Goal: Task Accomplishment & Management: Complete application form

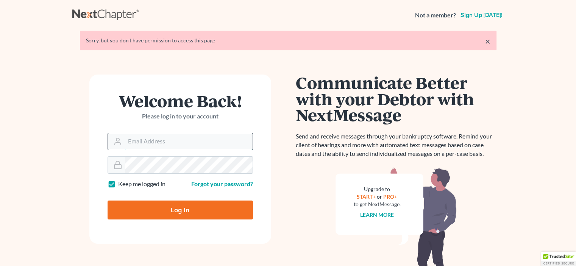
drag, startPoint x: 0, startPoint y: 0, endPoint x: 160, endPoint y: 141, distance: 213.2
click at [160, 141] on input "Email Address" at bounding box center [189, 141] width 128 height 17
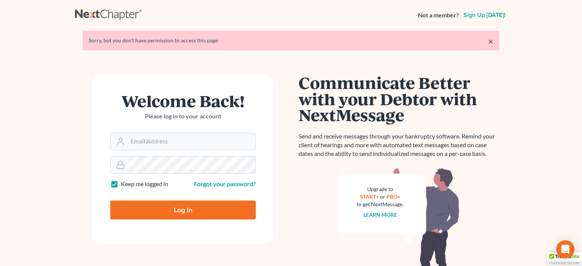
type input "[EMAIL_ADDRESS][DOMAIN_NAME]"
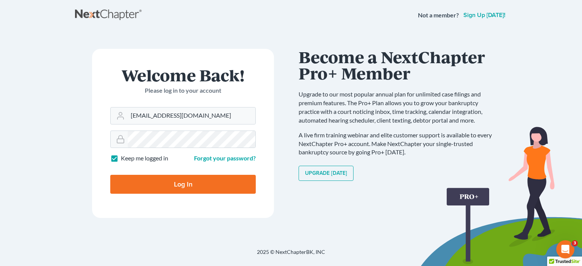
click at [183, 182] on input "Log In" at bounding box center [183, 184] width 146 height 19
type input "Thinking..."
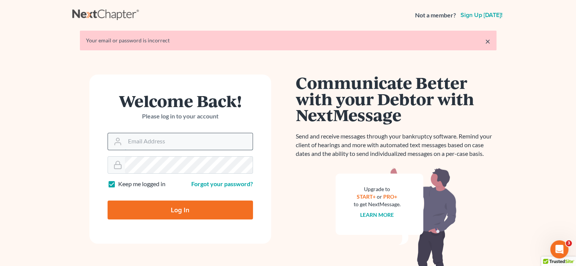
click at [157, 142] on input "Email Address" at bounding box center [189, 141] width 128 height 17
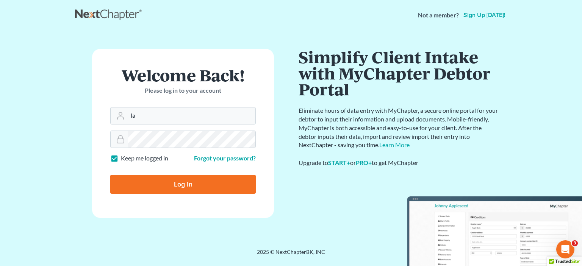
type input "larry@lwlpc.com"
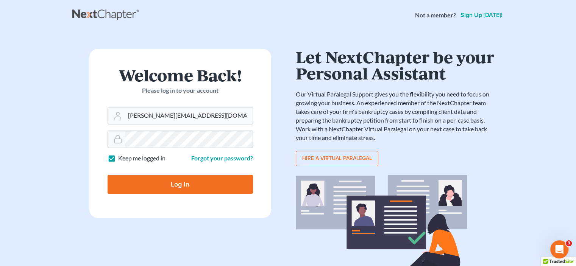
click at [171, 182] on input "Log In" at bounding box center [181, 184] width 146 height 19
type input "Thinking..."
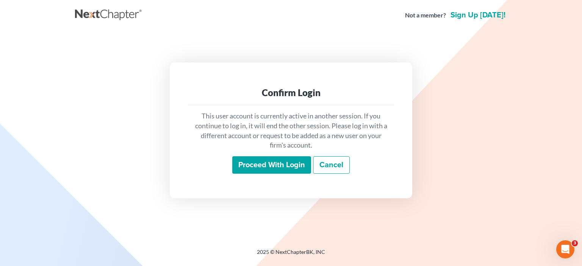
click at [268, 166] on input "Proceed with login" at bounding box center [271, 165] width 79 height 17
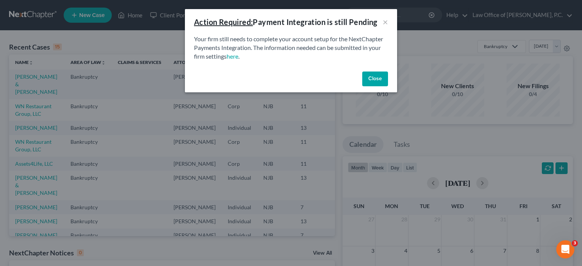
click at [384, 77] on button "Close" at bounding box center [375, 79] width 26 height 15
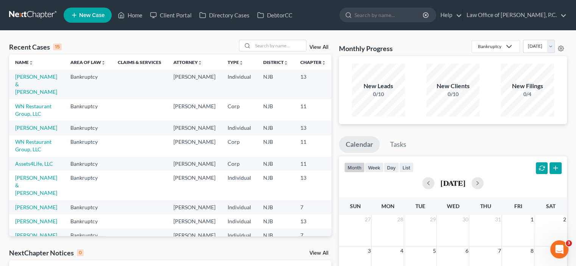
click at [87, 17] on span "New Case" at bounding box center [91, 16] width 25 height 6
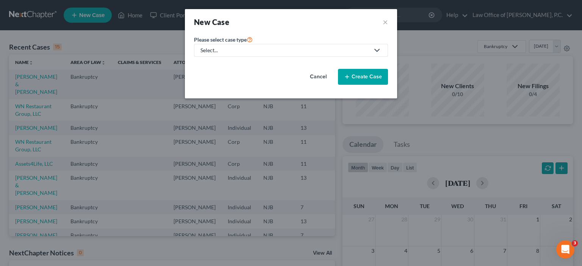
click at [241, 51] on div "Select..." at bounding box center [284, 51] width 169 height 8
click at [223, 66] on div "Bankruptcy" at bounding box center [214, 65] width 27 height 8
select select "51"
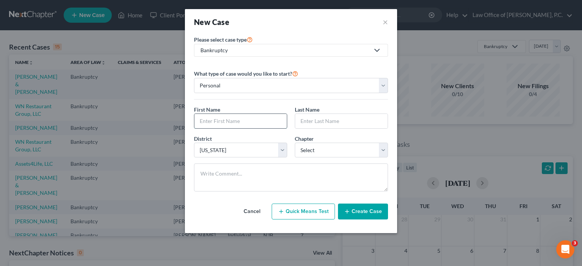
click at [224, 120] on input "text" at bounding box center [240, 121] width 92 height 14
type input "Edmond"
click at [306, 118] on input "text" at bounding box center [341, 121] width 92 height 14
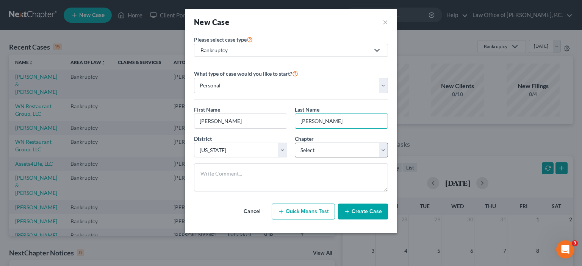
type input "Tucker"
click at [329, 151] on select "Select 7 11 12 13" at bounding box center [341, 150] width 93 height 15
select select "3"
click at [295, 143] on select "Select 7 11 12 13" at bounding box center [341, 150] width 93 height 15
click at [365, 212] on button "Create Case" at bounding box center [363, 212] width 50 height 16
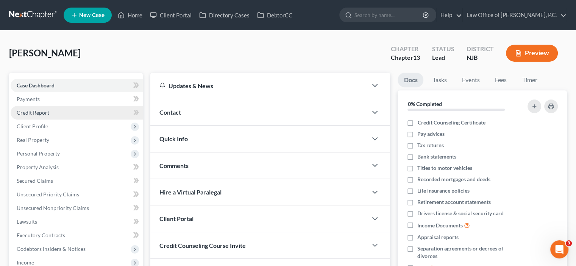
click at [33, 114] on span "Credit Report" at bounding box center [33, 113] width 33 height 6
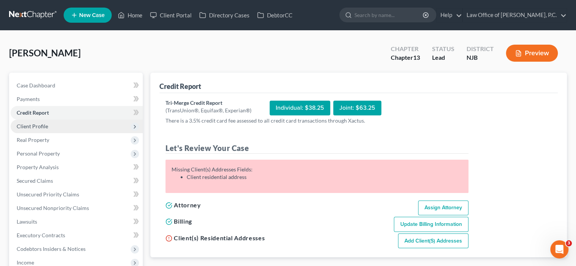
click at [31, 127] on span "Client Profile" at bounding box center [32, 126] width 31 height 6
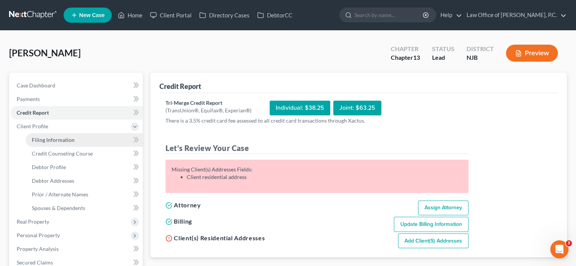
click at [65, 141] on span "Filing Information" at bounding box center [53, 140] width 43 height 6
select select "1"
select select "0"
select select "3"
select select "51"
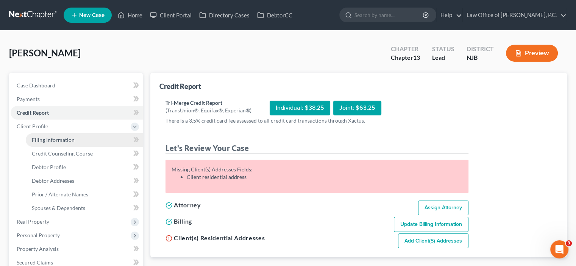
select select "33"
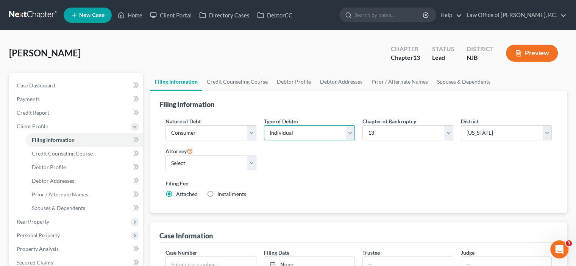
click at [305, 135] on select "Select Individual Joint" at bounding box center [309, 132] width 91 height 15
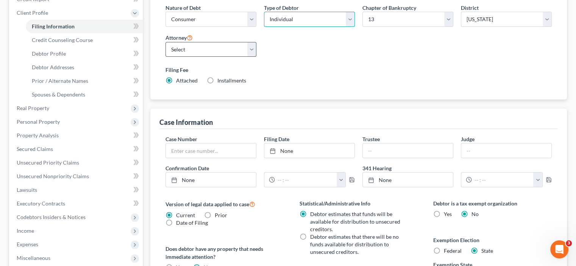
scroll to position [76, 0]
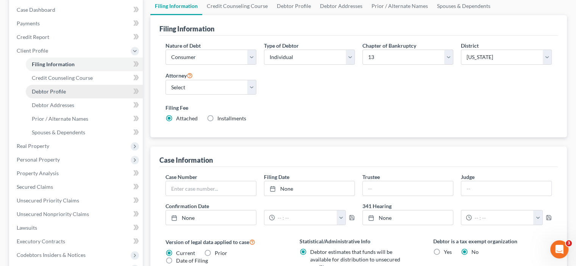
click at [53, 92] on span "Debtor Profile" at bounding box center [49, 91] width 34 height 6
select select "0"
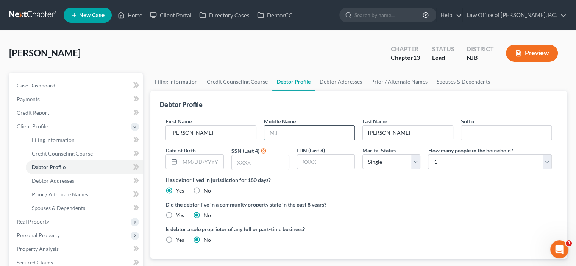
click at [293, 133] on input "text" at bounding box center [310, 133] width 90 height 14
type input "P"
click at [252, 166] on input "text" at bounding box center [260, 162] width 57 height 14
type input "1"
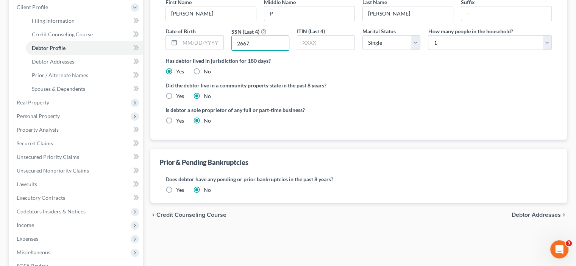
scroll to position [44, 0]
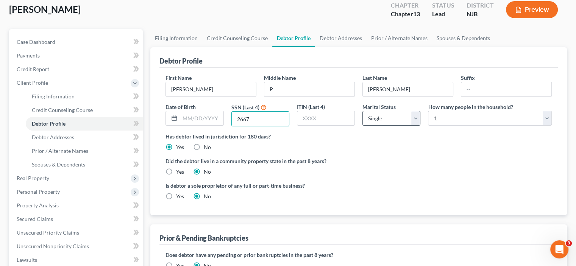
type input "2667"
click at [416, 118] on select "Select Single Married Separated Divorced Widowed" at bounding box center [392, 118] width 58 height 15
click at [416, 117] on select "Select Single Married Separated Divorced Widowed" at bounding box center [392, 118] width 58 height 15
select select "1"
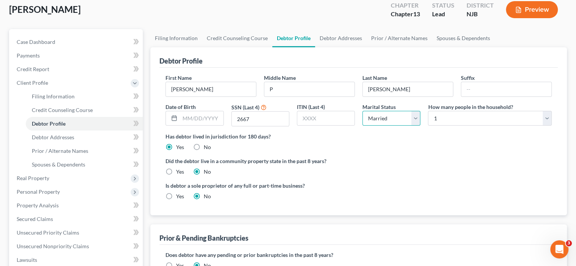
click at [363, 111] on select "Select Single Married Separated Divorced Widowed" at bounding box center [392, 118] width 58 height 15
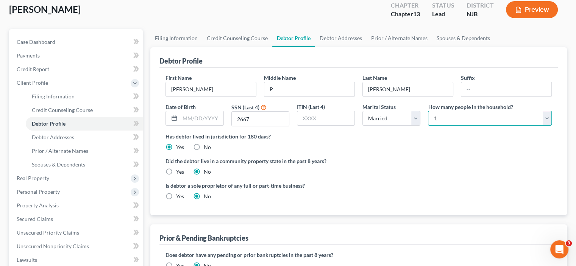
click at [547, 117] on select "Select 1 2 3 4 5 6 7 8 9 10 11 12 13 14 15 16 17 18 19 20" at bounding box center [490, 118] width 124 height 15
select select "2"
click at [428, 111] on select "Select 1 2 3 4 5 6 7 8 9 10 11 12 13 14 15 16 17 18 19 20" at bounding box center [490, 118] width 124 height 15
click at [176, 194] on label "Yes" at bounding box center [180, 197] width 8 height 8
click at [179, 194] on input "Yes" at bounding box center [181, 195] width 5 height 5
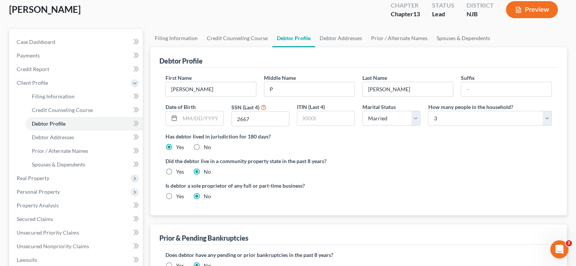
radio input "true"
radio input "false"
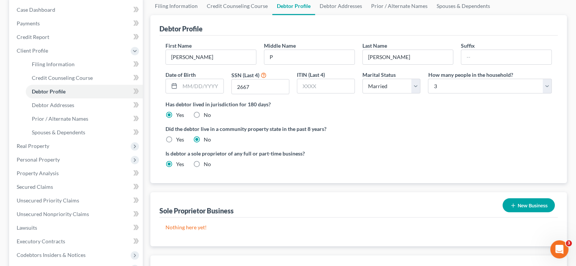
scroll to position [114, 0]
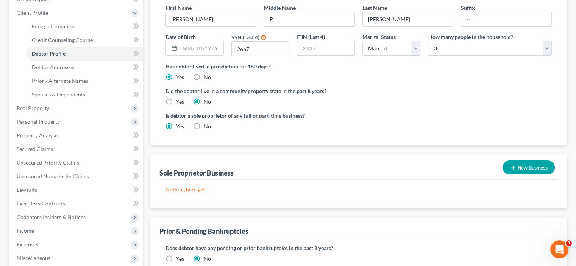
click at [212, 191] on p "Nothing here yet!" at bounding box center [359, 190] width 387 height 8
click at [49, 69] on span "Debtor Addresses" at bounding box center [53, 67] width 42 height 6
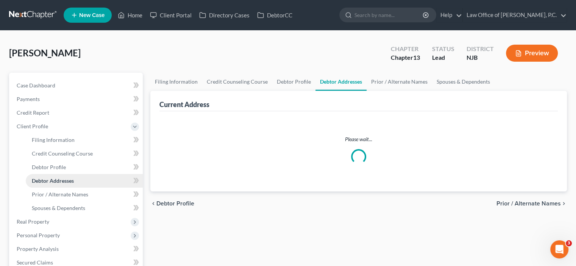
select select "0"
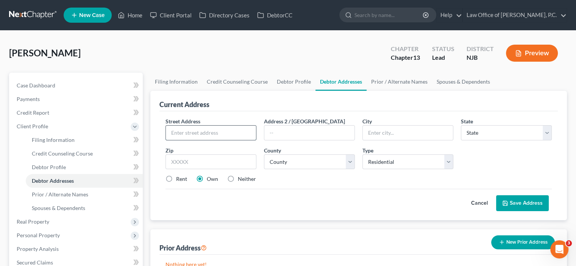
click at [196, 133] on input "text" at bounding box center [211, 133] width 90 height 14
type input "52 WHITTLESEY AVENUE"
click at [373, 135] on input "text" at bounding box center [408, 133] width 90 height 14
type input "ANGE"
drag, startPoint x: 447, startPoint y: 132, endPoint x: 407, endPoint y: 135, distance: 40.3
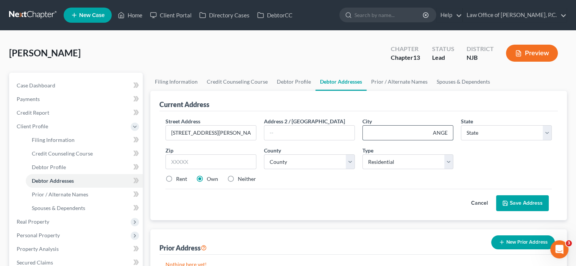
click at [407, 135] on input "ANGE" at bounding box center [408, 133] width 90 height 14
click at [447, 130] on input "WEST" at bounding box center [408, 133] width 90 height 14
click at [442, 133] on input "ORANGEWEST" at bounding box center [408, 133] width 90 height 14
click at [445, 133] on input "ORANGEWEST" at bounding box center [408, 133] width 90 height 14
click at [450, 132] on input "ORANGEWEST" at bounding box center [408, 133] width 90 height 14
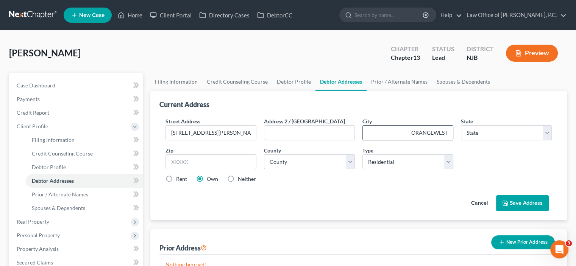
drag, startPoint x: 453, startPoint y: 130, endPoint x: 446, endPoint y: 133, distance: 7.5
click at [446, 133] on input "ORANGEWEST" at bounding box center [408, 133] width 90 height 14
drag, startPoint x: 426, startPoint y: 135, endPoint x: 379, endPoint y: 132, distance: 47.1
click at [399, 136] on input "RANGEWEST" at bounding box center [408, 133] width 90 height 14
click at [417, 131] on input "RANGEWEST" at bounding box center [408, 133] width 90 height 14
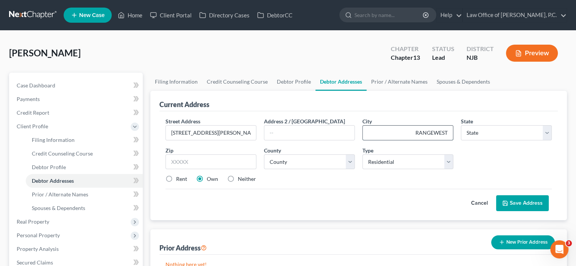
click at [412, 128] on input "RANGEWEST" at bounding box center [408, 133] width 90 height 14
click at [449, 132] on input "RANGEWEST" at bounding box center [408, 133] width 90 height 14
type input "RANGEWEST"
click at [494, 130] on select "State AL AK AR AZ CA CO CT DE DC FL GA GU HI ID IL IN IA KS KY LA ME MD MA MI M…" at bounding box center [506, 132] width 91 height 15
select select "33"
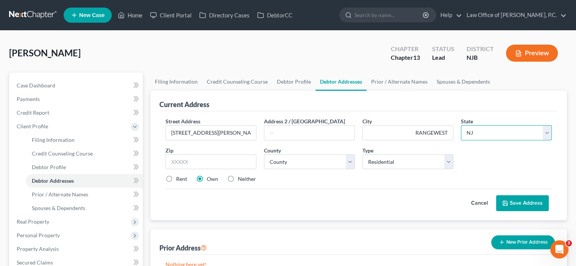
click at [461, 125] on select "State AL AK AR AZ CA CO CT DE DC FL GA GU HI ID IL IN IA KS KY LA ME MD MA MI M…" at bounding box center [506, 132] width 91 height 15
click at [382, 131] on input "RANGEWEST" at bounding box center [408, 133] width 90 height 14
type input "RANGEWEST WEST"
click at [450, 130] on input "RANGEWEST WEST" at bounding box center [408, 133] width 90 height 14
drag, startPoint x: 447, startPoint y: 132, endPoint x: 392, endPoint y: 129, distance: 55.0
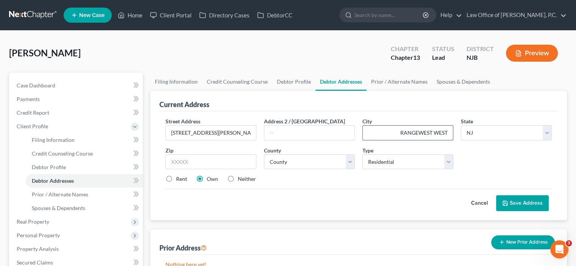
click at [393, 128] on input "RANGEWEST WEST" at bounding box center [408, 133] width 90 height 14
click at [435, 132] on input "text" at bounding box center [408, 133] width 90 height 14
click at [448, 132] on input "WEST" at bounding box center [408, 133] width 90 height 14
type input "WEST"
drag, startPoint x: 433, startPoint y: 132, endPoint x: 448, endPoint y: 132, distance: 14.8
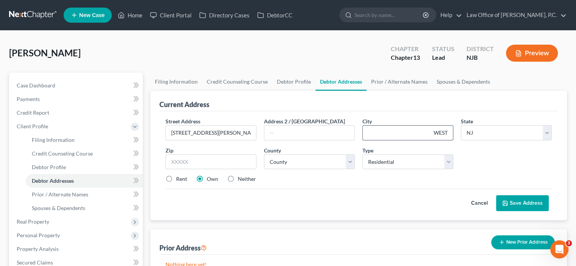
click at [448, 132] on input "WEST" at bounding box center [408, 133] width 90 height 14
drag, startPoint x: 182, startPoint y: 160, endPoint x: 189, endPoint y: 161, distance: 7.2
click at [185, 161] on input "text" at bounding box center [211, 162] width 91 height 15
type input "07052"
click at [297, 161] on select "County Atlantic County Bergen County Burlington County Camden County Cape May C…" at bounding box center [309, 162] width 91 height 15
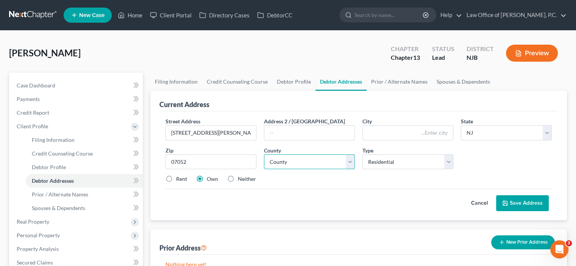
type input "West Orange"
select select "6"
click at [264, 155] on select "County Atlantic County Bergen County Burlington County Camden County Cape May C…" at bounding box center [309, 162] width 91 height 15
click at [509, 201] on button "Save Address" at bounding box center [522, 204] width 53 height 16
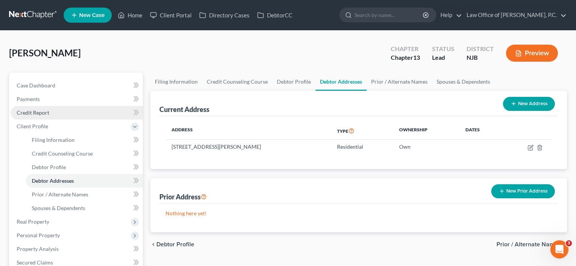
click at [35, 110] on span "Credit Report" at bounding box center [33, 113] width 33 height 6
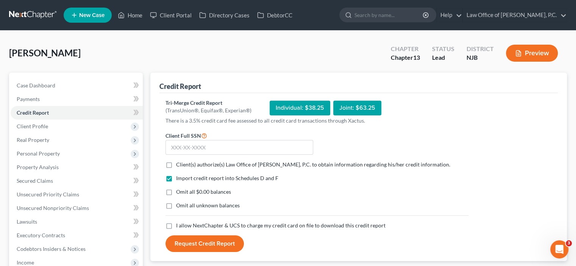
click at [176, 162] on label "Client(s) authorize(s) Law Office of Lawrence W. Luttrell, P.C. to obtain infor…" at bounding box center [313, 165] width 274 height 8
click at [179, 162] on input "Client(s) authorize(s) Law Office of Lawrence W. Luttrell, P.C. to obtain infor…" at bounding box center [181, 163] width 5 height 5
checkbox input "true"
click at [182, 145] on input "text" at bounding box center [240, 147] width 148 height 15
type input "137-96-2667"
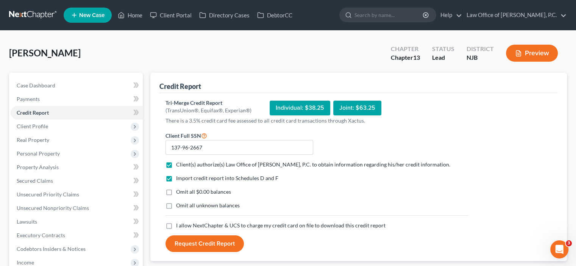
click at [176, 225] on label "I allow NextChapter & UCS to charge my credit card on file to download this cre…" at bounding box center [281, 226] width 210 height 8
click at [179, 225] on input "I allow NextChapter & UCS to charge my credit card on file to download this cre…" at bounding box center [181, 224] width 5 height 5
checkbox input "true"
click at [176, 192] on label "Omit all $0.00 balances" at bounding box center [203, 192] width 55 height 8
click at [179, 192] on input "Omit all $0.00 balances" at bounding box center [181, 190] width 5 height 5
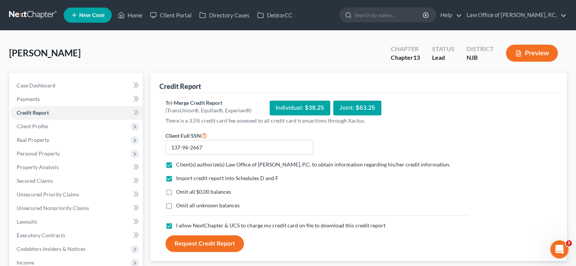
checkbox input "true"
click at [205, 236] on button "Request Credit Report" at bounding box center [205, 244] width 78 height 17
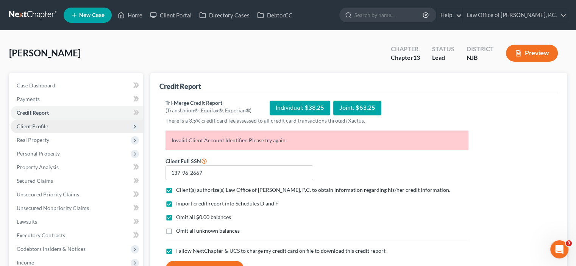
click at [44, 128] on span "Client Profile" at bounding box center [32, 126] width 31 height 6
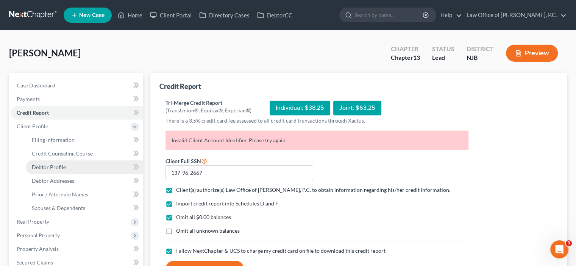
click at [52, 166] on span "Debtor Profile" at bounding box center [49, 167] width 34 height 6
select select "1"
select select "2"
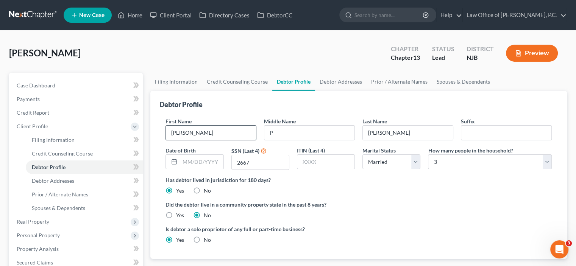
click at [178, 131] on input "Edmond" at bounding box center [211, 133] width 90 height 14
drag, startPoint x: 194, startPoint y: 132, endPoint x: 170, endPoint y: 133, distance: 23.9
click at [170, 133] on input "Edmond" at bounding box center [211, 133] width 90 height 14
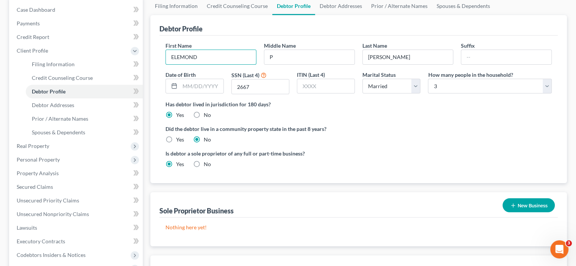
scroll to position [114, 0]
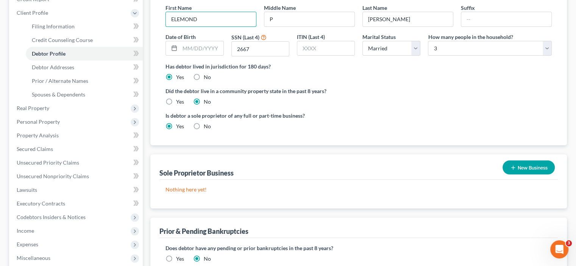
type input "ELEMOND"
click at [464, 122] on div "Is debtor a sole proprietor of any full or part-time business? Yes No" at bounding box center [359, 124] width 394 height 25
click at [209, 44] on input "text" at bounding box center [201, 48] width 43 height 14
drag, startPoint x: 445, startPoint y: 147, endPoint x: 421, endPoint y: 130, distance: 28.8
click at [441, 142] on div "Debtor Profile First Name ELEMOND Middle Name P Last Name Tucker Suffix Date of…" at bounding box center [358, 124] width 417 height 295
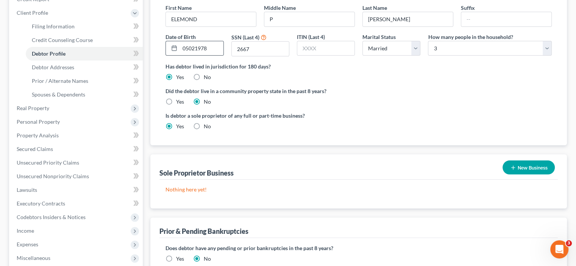
click at [171, 45] on div at bounding box center [173, 48] width 14 height 14
click at [172, 47] on icon at bounding box center [174, 48] width 6 height 6
click at [174, 50] on icon at bounding box center [174, 48] width 6 height 6
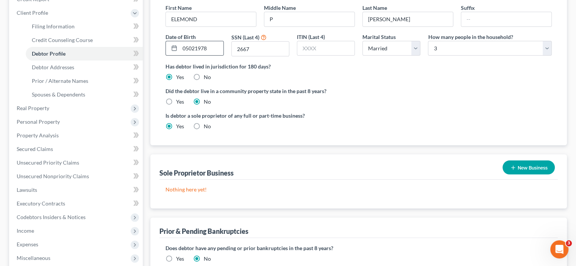
click at [175, 49] on icon at bounding box center [174, 48] width 6 height 6
click at [188, 47] on input "05021978" at bounding box center [201, 48] width 43 height 14
click at [197, 47] on input "05/021978" at bounding box center [201, 48] width 43 height 14
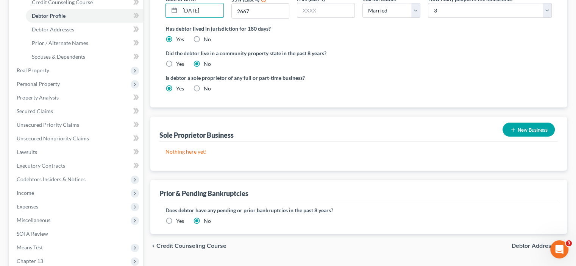
scroll to position [76, 0]
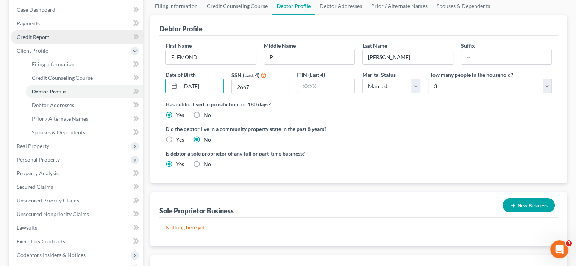
type input "05/02/1978"
click at [31, 35] on span "Credit Report" at bounding box center [33, 37] width 33 height 6
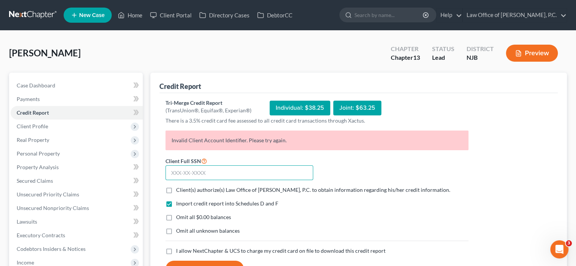
click at [206, 172] on input "text" at bounding box center [240, 173] width 148 height 15
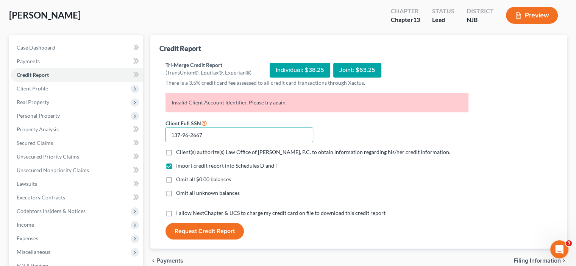
scroll to position [76, 0]
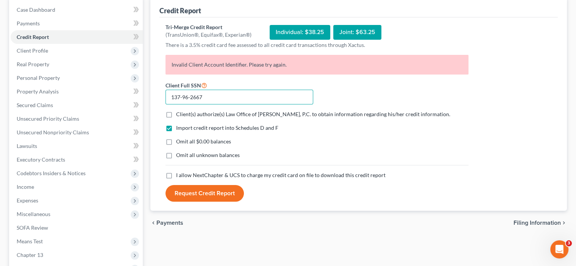
type input "137-96-2667"
click at [176, 138] on label "Omit all $0.00 balances" at bounding box center [203, 142] width 55 height 8
click at [179, 138] on input "Omit all $0.00 balances" at bounding box center [181, 140] width 5 height 5
checkbox input "true"
click at [176, 172] on label "I allow NextChapter & UCS to charge my credit card on file to download this cre…" at bounding box center [281, 176] width 210 height 8
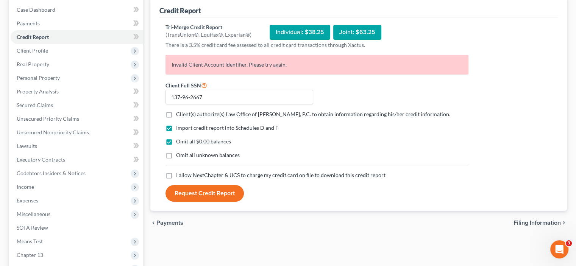
click at [179, 172] on input "I allow NextChapter & UCS to charge my credit card on file to download this cre…" at bounding box center [181, 174] width 5 height 5
checkbox input "true"
click at [176, 113] on label "Client(s) authorize(s) Law Office of Lawrence W. Luttrell, P.C. to obtain infor…" at bounding box center [313, 115] width 274 height 8
click at [179, 113] on input "Client(s) authorize(s) Law Office of Lawrence W. Luttrell, P.C. to obtain infor…" at bounding box center [181, 113] width 5 height 5
checkbox input "true"
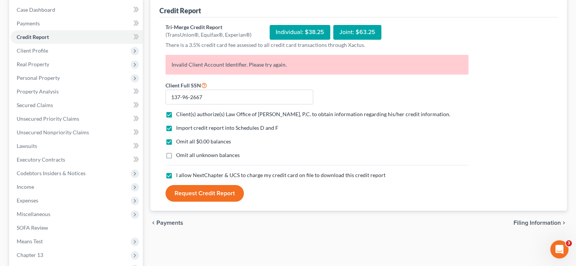
click at [212, 193] on button "Request Credit Report" at bounding box center [205, 193] width 78 height 17
click at [558, 243] on icon "Open Intercom Messenger" at bounding box center [559, 249] width 13 height 13
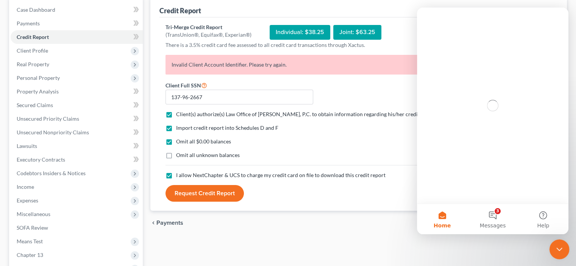
scroll to position [0, 0]
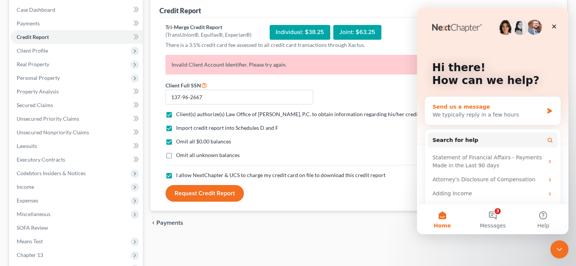
click at [468, 117] on div "We typically reply in a few hours" at bounding box center [488, 115] width 111 height 8
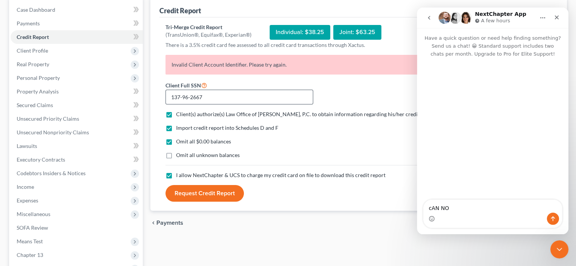
type textarea "cAN NO"
click at [260, 93] on input "137-96-2667" at bounding box center [240, 97] width 148 height 15
click at [225, 97] on input "137-96-2667" at bounding box center [240, 97] width 148 height 15
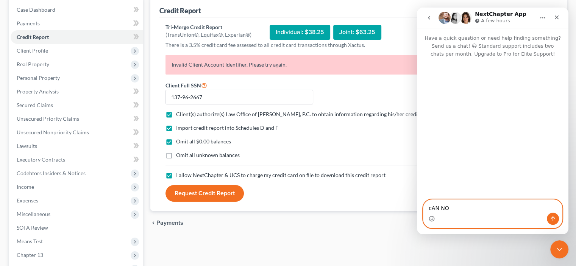
drag, startPoint x: 451, startPoint y: 208, endPoint x: 827, endPoint y: 215, distance: 376.0
click html "NextChapter App A few hours Have a quick question or need help finding somethin…"
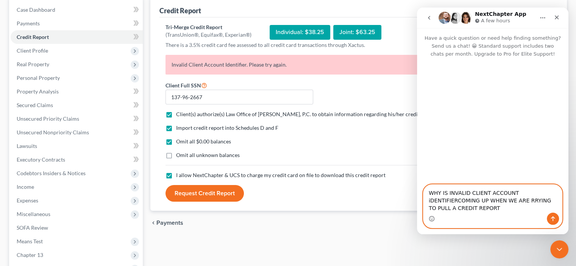
click at [537, 202] on textarea "WHY IS INVALID CLIENT ACCOUNT iDENTIFIERCOMING UP WHEN WE ARE RRYING TO PULL A …" at bounding box center [493, 199] width 139 height 28
type textarea "WHY IS INVALID CLIENT ACCOUNT iDENTIFIER COMING UP WHEN WE ARE RRYING TO PULL A…"
click at [552, 216] on icon "Send a message…" at bounding box center [553, 219] width 6 height 6
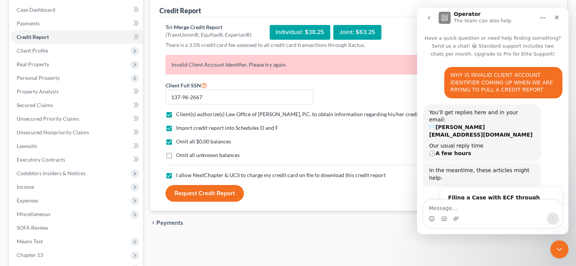
scroll to position [61, 0]
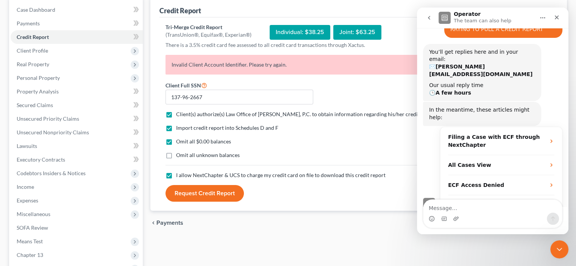
click at [468, 205] on textarea "Message…" at bounding box center [493, 206] width 139 height 13
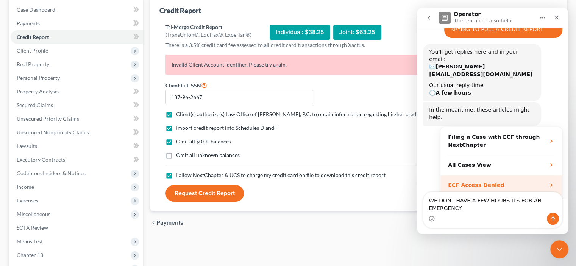
scroll to position [68, 0]
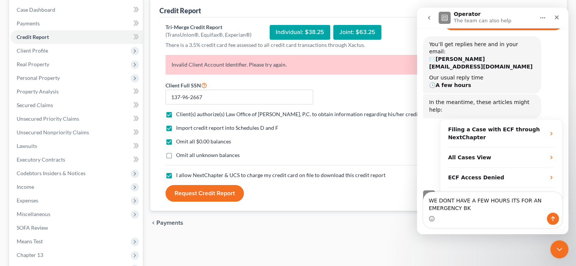
type textarea "WE DONT HAVE A FEW HOURS ITS FOR AN EMERGENCY BK"
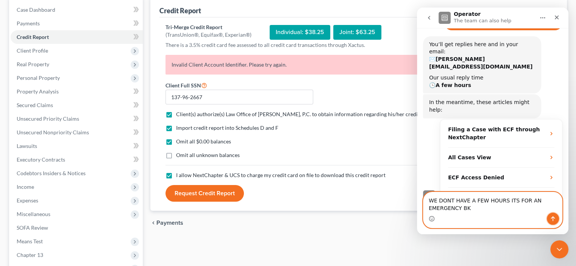
click at [554, 219] on icon "Send a message…" at bounding box center [553, 219] width 4 height 5
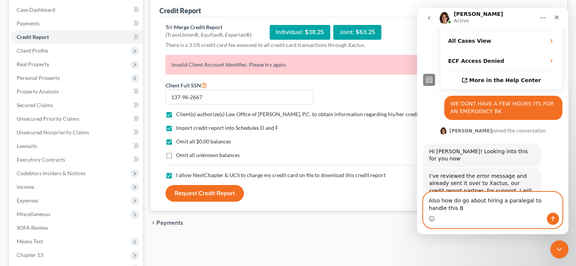
scroll to position [193, 0]
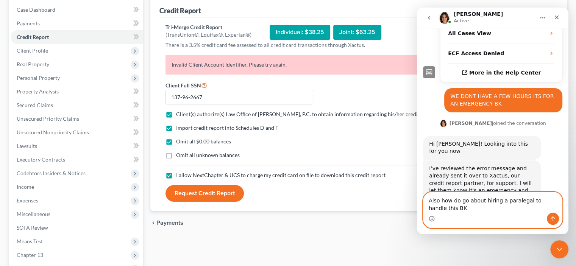
type textarea "Also how do go about hiring a paralegal to handle this BK"
click at [554, 219] on icon "Send a message…" at bounding box center [553, 219] width 6 height 6
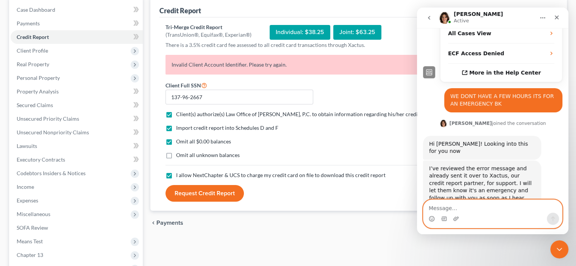
scroll to position [215, 0]
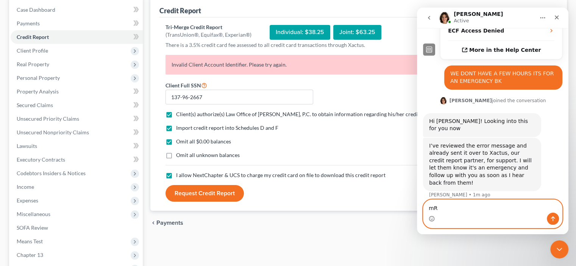
type textarea "m"
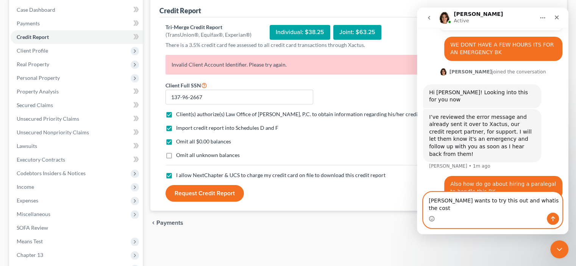
click at [527, 209] on textarea "Mr. Luttrell wants to try this out and whatis the cost" at bounding box center [493, 203] width 139 height 20
type textarea "Mr. Luttrell wants to try this out and whats the cost"
click at [551, 216] on button "Send a message…" at bounding box center [553, 219] width 12 height 12
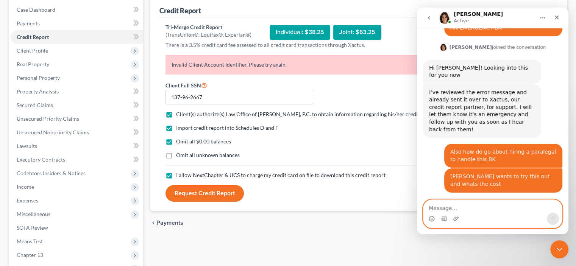
scroll to position [296, 0]
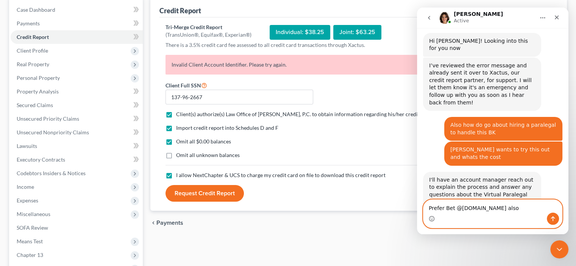
click at [482, 207] on textarea "Prefer Bet @lwlpc.com also" at bounding box center [493, 206] width 139 height 13
click at [500, 208] on textarea "Prefer Bet @lwlpc.com also" at bounding box center [493, 206] width 139 height 13
click at [455, 210] on textarea "Prefer Bet @lwlpc.com also please" at bounding box center [493, 206] width 139 height 13
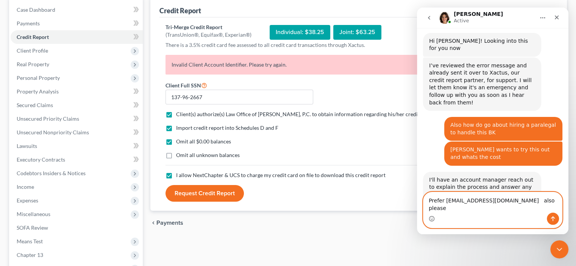
type textarea "Prefer Bet@lwlpc.com also please"
click at [556, 218] on icon "Send a message…" at bounding box center [553, 219] width 6 height 6
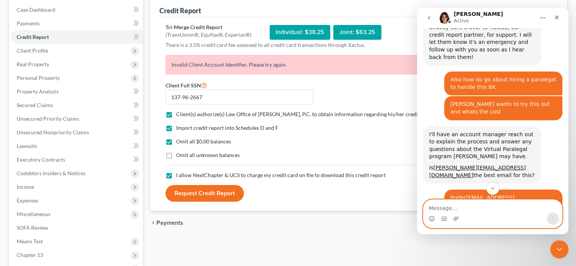
scroll to position [370, 0]
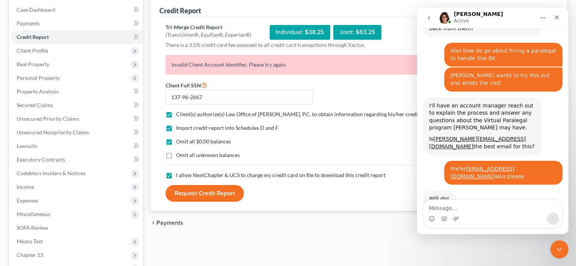
click at [221, 192] on button "Request Credit Report" at bounding box center [205, 193] width 78 height 17
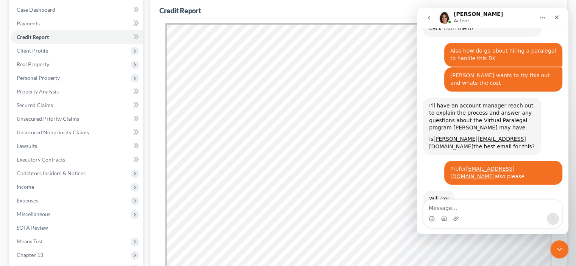
scroll to position [0, 0]
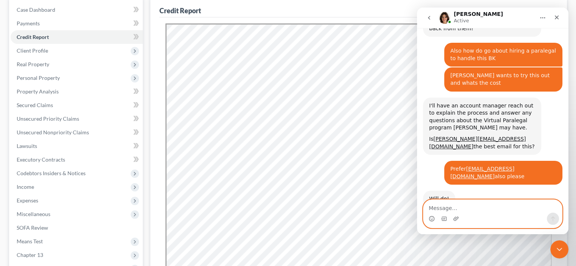
click at [439, 208] on textarea "Message…" at bounding box center [493, 206] width 139 height 13
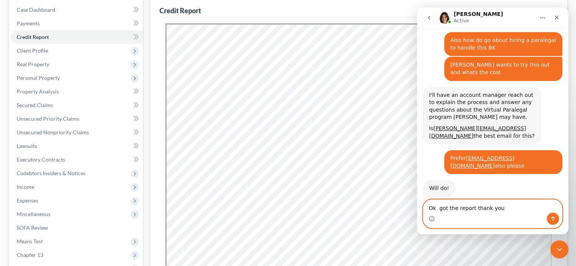
type textarea "Ok got the report thank you"
click at [551, 216] on icon "Send a message…" at bounding box center [553, 219] width 6 height 6
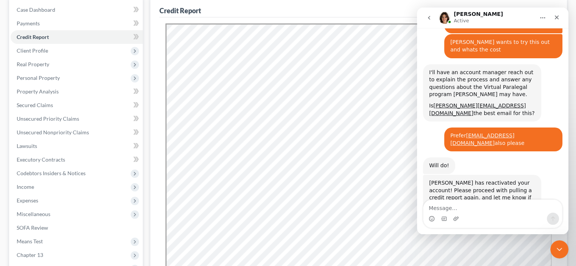
scroll to position [432, 0]
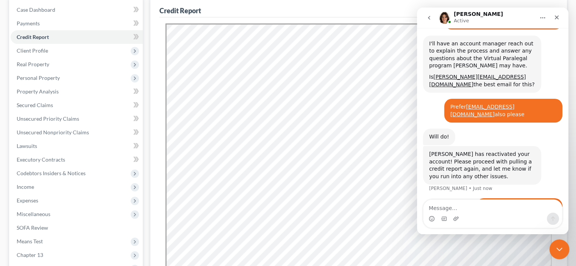
click at [557, 247] on icon "Close Intercom Messenger" at bounding box center [558, 248] width 9 height 9
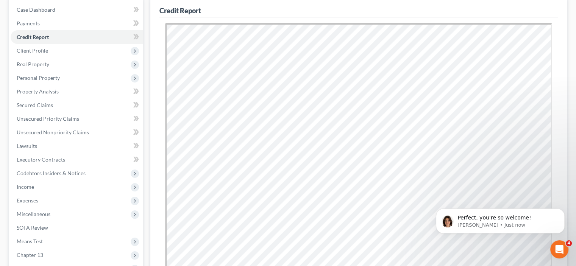
scroll to position [0, 0]
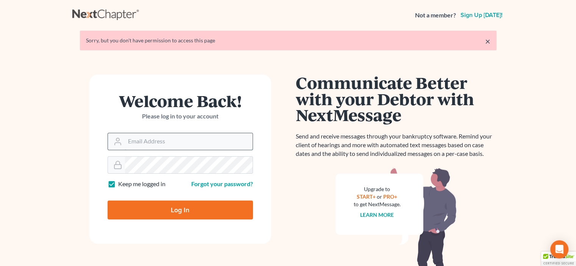
click at [151, 141] on input "Email Address" at bounding box center [189, 141] width 128 height 17
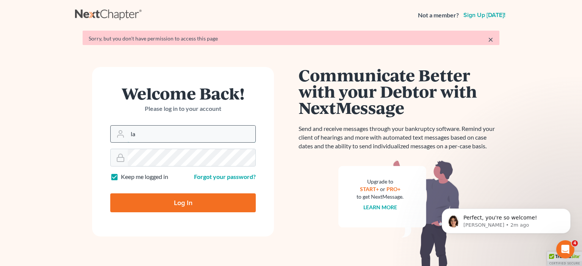
type input "[PERSON_NAME][EMAIL_ADDRESS][DOMAIN_NAME]"
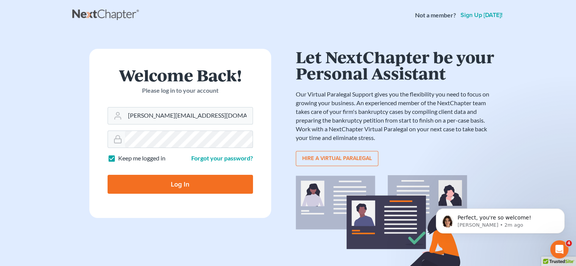
click at [193, 182] on input "Log In" at bounding box center [181, 184] width 146 height 19
type input "Thinking..."
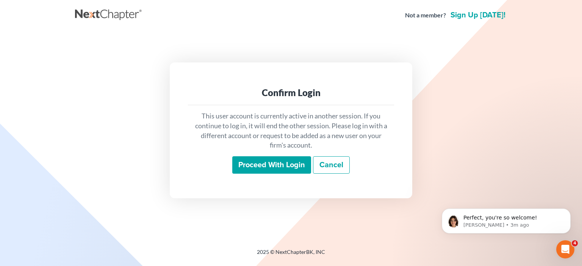
click at [282, 165] on input "Proceed with login" at bounding box center [271, 165] width 79 height 17
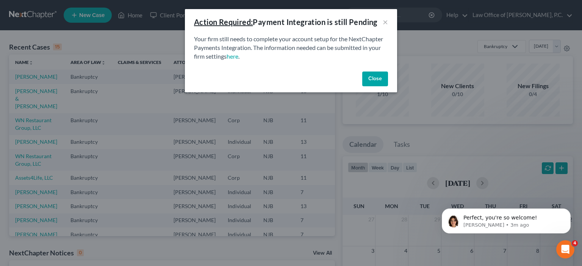
click at [374, 78] on button "Close" at bounding box center [375, 79] width 26 height 15
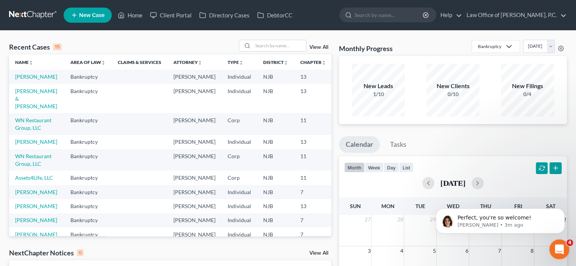
click at [557, 251] on icon "Open Intercom Messenger" at bounding box center [559, 249] width 13 height 13
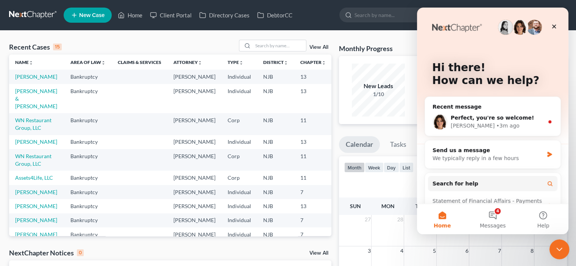
click at [557, 246] on icon "Close Intercom Messenger" at bounding box center [558, 248] width 9 height 9
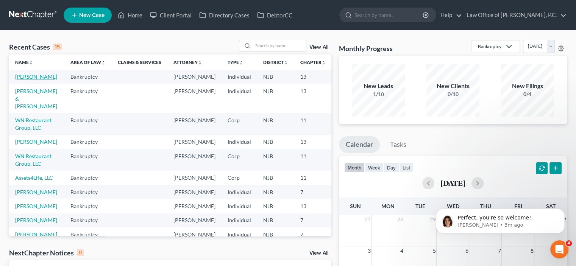
click at [32, 80] on link "Tucker, ELEMOND" at bounding box center [36, 77] width 42 height 6
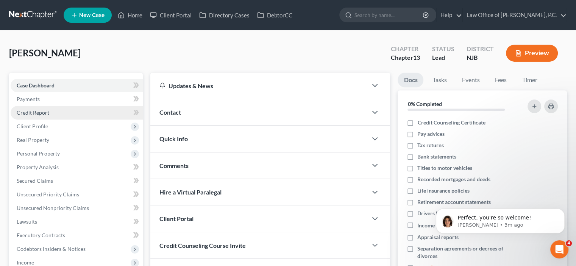
click at [28, 113] on span "Credit Report" at bounding box center [33, 113] width 33 height 6
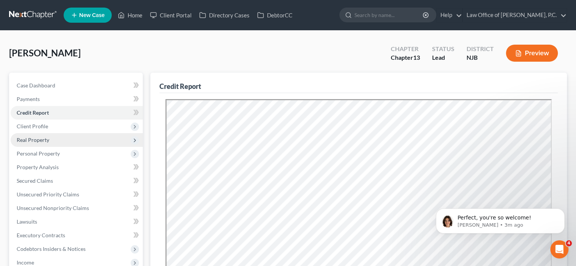
click at [36, 139] on span "Real Property" at bounding box center [33, 140] width 33 height 6
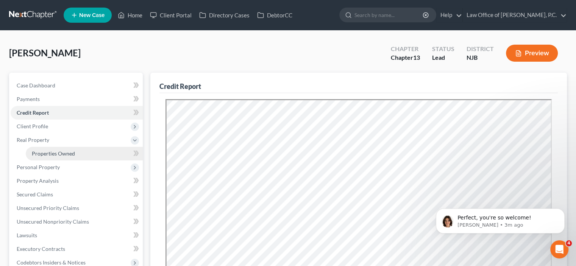
click at [53, 154] on span "Properties Owned" at bounding box center [53, 153] width 43 height 6
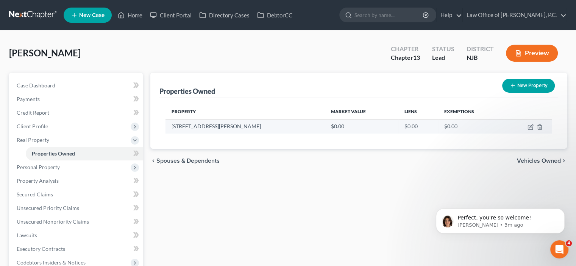
click at [330, 128] on td "$0.00" at bounding box center [362, 126] width 74 height 14
click at [531, 125] on icon "button" at bounding box center [531, 127] width 6 height 6
select select "33"
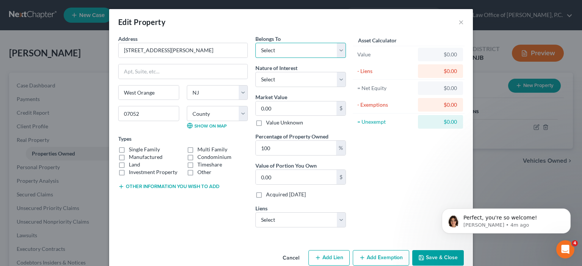
click at [303, 55] on select "Select Debtor 1 Only Debtor 2 Only Debtor 1 And Debtor 2 Only At Least One Of T…" at bounding box center [300, 50] width 91 height 15
select select "0"
click at [255, 43] on select "Select Debtor 1 Only Debtor 2 Only Debtor 1 And Debtor 2 Only At Least One Of T…" at bounding box center [300, 50] width 91 height 15
click at [338, 78] on select "Select Fee Simple Joint Tenant Life Estate Equitable Interest Future Interest T…" at bounding box center [300, 79] width 91 height 15
click at [335, 48] on select "Select Debtor 1 Only Debtor 2 Only Debtor 1 And Debtor 2 Only At Least One Of T…" at bounding box center [300, 50] width 91 height 15
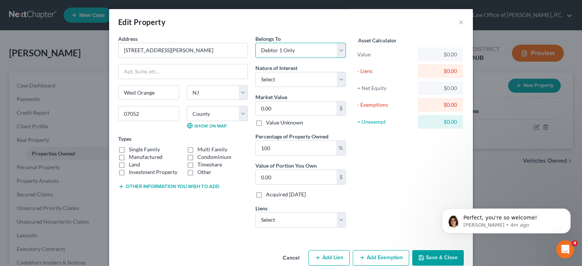
click at [316, 47] on select "Select Debtor 1 Only Debtor 2 Only Debtor 1 And Debtor 2 Only At Least One Of T…" at bounding box center [300, 50] width 91 height 15
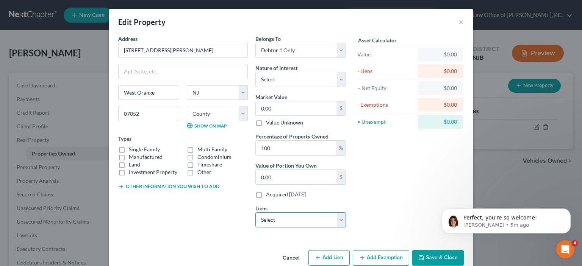
click at [311, 218] on select "Select Thrift Investment Corp - $9,611.00" at bounding box center [300, 220] width 91 height 15
click at [374, 204] on div "Asset Calculator Value $0.00 - Liens $0.00 = Net Equity $0.00 - Exemptions $0.0…" at bounding box center [409, 134] width 118 height 199
click at [339, 150] on div "%" at bounding box center [340, 148] width 9 height 14
click at [312, 174] on input "0.00" at bounding box center [296, 177] width 81 height 14
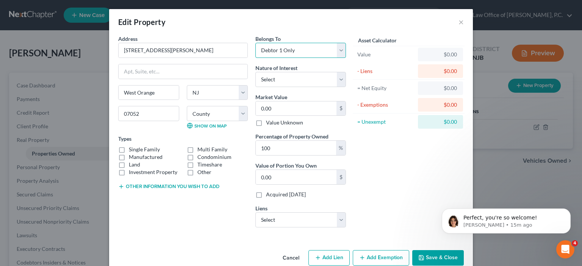
click at [339, 50] on select "Select Debtor 1 Only Debtor 2 Only Debtor 1 And Debtor 2 Only At Least One Of T…" at bounding box center [300, 50] width 91 height 15
click at [255, 43] on select "Select Debtor 1 Only Debtor 2 Only Debtor 1 And Debtor 2 Only At Least One Of T…" at bounding box center [300, 50] width 91 height 15
click at [276, 107] on input "0.00" at bounding box center [296, 109] width 81 height 14
type input "6"
type input "6.00"
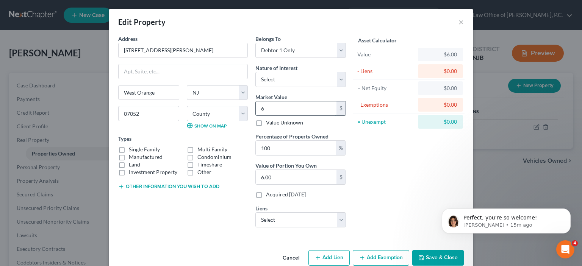
type input "60"
type input "60.00"
type input "600"
type input "600.00"
type input "6000"
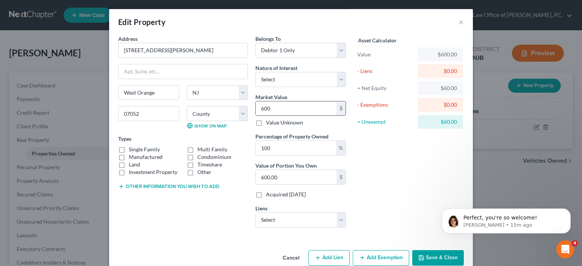
type input "6,000.00"
type input "60,000"
type input "60,000.00"
type input "60,0000"
type input "600,000.00"
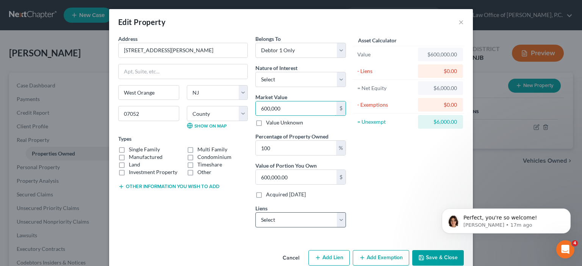
type input "600,000"
click at [306, 219] on select "Select Thrift Investment Corp - $9,611.00" at bounding box center [300, 220] width 91 height 15
click at [278, 219] on select "Select Thrift Investment Corp - $9,611.00" at bounding box center [300, 220] width 91 height 15
click at [277, 218] on select "Select Thrift Investment Corp - $9,611.00" at bounding box center [300, 220] width 91 height 15
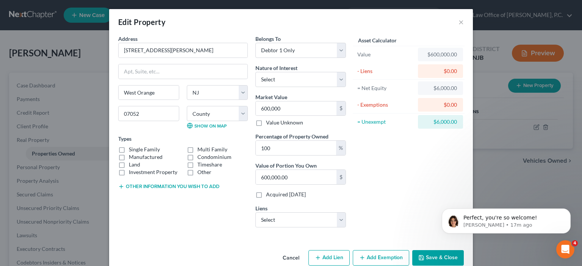
click at [197, 150] on label "Multi Family" at bounding box center [212, 150] width 30 height 8
click at [200, 150] on input "Multi Family" at bounding box center [202, 148] width 5 height 5
checkbox input "true"
click at [436, 69] on div "$0.00" at bounding box center [440, 71] width 33 height 8
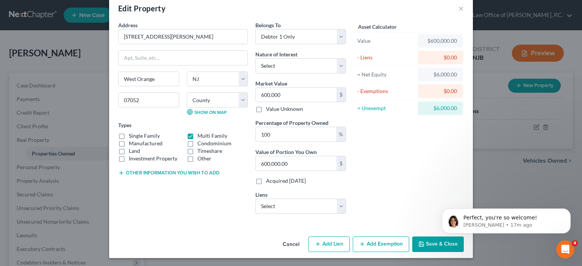
click at [326, 246] on button "Add Lien" at bounding box center [328, 245] width 41 height 16
select select "0"
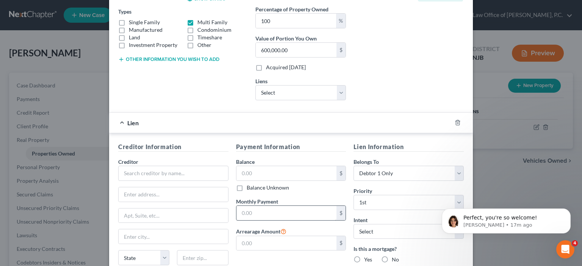
scroll to position [165, 0]
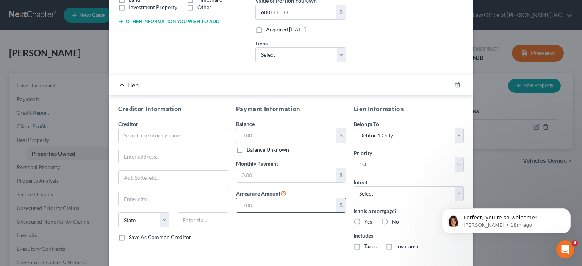
click at [253, 204] on input "text" at bounding box center [286, 206] width 100 height 14
click at [277, 240] on div "Payment Information Balance $ Balance Unknown Balance Undetermined $ Balance Un…" at bounding box center [291, 181] width 118 height 152
click at [252, 175] on input "text" at bounding box center [286, 175] width 100 height 14
click at [274, 210] on input "text" at bounding box center [286, 206] width 100 height 14
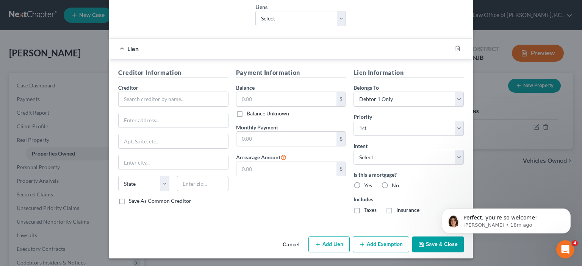
click at [270, 213] on div "Payment Information Balance $ Balance Unknown Balance Undetermined $ Balance Un…" at bounding box center [291, 144] width 118 height 152
click at [175, 99] on input "text" at bounding box center [173, 99] width 110 height 15
click at [168, 122] on input "text" at bounding box center [174, 120] width 110 height 14
drag, startPoint x: 172, startPoint y: 96, endPoint x: 111, endPoint y: 95, distance: 61.0
click at [114, 95] on div "Creditor Information Creditor * Shellpoint Mortgage State AL AK AR AZ CA CO CT …" at bounding box center [173, 144] width 118 height 152
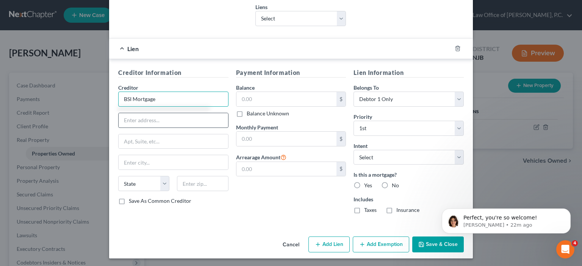
type input "BSI Mortgage"
click at [132, 119] on input "text" at bounding box center [174, 120] width 110 height 14
type input "101 N 2nd Street"
click at [124, 161] on input "text" at bounding box center [174, 162] width 110 height 14
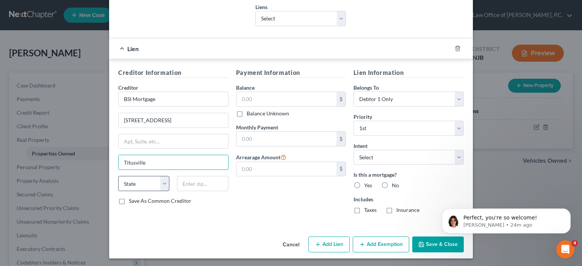
type input "Titusville"
click at [161, 185] on select "State AL AK AR AZ CA CO CT DE DC FL GA GU HI ID IL IN IA KS KY LA ME MD MA MI M…" at bounding box center [143, 183] width 51 height 15
select select "39"
click at [118, 176] on select "State AL AK AR AZ CA CO CT DE DC FL GA GU HI ID IL IN IA KS KY LA ME MD MA MI M…" at bounding box center [143, 183] width 51 height 15
click at [204, 184] on input "text" at bounding box center [202, 183] width 51 height 15
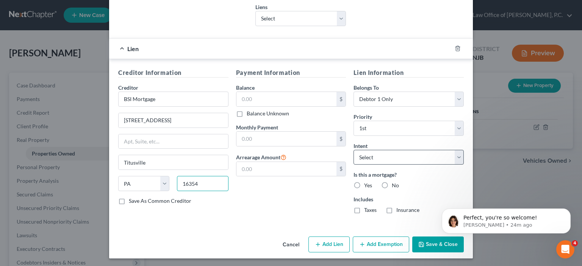
type input "16354"
click at [385, 153] on select "Select Surrender Redeem Reaffirm Avoid Other" at bounding box center [409, 157] width 110 height 15
select select "2"
click at [354, 150] on select "Select Surrender Redeem Reaffirm Avoid Other" at bounding box center [409, 157] width 110 height 15
click at [364, 183] on label "Yes" at bounding box center [368, 186] width 8 height 8
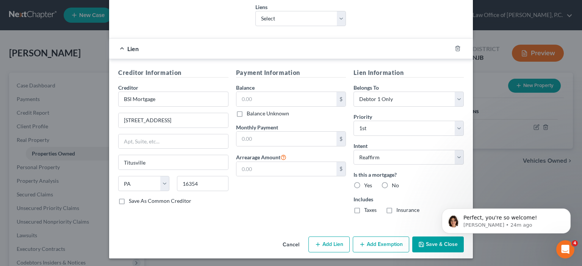
click at [367, 183] on input "Yes" at bounding box center [369, 184] width 5 height 5
radio input "true"
click at [261, 167] on input "text" at bounding box center [286, 169] width 100 height 14
type input "15,493.00"
drag, startPoint x: 161, startPoint y: 98, endPoint x: 88, endPoint y: 99, distance: 72.4
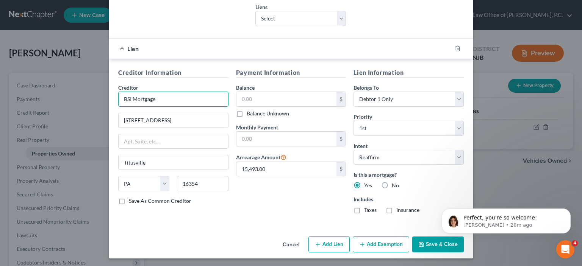
click at [88, 99] on div "Edit Property × Address * 52 WHITTLESEY AVENUE West Orange State AL AK AR AZ CA…" at bounding box center [291, 133] width 582 height 266
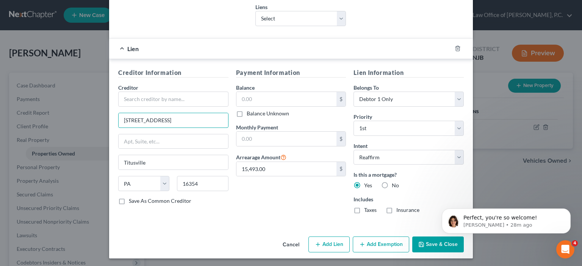
drag, startPoint x: 162, startPoint y: 121, endPoint x: 81, endPoint y: 121, distance: 81.1
click at [81, 121] on div "Edit Property × Address * 52 WHITTLESEY AVENUE West Orange State AL AK AR AZ CA…" at bounding box center [291, 133] width 582 height 266
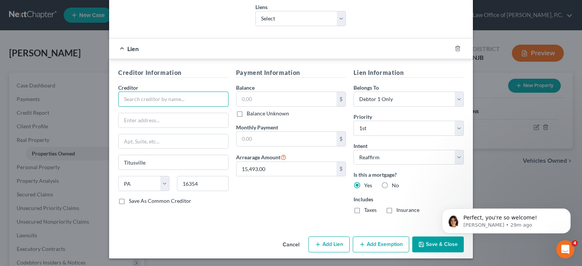
click at [162, 98] on input "text" at bounding box center [173, 99] width 110 height 15
type input "The Patel Family LP"
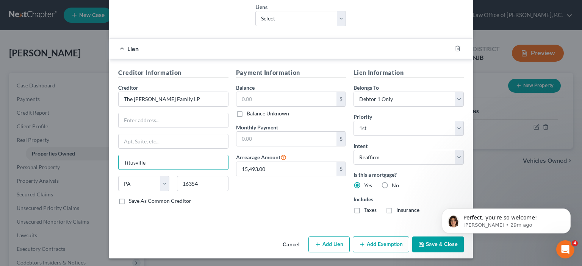
drag, startPoint x: 147, startPoint y: 162, endPoint x: 97, endPoint y: 160, distance: 50.1
click at [97, 160] on div "Edit Property × Address * 52 WHITTLESEY AVENUE West Orange State AL AK AR AZ CA…" at bounding box center [291, 133] width 582 height 266
click at [135, 182] on select "State AL AK AR AZ CA CO CT DE DC FL GA GU HI ID IL IN IA KS KY LA ME MD MA MI M…" at bounding box center [143, 183] width 51 height 15
drag, startPoint x: 124, startPoint y: 182, endPoint x: 130, endPoint y: 184, distance: 6.1
click at [130, 184] on select "State AL AK AR AZ CA CO CT DE DC FL GA GU HI ID IL IN IA KS KY LA ME MD MA MI M…" at bounding box center [143, 183] width 51 height 15
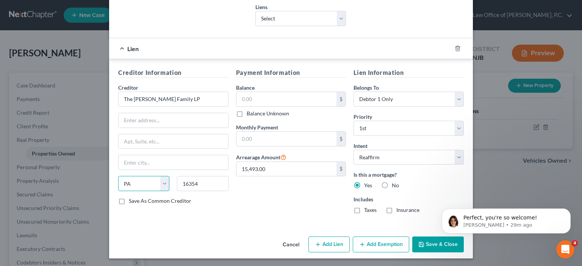
click at [130, 184] on select "State AL AK AR AZ CA CO CT DE DC FL GA GU HI ID IL IN IA KS KY LA ME MD MA MI M…" at bounding box center [143, 183] width 51 height 15
click at [130, 182] on select "State AL AK AR AZ CA CO CT DE DC FL GA GU HI ID IL IN IA KS KY LA ME MD MA MI M…" at bounding box center [143, 183] width 51 height 15
click at [131, 179] on select "State AL AK AR AZ CA CO CT DE DC FL GA GU HI ID IL IN IA KS KY LA ME MD MA MI M…" at bounding box center [143, 183] width 51 height 15
click at [197, 179] on input "16354" at bounding box center [202, 183] width 51 height 15
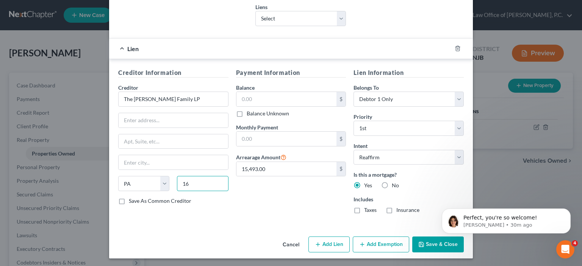
type input "1"
click at [131, 181] on select "State AL AK AR AZ CA CO CT DE DC FL GA GU HI ID IL IN IA KS KY LA ME MD MA MI M…" at bounding box center [143, 183] width 51 height 15
click at [129, 181] on select "State AL AK AR AZ CA CO CT DE DC FL GA GU HI ID IL IN IA KS KY LA ME MD MA MI M…" at bounding box center [143, 183] width 51 height 15
click at [133, 119] on input "text" at bounding box center [174, 120] width 110 height 14
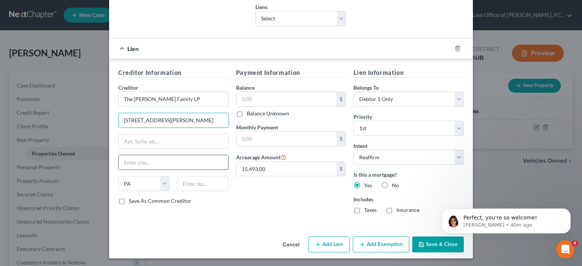
type input "5 Jennie Court"
click at [130, 157] on input "text" at bounding box center [174, 162] width 110 height 14
type input "Cedar Grove"
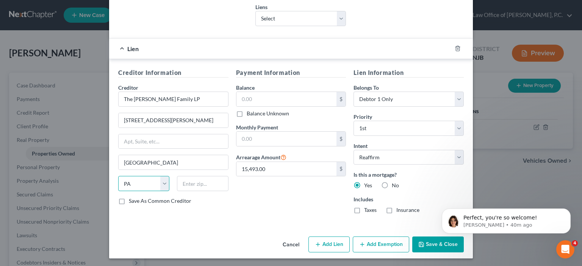
click at [136, 184] on select "State AL AK AR AZ CA CO CT DE DC FL GA GU HI ID IL IN IA KS KY LA ME MD MA MI M…" at bounding box center [143, 183] width 51 height 15
select select "33"
click at [118, 176] on select "State AL AK AR AZ CA CO CT DE DC FL GA GU HI ID IL IN IA KS KY LA ME MD MA MI M…" at bounding box center [143, 183] width 51 height 15
click at [197, 185] on input "text" at bounding box center [202, 183] width 51 height 15
type input "07009"
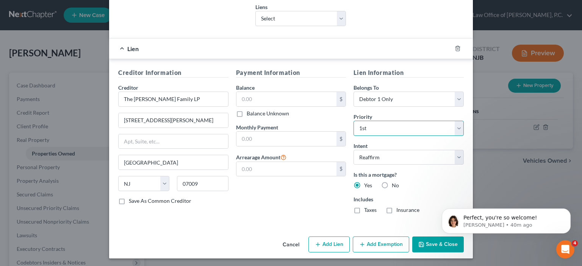
click at [454, 125] on select "Select 1st 2nd 3rd 4th 5th 6th 7th 8th 9th 10th 11th 12th 13th 14th 15th 16th 1…" at bounding box center [409, 128] width 110 height 15
click at [354, 121] on select "Select 1st 2nd 3rd 4th 5th 6th 7th 8th 9th 10th 11th 12th 13th 14th 15th 16th 1…" at bounding box center [409, 128] width 110 height 15
click at [375, 126] on select "Select 1st 2nd 3rd 4th 5th 6th 7th 8th 9th 10th 11th 12th 13th 14th 15th 16th 1…" at bounding box center [409, 128] width 110 height 15
select select "2"
click at [354, 121] on select "Select 1st 2nd 3rd 4th 5th 6th 7th 8th 9th 10th 11th 12th 13th 14th 15th 16th 1…" at bounding box center [409, 128] width 110 height 15
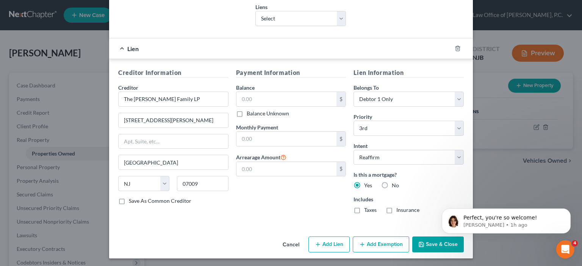
click at [276, 222] on div "Creditor Information Creditor * The Patel Family LP 5 Jennie Court Cedar Grove …" at bounding box center [291, 142] width 364 height 167
click at [246, 166] on input "text" at bounding box center [286, 169] width 100 height 14
click at [256, 101] on input "text" at bounding box center [286, 99] width 100 height 14
type input "394,150.80"
click at [269, 221] on div "Creditor Information Creditor * The Patel Family LP 5 Jennie Court Cedar Grove …" at bounding box center [291, 142] width 364 height 167
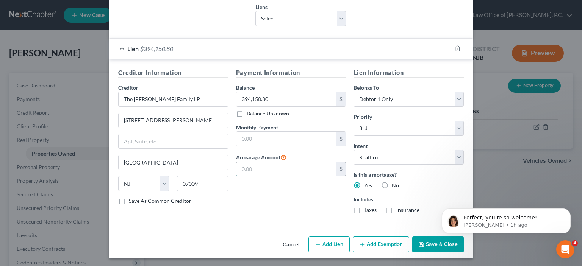
click at [252, 171] on input "text" at bounding box center [286, 169] width 100 height 14
click at [565, 249] on icon "Open Intercom Messenger" at bounding box center [564, 249] width 13 height 13
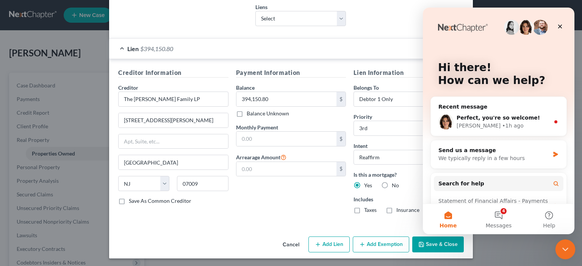
click at [565, 249] on icon "Close Intercom Messenger" at bounding box center [564, 248] width 9 height 9
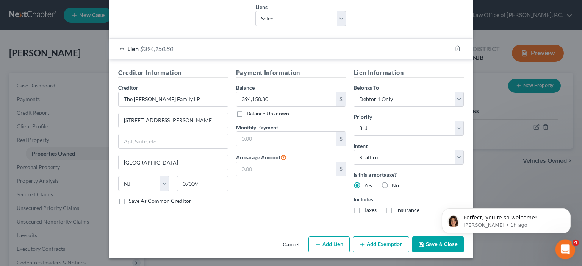
scroll to position [0, 0]
click at [251, 166] on input "text" at bounding box center [286, 169] width 100 height 14
click at [246, 138] on input "text" at bounding box center [286, 139] width 100 height 14
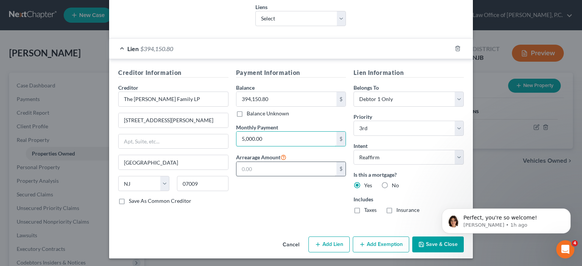
type input "5,000.00"
click at [252, 168] on input "text" at bounding box center [286, 169] width 100 height 14
click at [256, 167] on input "text" at bounding box center [286, 169] width 100 height 14
type input "125,000.00"
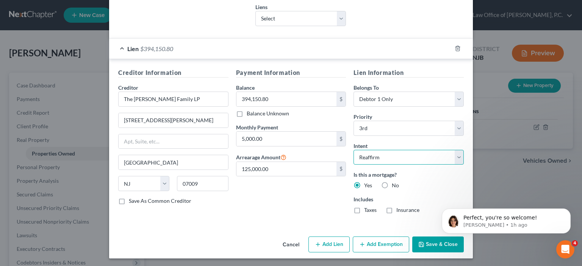
click at [390, 160] on select "Select Surrender Redeem Reaffirm Avoid Other" at bounding box center [409, 157] width 110 height 15
click at [354, 150] on select "Select Surrender Redeem Reaffirm Avoid Other" at bounding box center [409, 157] width 110 height 15
click at [364, 209] on label "Taxes" at bounding box center [370, 211] width 13 height 8
click at [367, 209] on input "Taxes" at bounding box center [369, 209] width 5 height 5
click at [364, 209] on label "Taxes" at bounding box center [370, 211] width 13 height 8
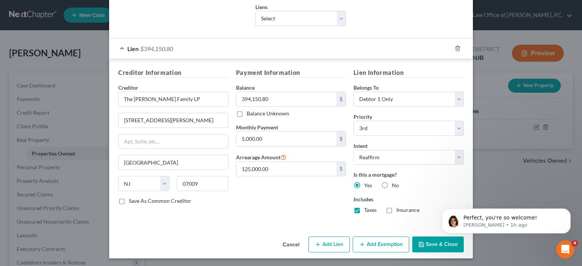
click at [367, 209] on input "Taxes" at bounding box center [369, 209] width 5 height 5
checkbox input "false"
click at [181, 99] on input "The Patel Family LP" at bounding box center [173, 99] width 110 height 15
drag, startPoint x: 179, startPoint y: 99, endPoint x: 109, endPoint y: 97, distance: 69.8
click at [109, 97] on div "Creditor Information Creditor * The Patel Family LP 5 Jennie Court Cedar Grove …" at bounding box center [291, 142] width 364 height 167
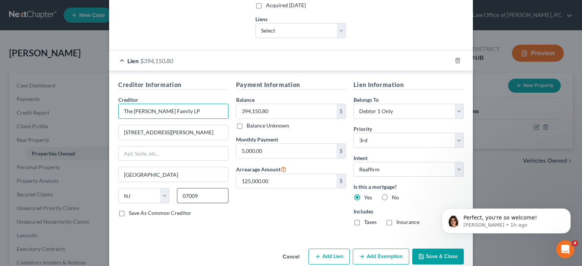
scroll to position [202, 0]
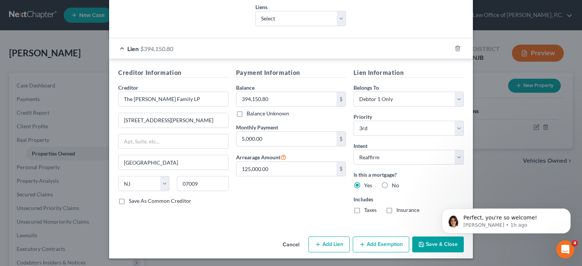
click at [320, 247] on button "Add Lien" at bounding box center [328, 245] width 41 height 16
select select "0"
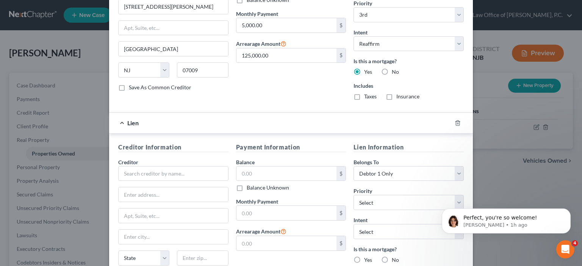
scroll to position [353, 0]
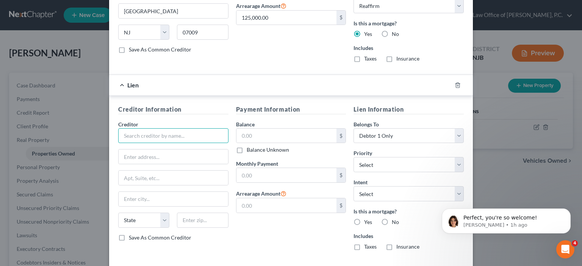
click at [150, 132] on input "text" at bounding box center [173, 135] width 110 height 15
type input "Shellpoint"
drag, startPoint x: 371, startPoint y: 164, endPoint x: 367, endPoint y: 163, distance: 4.7
click at [369, 164] on select "Select 1st 2nd 4th 5th 6th 7th 8th 9th 10th 11th 12th 13th 14th 15th 16th 17th …" at bounding box center [409, 164] width 110 height 15
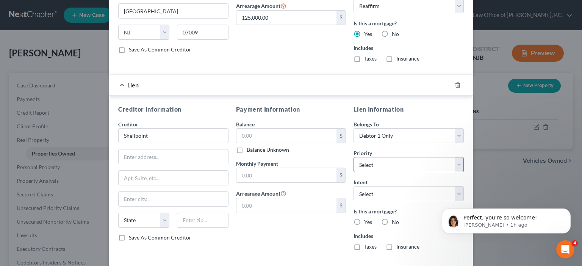
select select "0"
click at [354, 157] on select "Select 1st 2nd 4th 5th 6th 7th 8th 9th 10th 11th 12th 13th 14th 15th 16th 17th …" at bounding box center [409, 164] width 110 height 15
select select "1"
click at [364, 243] on label "Taxes" at bounding box center [370, 247] width 13 height 8
click at [367, 243] on input "Taxes" at bounding box center [369, 245] width 5 height 5
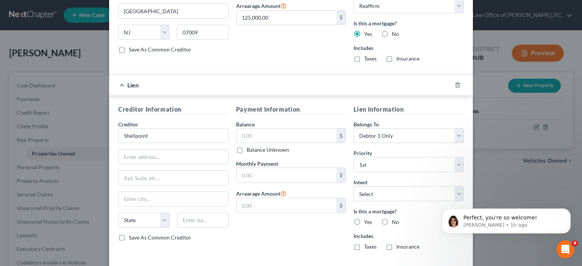
checkbox input "true"
click at [396, 246] on label "Insurance" at bounding box center [407, 247] width 23 height 8
click at [399, 246] on input "Insurance" at bounding box center [401, 245] width 5 height 5
checkbox input "true"
click at [364, 220] on label "Yes" at bounding box center [368, 223] width 8 height 8
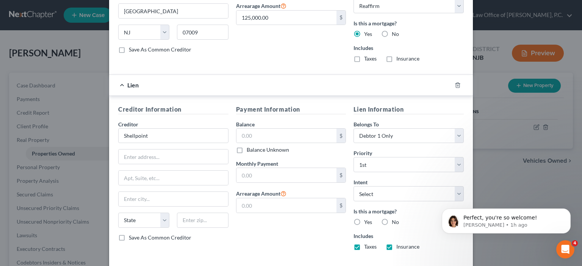
click at [367, 220] on input "Yes" at bounding box center [369, 221] width 5 height 5
radio input "true"
click at [97, 236] on div "Edit Property × Address * 52 WHITTLESEY AVENUE West Orange State AL AK AR AZ CA…" at bounding box center [291, 133] width 582 height 266
click at [249, 135] on input "text" at bounding box center [286, 136] width 100 height 14
click at [395, 194] on select "Select Surrender Redeem Reaffirm Avoid Other" at bounding box center [409, 193] width 110 height 15
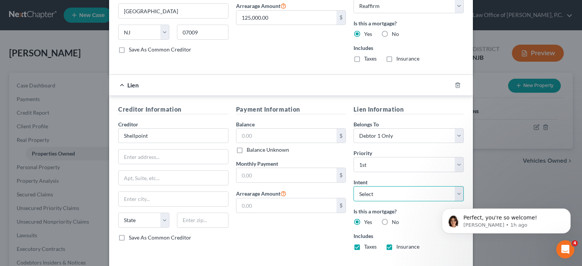
select select "2"
click at [354, 186] on select "Select Surrender Redeem Reaffirm Avoid Other" at bounding box center [409, 193] width 110 height 15
click at [257, 133] on input "text" at bounding box center [286, 136] width 100 height 14
click at [247, 148] on label "Balance Unknown" at bounding box center [268, 150] width 42 height 8
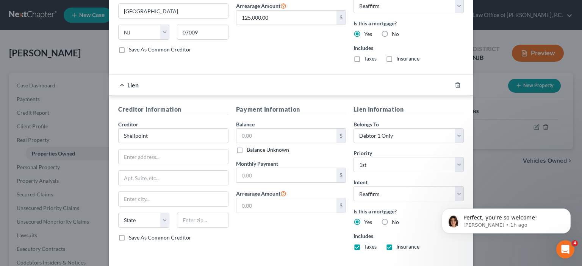
click at [250, 148] on input "Balance Unknown" at bounding box center [252, 148] width 5 height 5
checkbox input "true"
type input "0.00"
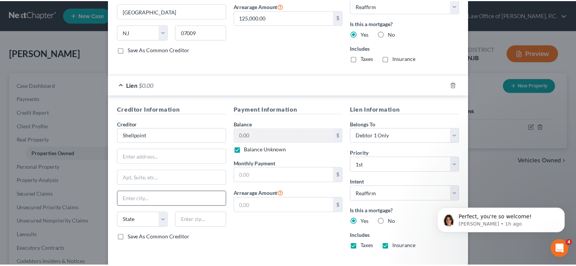
scroll to position [389, 0]
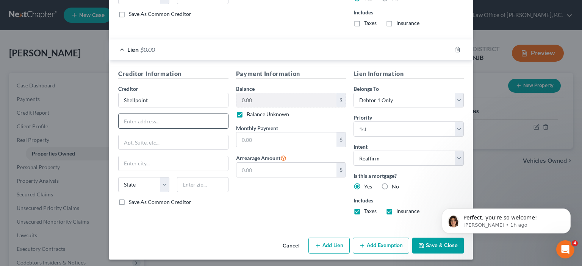
click at [121, 118] on input "text" at bounding box center [174, 121] width 110 height 14
type input "PO BOX 619063"
click at [135, 161] on input "text" at bounding box center [174, 164] width 110 height 14
type input "DALLAS"
click at [127, 183] on select "State AL AK AR AZ CA CO CT DE DC FL GA GU HI ID IL IN IA KS KY LA ME MD MA MI M…" at bounding box center [143, 184] width 51 height 15
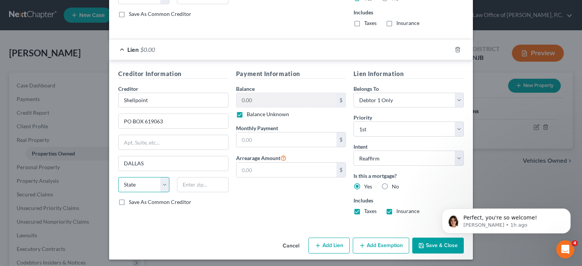
select select "45"
click at [118, 177] on select "State AL AK AR AZ CA CO CT DE DC FL GA GU HI ID IL IN IA KS KY LA ME MD MA MI M…" at bounding box center [143, 184] width 51 height 15
drag, startPoint x: 194, startPoint y: 182, endPoint x: 179, endPoint y: 186, distance: 15.6
click at [191, 183] on input "text" at bounding box center [202, 184] width 51 height 15
type input "75261"
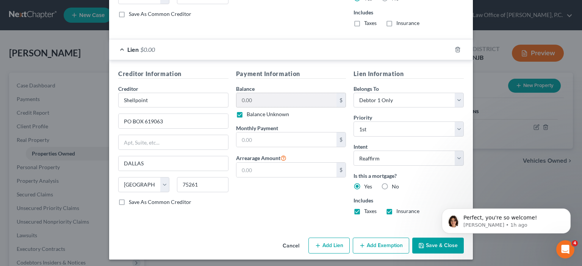
type input "Dallas"
click at [388, 127] on select "Select 1st 2nd 4th 5th 6th 7th 8th 9th 10th 11th 12th 13th 14th 15th 16th 17th …" at bounding box center [409, 129] width 110 height 15
select select "1"
click at [354, 122] on select "Select 1st 2nd 4th 5th 6th 7th 8th 9th 10th 11th 12th 13th 14th 15th 16th 17th …" at bounding box center [409, 129] width 110 height 15
click at [570, 210] on icon "Dismiss notification" at bounding box center [569, 211] width 4 height 4
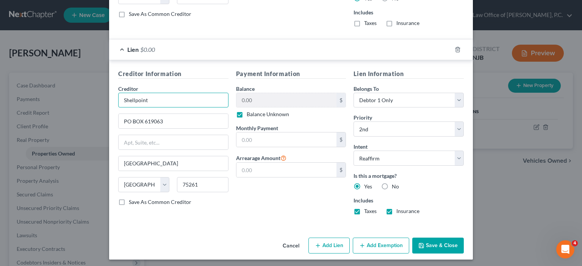
click at [184, 141] on input "text" at bounding box center [174, 142] width 110 height 14
click at [258, 133] on input "text" at bounding box center [286, 140] width 100 height 14
click at [252, 137] on input "text" at bounding box center [286, 140] width 100 height 14
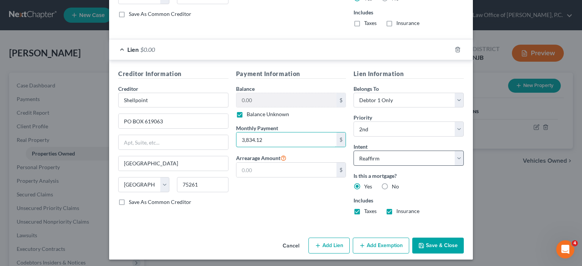
type input "3,834.12"
click at [381, 160] on select "Select Surrender Redeem Reaffirm Avoid Other" at bounding box center [409, 158] width 110 height 15
click at [354, 151] on select "Select Surrender Redeem Reaffirm Avoid Other" at bounding box center [409, 158] width 110 height 15
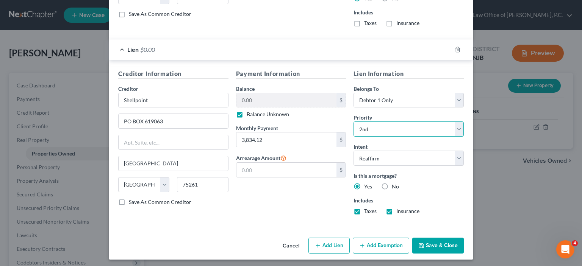
click at [373, 127] on select "Select 1st 2nd 4th 5th 6th 7th 8th 9th 10th 11th 12th 13th 14th 15th 16th 17th …" at bounding box center [409, 129] width 110 height 15
select select "0"
click at [354, 122] on select "Select 1st 2nd 4th 5th 6th 7th 8th 9th 10th 11th 12th 13th 14th 15th 16th 17th …" at bounding box center [409, 129] width 110 height 15
click at [167, 119] on input "PO BOX 619063" at bounding box center [174, 121] width 110 height 14
type input "PO BOX 51850"
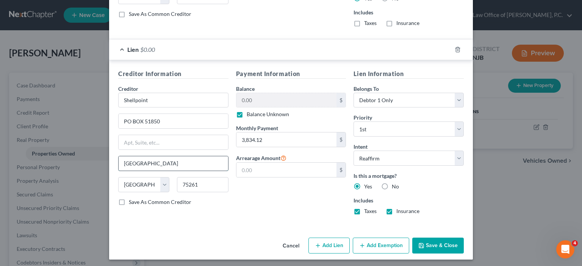
click at [144, 161] on input "Dallas" at bounding box center [174, 164] width 110 height 14
drag, startPoint x: 144, startPoint y: 161, endPoint x: 93, endPoint y: 171, distance: 51.7
click at [97, 163] on div "Edit Property × Address * 52 WHITTLESEY AVENUE West Orange State AL AK AR AZ CA…" at bounding box center [291, 133] width 582 height 266
type input "l"
type input "LIVONIA"
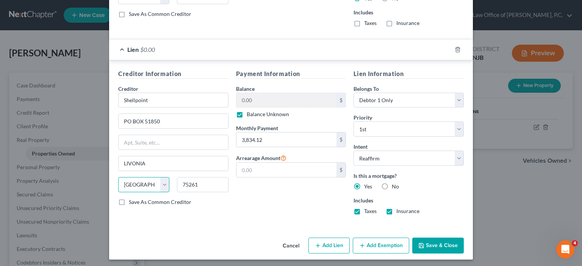
click at [136, 183] on select "State AL AK AR AZ CA CO CT DE DC FL GA GU HI ID IL IN IA KS KY LA ME MD MA MI M…" at bounding box center [143, 184] width 51 height 15
select select "23"
click at [118, 177] on select "State AL AK AR AZ CA CO CT DE DC FL GA GU HI ID IL IN IA KS KY LA ME MD MA MI M…" at bounding box center [143, 184] width 51 height 15
drag, startPoint x: 201, startPoint y: 182, endPoint x: 179, endPoint y: 179, distance: 22.9
click at [179, 179] on input "75261" at bounding box center [202, 184] width 51 height 15
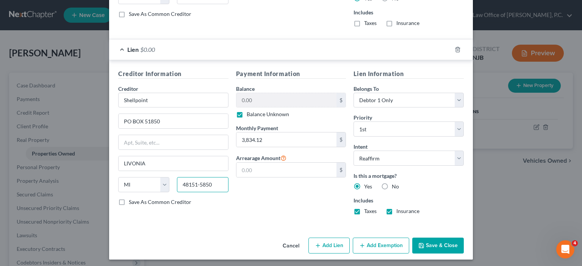
type input "48151-5850"
click at [252, 201] on div "Payment Information Balance 0.00 $ Balance Unknown Balance Undetermined 0.00 $ …" at bounding box center [291, 145] width 118 height 152
click at [435, 245] on button "Save & Close" at bounding box center [438, 246] width 52 height 16
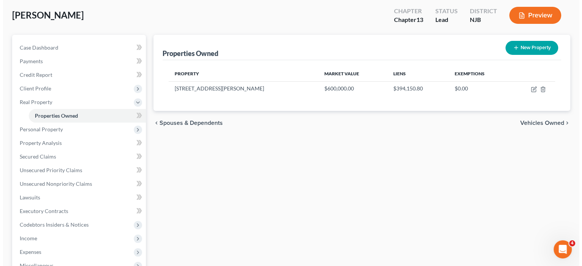
scroll to position [0, 0]
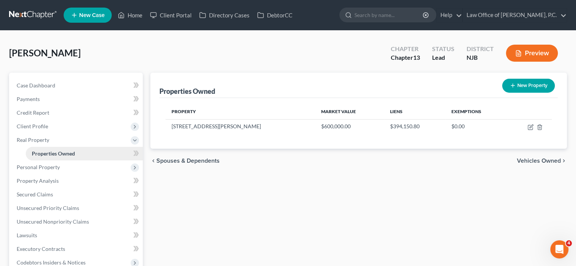
click at [65, 153] on span "Properties Owned" at bounding box center [53, 153] width 43 height 6
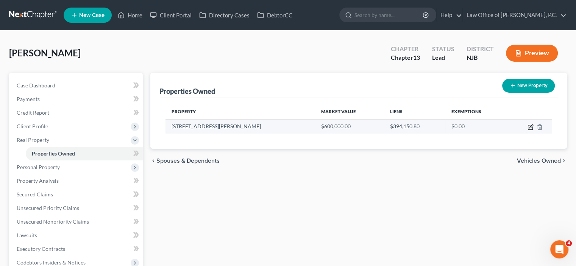
click at [529, 124] on icon "button" at bounding box center [531, 127] width 6 height 6
select select "33"
select select "6"
select select "0"
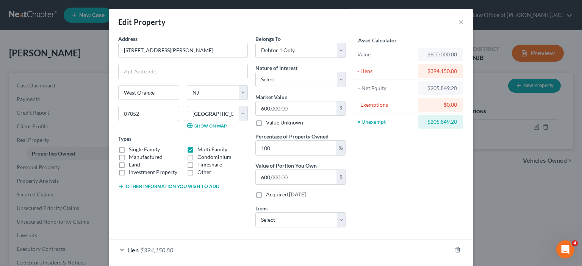
scroll to position [55, 0]
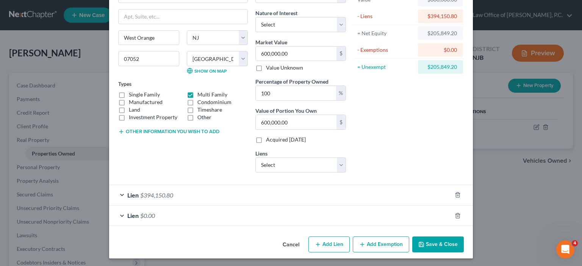
click at [119, 213] on div "Lien $0.00" at bounding box center [280, 216] width 343 height 20
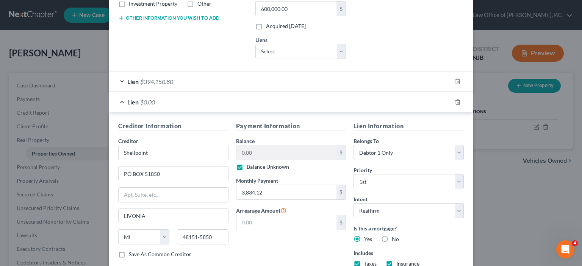
scroll to position [207, 0]
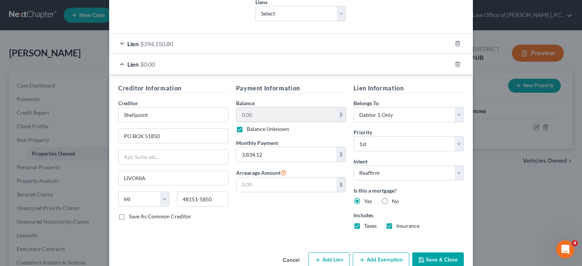
click at [337, 114] on div "$" at bounding box center [341, 115] width 9 height 14
click at [247, 126] on label "Balance Unknown" at bounding box center [268, 129] width 42 height 8
click at [250, 126] on input "Balance Unknown" at bounding box center [252, 127] width 5 height 5
checkbox input "false"
click at [248, 109] on input "0.00" at bounding box center [286, 115] width 100 height 14
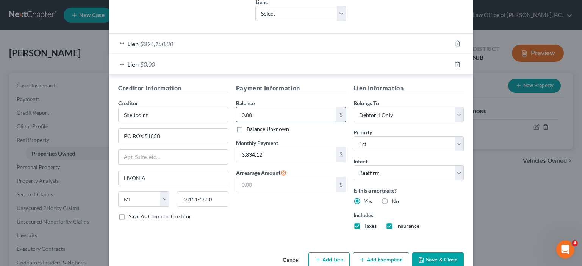
click at [252, 111] on input "0.00" at bounding box center [286, 115] width 100 height 14
type input "303,909.09"
click at [294, 125] on div "Balance Unknown" at bounding box center [291, 129] width 110 height 8
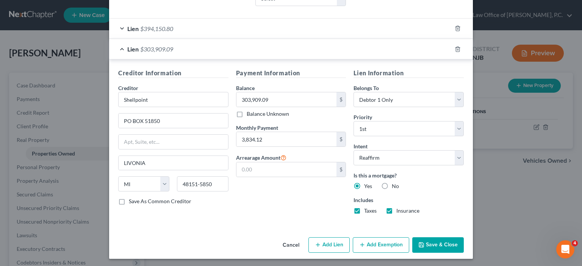
click at [323, 244] on button "Add Lien" at bounding box center [328, 246] width 41 height 16
select select "0"
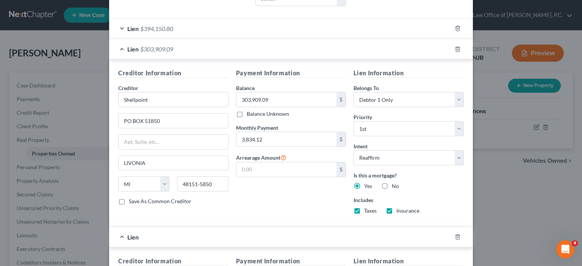
scroll to position [298, 0]
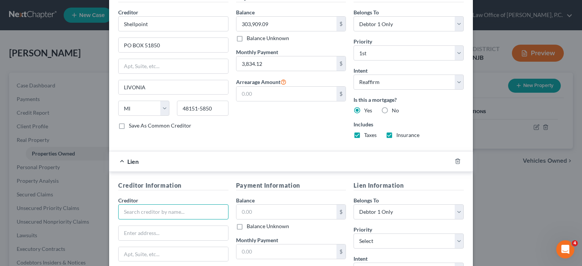
click at [135, 207] on input "text" at bounding box center [173, 212] width 110 height 15
type input "s"
type input "SHELLPOINT"
click at [405, 234] on select "Select 1st 2nd 3rd 4th 5th 6th 7th 8th 9th 10th 11th 12th 13th 14th 15th 16th 1…" at bounding box center [409, 241] width 110 height 15
select select "1"
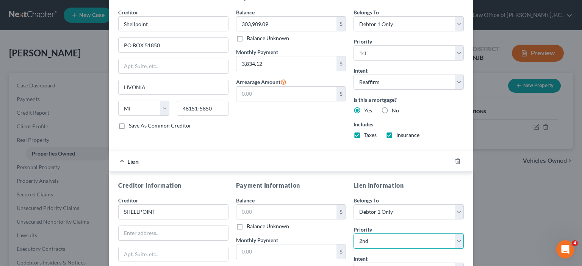
click at [354, 234] on select "Select 1st 2nd 3rd 4th 5th 6th 7th 8th 9th 10th 11th 12th 13th 14th 15th 16th 1…" at bounding box center [409, 241] width 110 height 15
click at [250, 210] on input "text" at bounding box center [286, 212] width 100 height 14
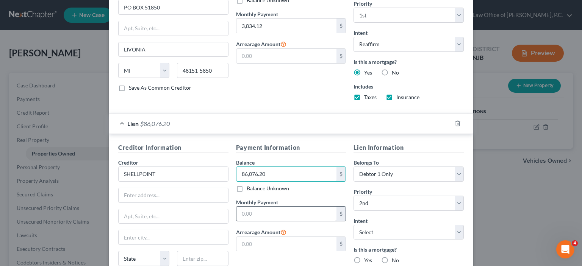
scroll to position [373, 0]
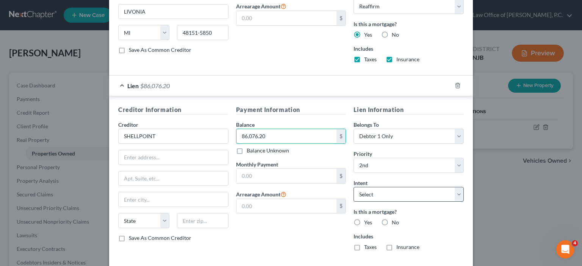
type input "86,076.20"
click at [403, 191] on select "Select Surrender Redeem Reaffirm Avoid Other" at bounding box center [409, 194] width 110 height 15
select select "2"
click at [354, 187] on select "Select Surrender Redeem Reaffirm Avoid Other" at bounding box center [409, 194] width 110 height 15
click at [150, 154] on input "text" at bounding box center [174, 157] width 110 height 14
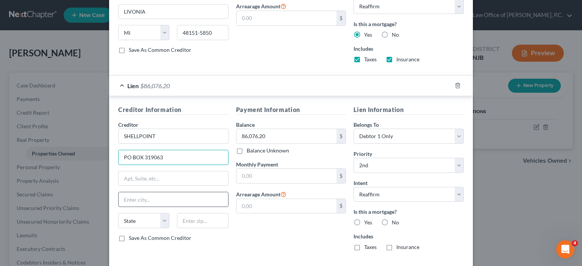
type input "PO BOX 319063"
click at [131, 194] on input "text" at bounding box center [174, 200] width 110 height 14
type input "Dallas"
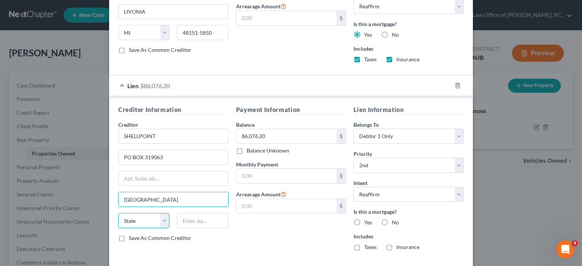
click at [132, 216] on select "State AL AK AR AZ CA CO CT DE DC FL GA GU HI ID IL IN IA KS KY LA ME MD MA MI M…" at bounding box center [143, 220] width 51 height 15
select select "45"
click at [118, 213] on select "State AL AK AR AZ CA CO CT DE DC FL GA GU HI ID IL IN IA KS KY LA ME MD MA MI M…" at bounding box center [143, 220] width 51 height 15
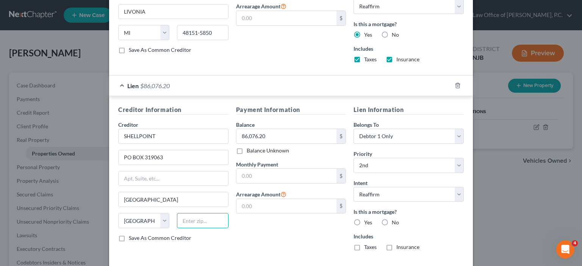
click at [189, 222] on input "text" at bounding box center [202, 220] width 51 height 15
type input "07052"
click at [274, 171] on input "text" at bounding box center [286, 176] width 100 height 14
type input "West Orange"
select select "33"
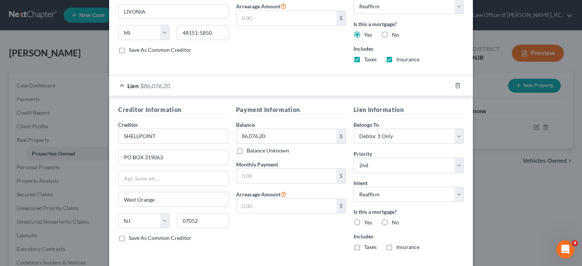
click at [364, 220] on label "Yes" at bounding box center [368, 223] width 8 height 8
click at [367, 220] on input "Yes" at bounding box center [369, 221] width 5 height 5
radio input "true"
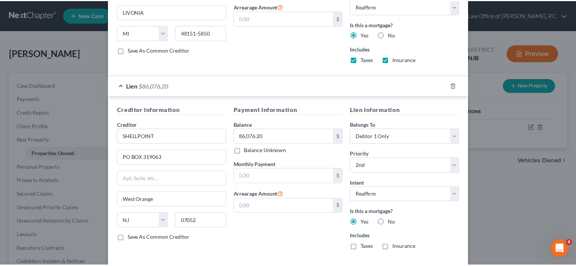
scroll to position [409, 0]
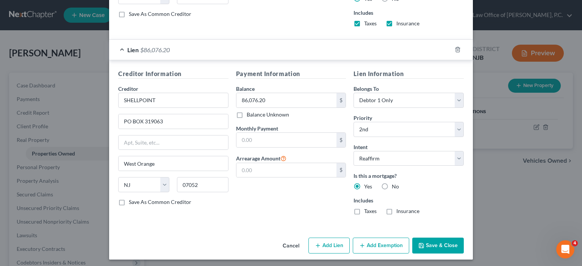
click at [427, 242] on button "Save & Close" at bounding box center [438, 246] width 52 height 16
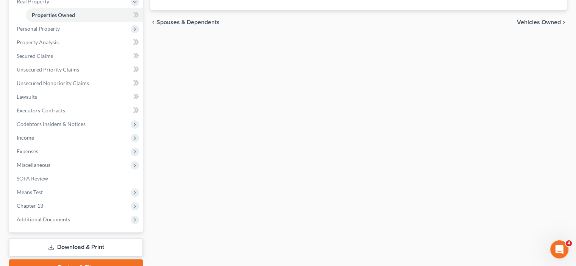
scroll to position [0, 0]
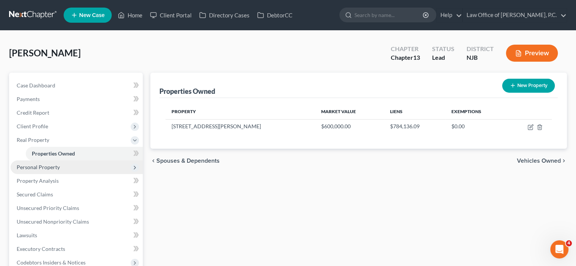
click at [46, 169] on span "Personal Property" at bounding box center [38, 167] width 43 height 6
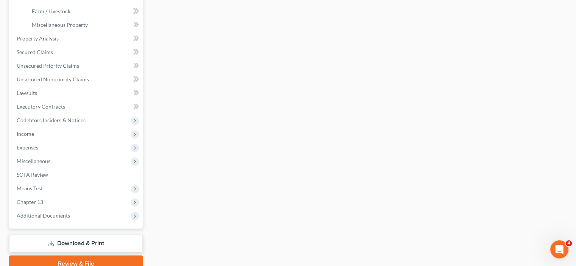
scroll to position [299, 0]
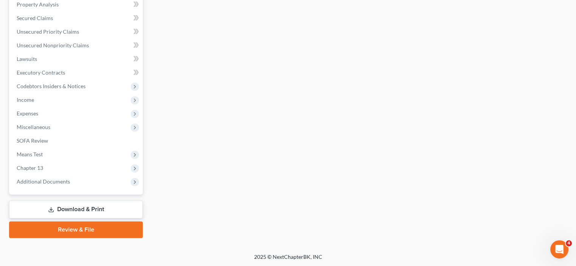
click at [75, 229] on link "Review & File" at bounding box center [76, 230] width 134 height 17
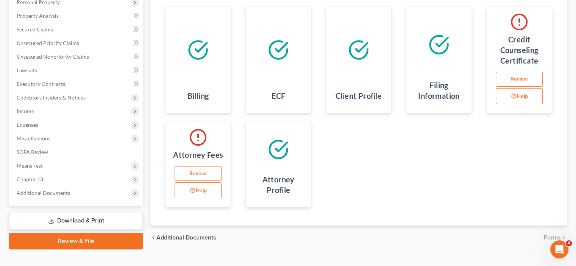
scroll to position [163, 0]
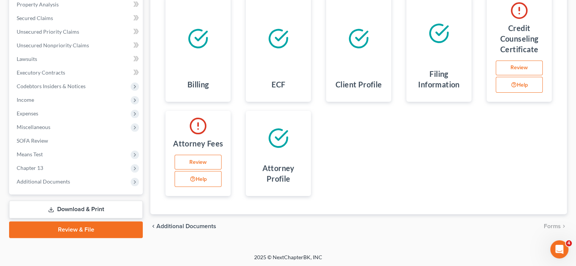
click at [83, 207] on link "Download & Print" at bounding box center [76, 210] width 134 height 18
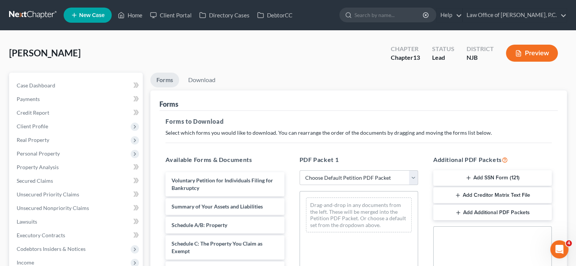
scroll to position [76, 0]
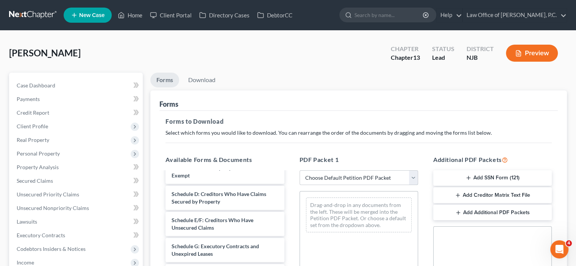
click at [413, 177] on select "Choose Default Petition PDF Packet Complete Bankruptcy Petition (all forms and …" at bounding box center [359, 178] width 119 height 15
select select "1"
click at [300, 171] on select "Choose Default Petition PDF Packet Complete Bankruptcy Petition (all forms and …" at bounding box center [359, 178] width 119 height 15
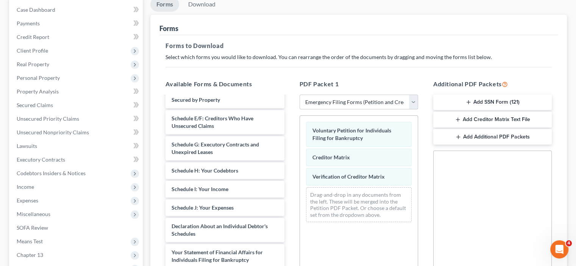
scroll to position [114, 0]
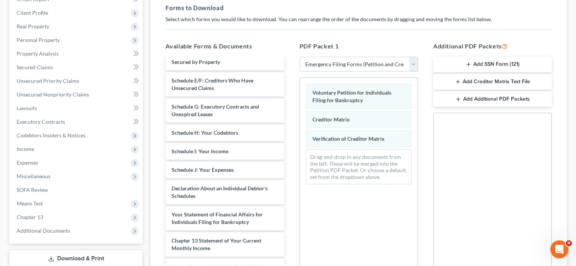
click at [469, 65] on line "button" at bounding box center [469, 64] width 0 height 3
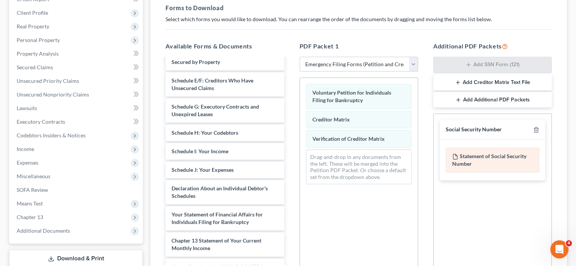
click at [491, 154] on div "Statement of Social Security Number" at bounding box center [493, 160] width 94 height 25
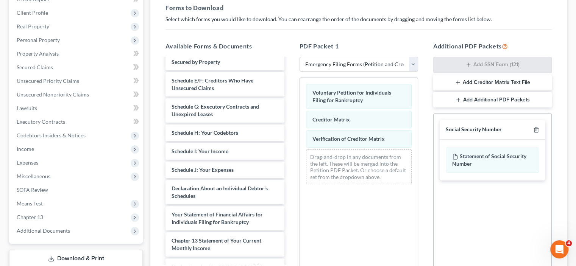
click at [413, 192] on div "Voluntary Petition for Individuals Filing for Bankruptcy Creditor Matrix Verifi…" at bounding box center [359, 182] width 119 height 208
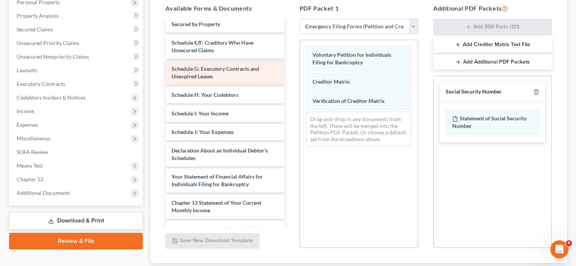
scroll to position [38, 0]
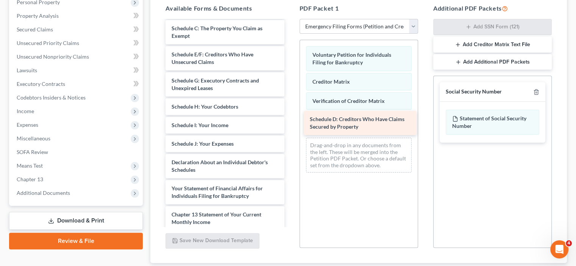
drag, startPoint x: 226, startPoint y: 59, endPoint x: 364, endPoint y: 124, distance: 153.1
click at [290, 124] on div "Schedule D: Creditors Who Have Claims Secured by Property Summary of Your Asset…" at bounding box center [225, 129] width 131 height 293
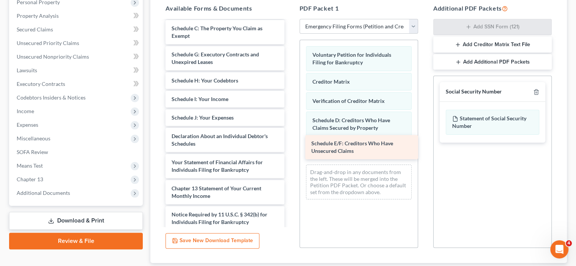
drag, startPoint x: 217, startPoint y: 60, endPoint x: 357, endPoint y: 150, distance: 166.2
click at [290, 150] on div "Schedule E/F: Creditors Who Have Unsecured Claims Summary of Your Assets and Li…" at bounding box center [225, 116] width 131 height 266
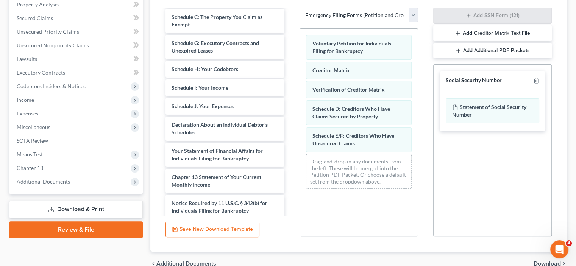
scroll to position [201, 0]
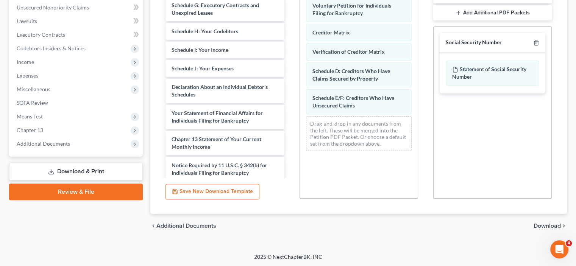
click at [548, 225] on span "Download" at bounding box center [547, 226] width 27 height 6
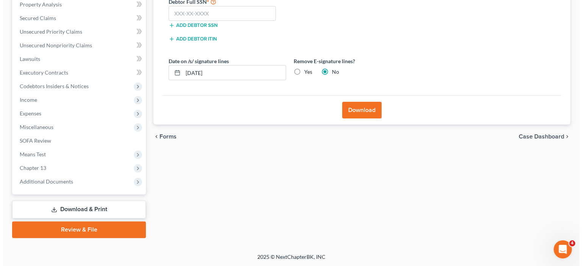
scroll to position [125, 0]
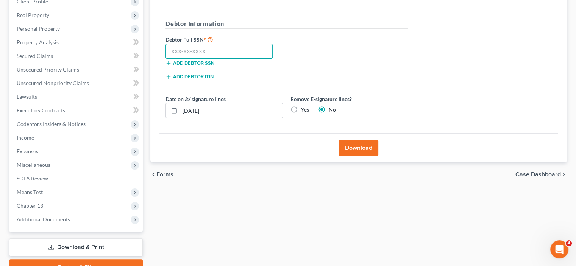
click at [175, 50] on input "text" at bounding box center [219, 51] width 107 height 15
type input "137-96-2667"
click at [356, 147] on button "Download" at bounding box center [358, 148] width 39 height 17
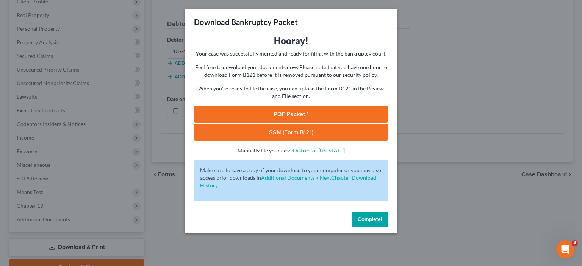
click at [293, 112] on link "PDF Packet 1" at bounding box center [291, 114] width 194 height 17
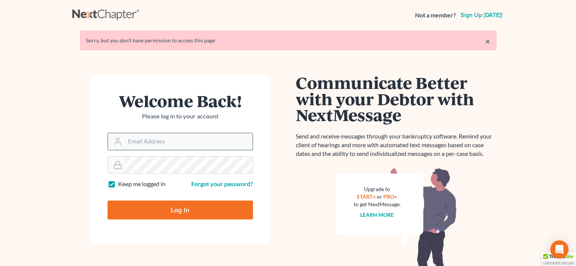
click at [175, 149] on input "Email Address" at bounding box center [189, 141] width 128 height 17
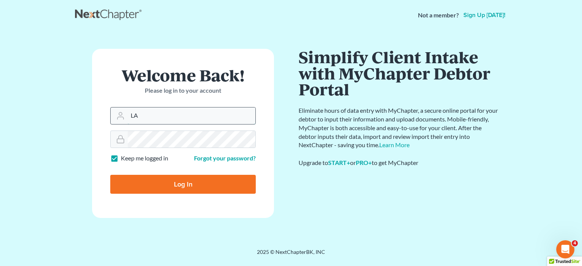
type input "[PERSON_NAME][EMAIL_ADDRESS][DOMAIN_NAME]"
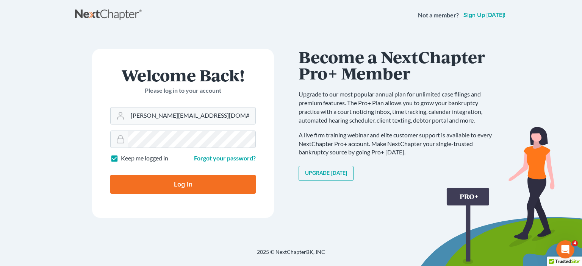
click at [167, 191] on input "Log In" at bounding box center [183, 184] width 146 height 19
type input "Thinking..."
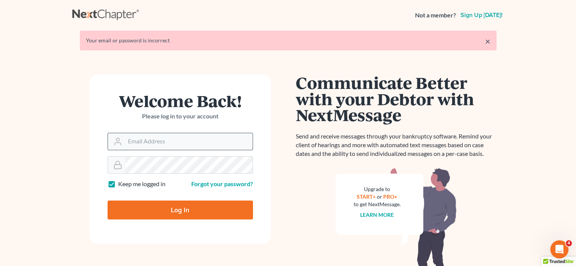
click at [141, 142] on input "Email Address" at bounding box center [189, 141] width 128 height 17
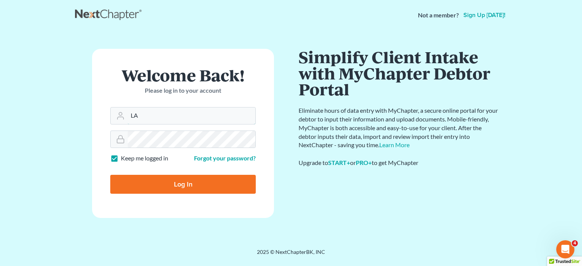
type input "[PERSON_NAME][EMAIL_ADDRESS][DOMAIN_NAME]"
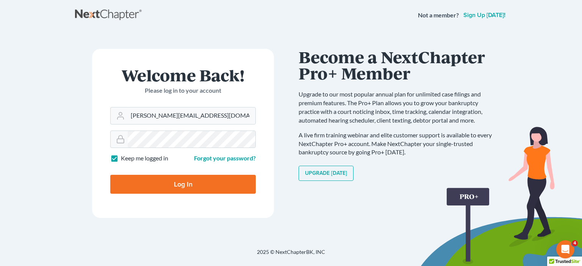
click at [182, 182] on input "Log In" at bounding box center [183, 184] width 146 height 19
type input "Thinking..."
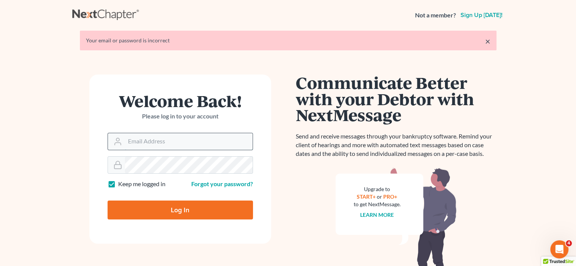
click at [143, 147] on input "Email Address" at bounding box center [189, 141] width 128 height 17
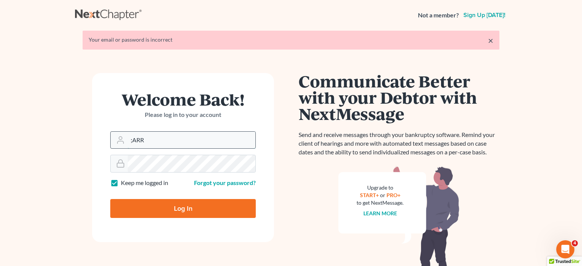
type input ";ARRY"
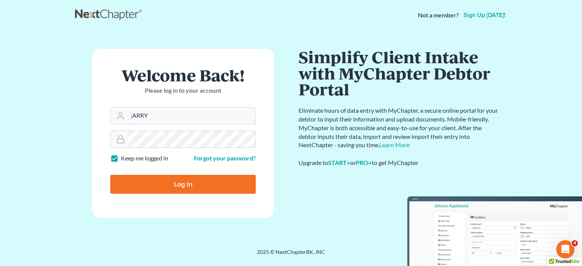
drag, startPoint x: 153, startPoint y: 116, endPoint x: 103, endPoint y: 124, distance: 51.5
click at [105, 116] on form "Welcome Back! Please log in to your account Email Address ;ARRY Password Keep m…" at bounding box center [183, 133] width 182 height 169
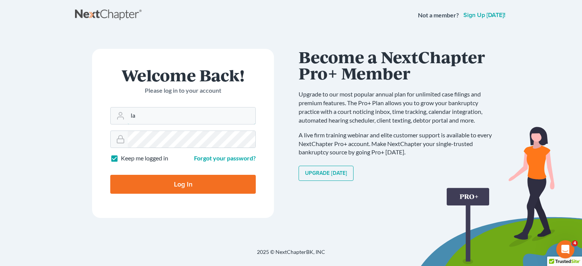
type input "[PERSON_NAME][EMAIL_ADDRESS][DOMAIN_NAME]"
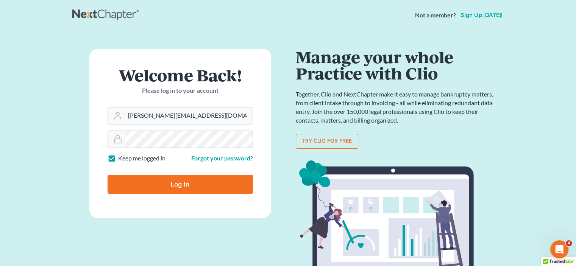
click at [147, 187] on input "Log In" at bounding box center [181, 184] width 146 height 19
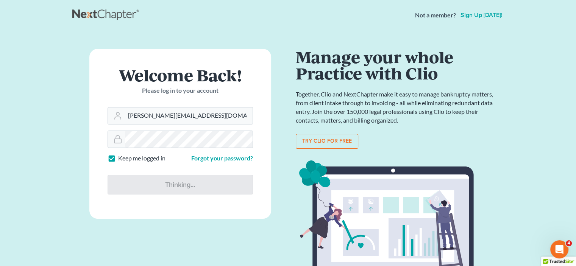
type input "Thinking..."
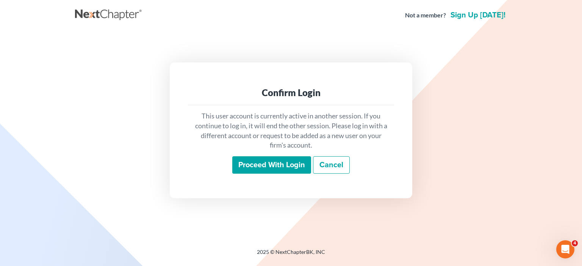
click at [258, 165] on input "Proceed with login" at bounding box center [271, 165] width 79 height 17
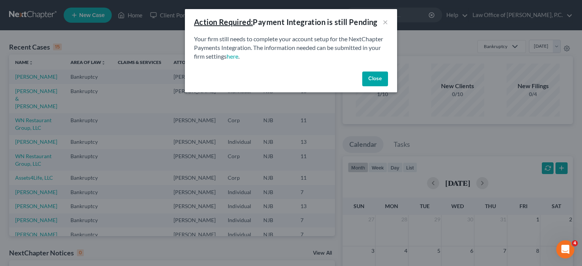
click at [373, 80] on button "Close" at bounding box center [375, 79] width 26 height 15
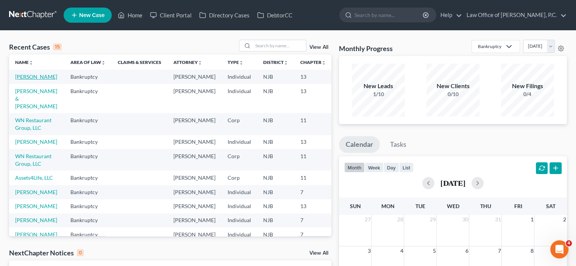
click at [22, 80] on link "Tucker, ELEMOND" at bounding box center [36, 77] width 42 height 6
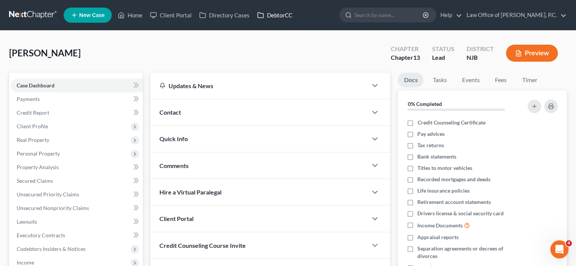
click at [280, 15] on link "DebtorCC" at bounding box center [275, 15] width 43 height 14
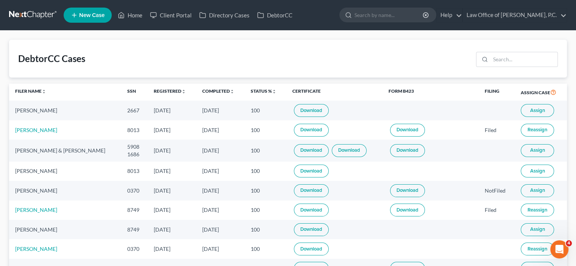
click at [532, 109] on span "Assign" at bounding box center [537, 111] width 15 height 6
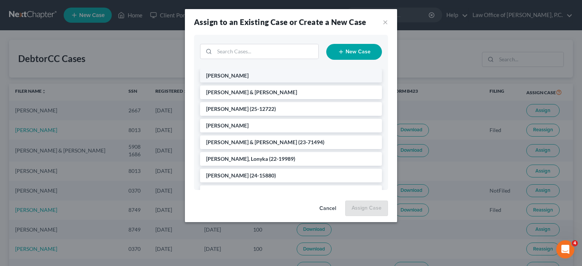
click at [243, 78] on span "Tucker, ELEMOND" at bounding box center [227, 75] width 42 height 6
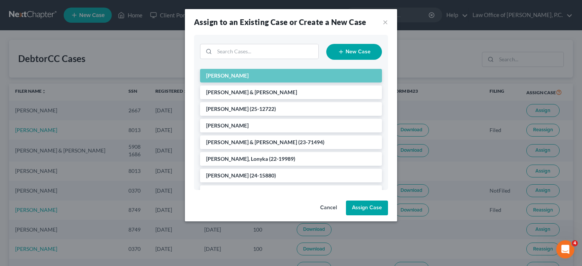
click at [367, 207] on button "Assign Case" at bounding box center [367, 208] width 42 height 15
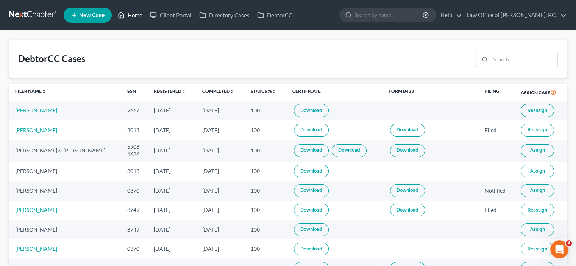
click at [138, 12] on link "Home" at bounding box center [130, 15] width 32 height 14
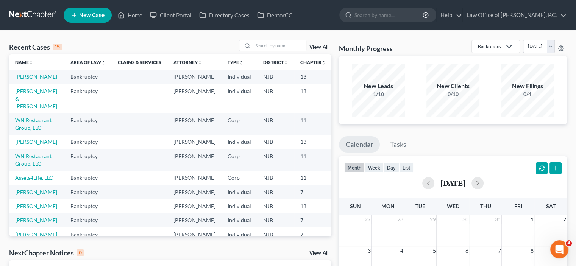
click at [30, 80] on td "Tucker, ELEMOND" at bounding box center [36, 77] width 55 height 14
click at [20, 80] on link "Tucker, ELEMOND" at bounding box center [36, 77] width 42 height 6
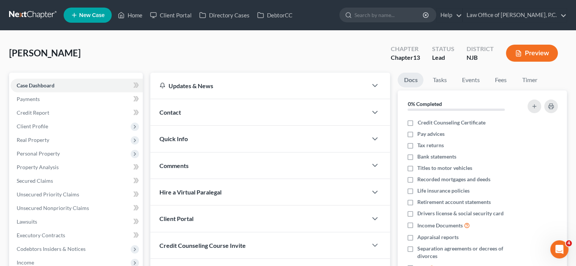
scroll to position [152, 0]
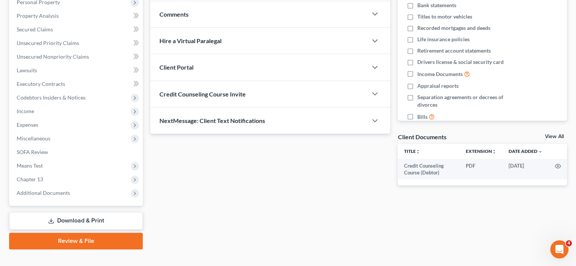
click at [103, 222] on link "Download & Print" at bounding box center [76, 221] width 134 height 18
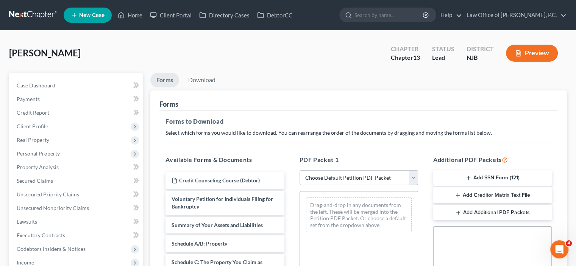
click at [362, 179] on select "Choose Default Petition PDF Packet Complete Bankruptcy Petition (all forms and …" at bounding box center [359, 178] width 119 height 15
select select "1"
click at [300, 171] on select "Choose Default Petition PDF Packet Complete Bankruptcy Petition (all forms and …" at bounding box center [359, 178] width 119 height 15
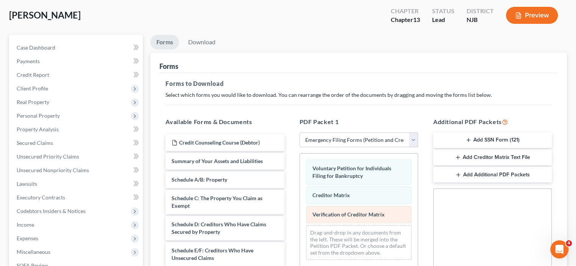
scroll to position [76, 0]
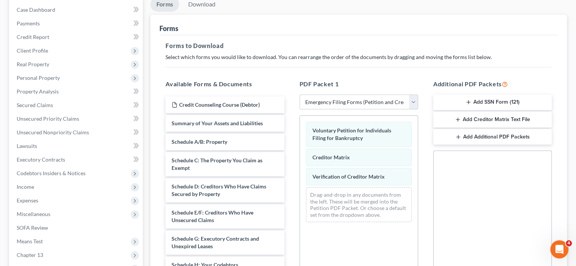
click at [471, 101] on icon "button" at bounding box center [469, 102] width 6 height 6
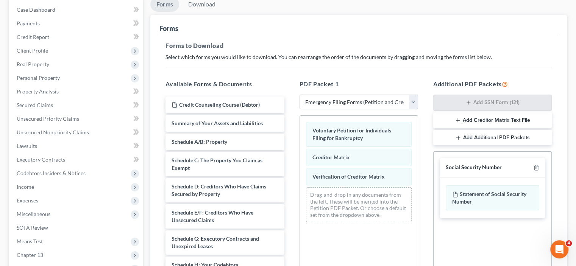
scroll to position [114, 0]
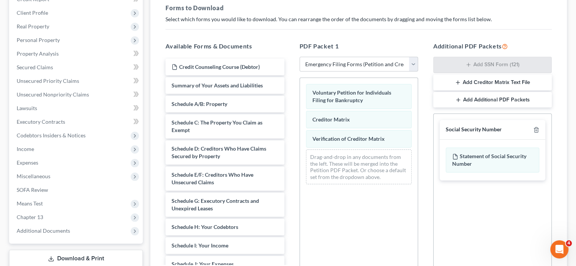
click at [460, 100] on icon "button" at bounding box center [459, 100] width 6 height 6
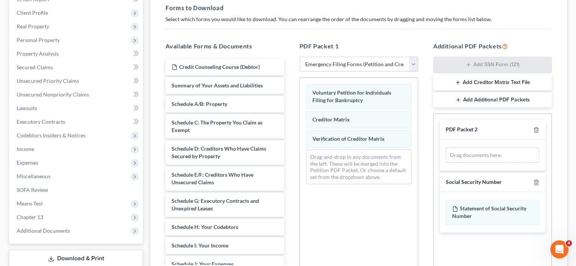
click at [412, 226] on div "Voluntary Petition for Individuals Filing for Bankruptcy Creditor Matrix Verifi…" at bounding box center [359, 182] width 119 height 208
click at [348, 168] on div "Drag-and-drop in any documents from the left. These will be merged into the Pet…" at bounding box center [359, 167] width 106 height 35
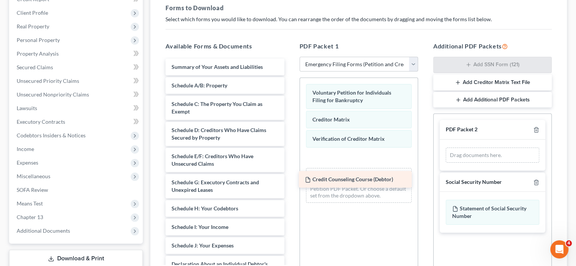
drag, startPoint x: 218, startPoint y: 64, endPoint x: 352, endPoint y: 178, distance: 175.0
click at [290, 178] on div "Credit Counseling Course (Debtor) Credit Counseling Course (Debtor) Summary of …" at bounding box center [225, 218] width 131 height 319
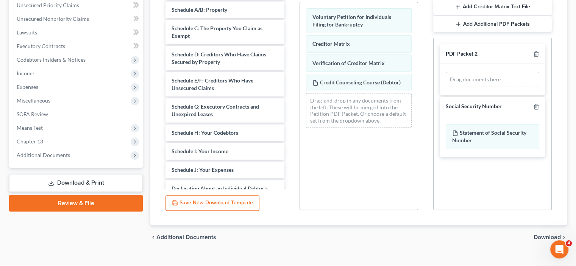
scroll to position [201, 0]
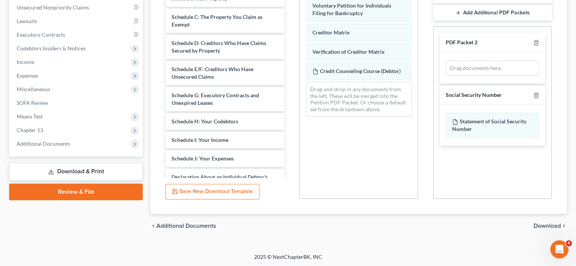
click at [85, 172] on link "Download & Print" at bounding box center [76, 172] width 134 height 18
click at [100, 169] on link "Download & Print" at bounding box center [76, 172] width 134 height 18
click at [100, 191] on link "Review & File" at bounding box center [76, 192] width 134 height 17
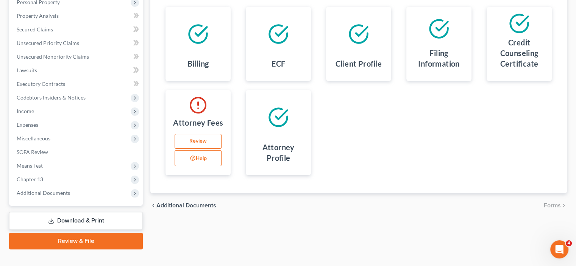
scroll to position [163, 0]
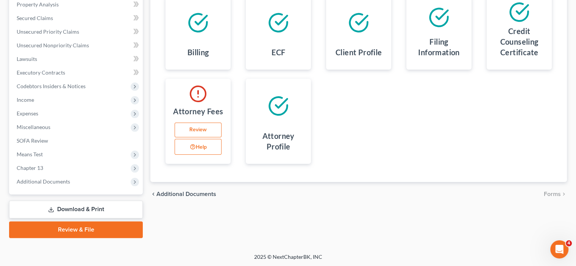
click at [86, 210] on link "Download & Print" at bounding box center [76, 210] width 134 height 18
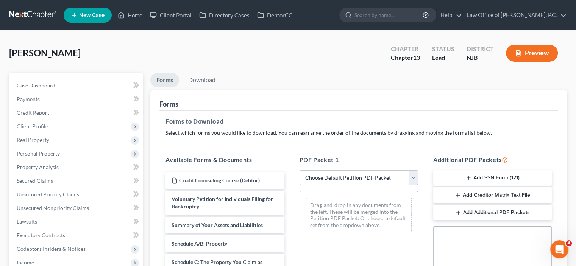
scroll to position [38, 0]
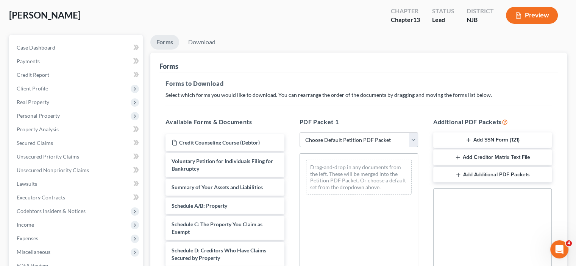
click at [415, 141] on select "Choose Default Petition PDF Packet Complete Bankruptcy Petition (all forms and …" at bounding box center [359, 140] width 119 height 15
select select "1"
click at [300, 133] on select "Choose Default Petition PDF Packet Complete Bankruptcy Petition (all forms and …" at bounding box center [359, 140] width 119 height 15
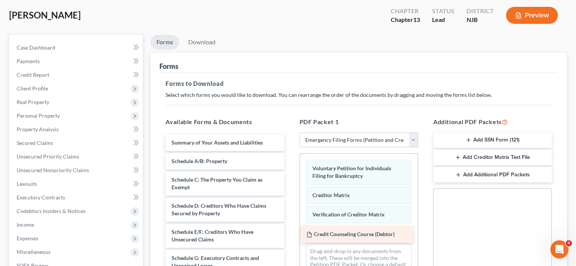
drag, startPoint x: 215, startPoint y: 142, endPoint x: 349, endPoint y: 235, distance: 163.6
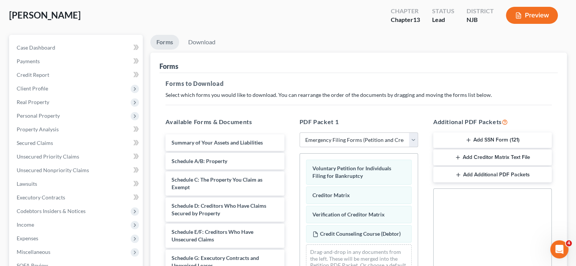
click at [470, 141] on icon "button" at bounding box center [469, 140] width 6 height 6
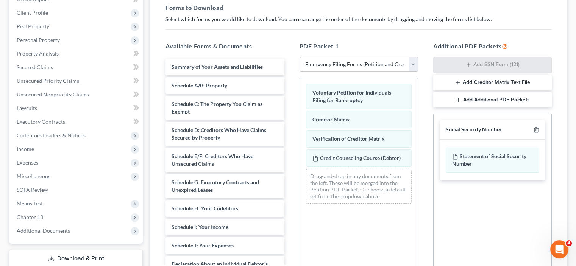
scroll to position [189, 0]
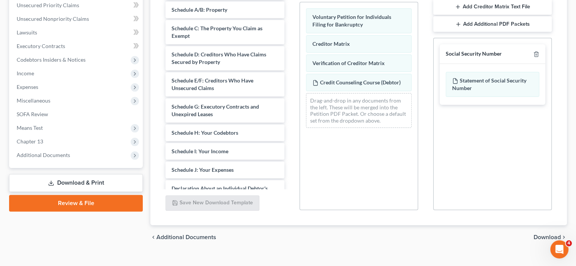
click at [54, 181] on link "Download & Print" at bounding box center [76, 183] width 134 height 18
click at [75, 185] on link "Download & Print" at bounding box center [76, 183] width 134 height 18
click at [77, 204] on link "Review & File" at bounding box center [76, 203] width 134 height 17
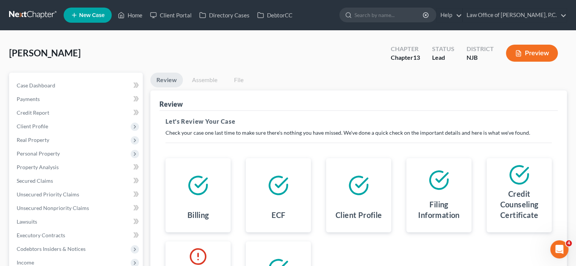
click at [172, 77] on link "Review" at bounding box center [166, 80] width 33 height 15
click at [207, 80] on link "Assemble" at bounding box center [205, 80] width 38 height 15
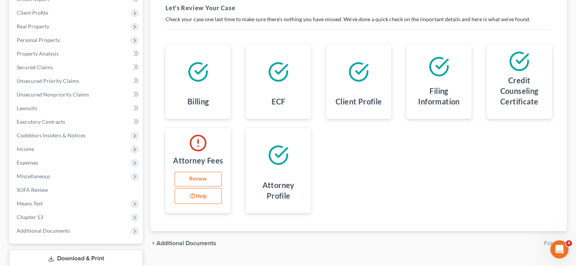
scroll to position [163, 0]
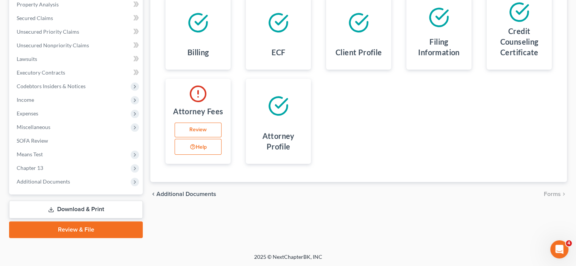
click at [205, 129] on link "Review" at bounding box center [198, 130] width 47 height 15
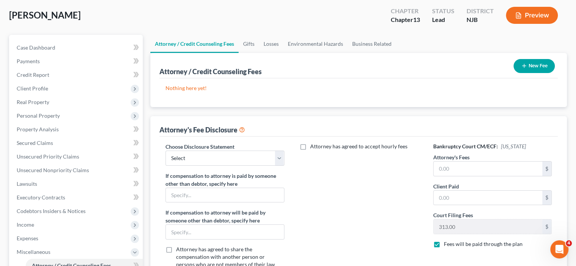
scroll to position [76, 0]
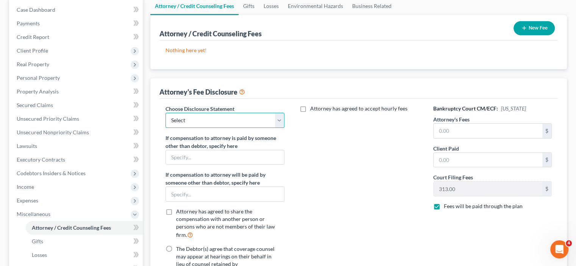
click at [204, 117] on select "Select Attorney" at bounding box center [225, 120] width 119 height 15
select select "0"
click at [166, 113] on select "Select Attorney" at bounding box center [225, 120] width 119 height 15
click at [446, 130] on input "text" at bounding box center [488, 131] width 109 height 14
click at [449, 125] on input "text" at bounding box center [488, 131] width 109 height 14
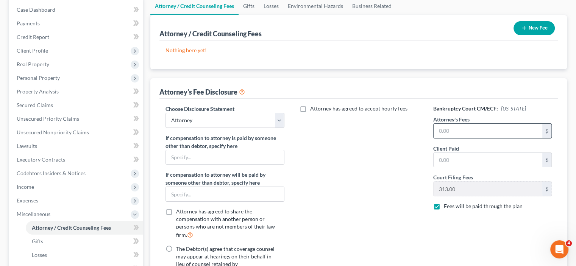
click at [460, 130] on input "text" at bounding box center [488, 131] width 109 height 14
type input "4,500"
click at [453, 154] on input "text" at bounding box center [488, 160] width 109 height 14
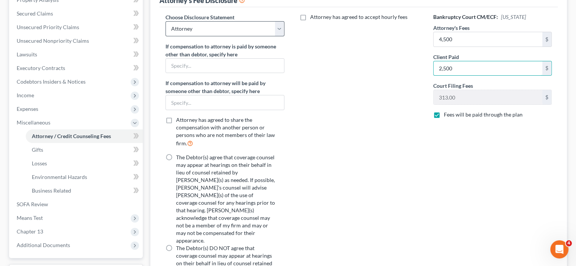
scroll to position [130, 0]
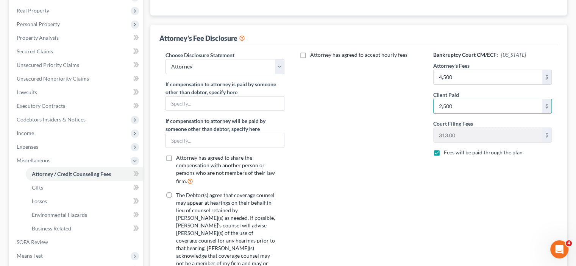
type input "2,500"
click at [310, 52] on label "Attorney has agreed to accept hourly fees" at bounding box center [358, 55] width 97 height 8
click at [313, 52] on input "Attorney has agreed to accept hourly fees" at bounding box center [315, 53] width 5 height 5
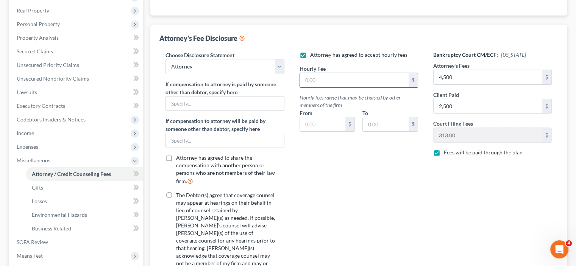
click at [326, 82] on input "text" at bounding box center [354, 80] width 109 height 14
click at [310, 55] on label "Attorney has agreed to accept hourly fees" at bounding box center [358, 55] width 97 height 8
click at [313, 55] on input "Attorney has agreed to accept hourly fees" at bounding box center [315, 53] width 5 height 5
checkbox input "false"
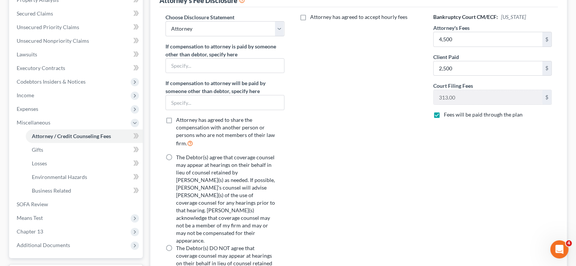
scroll to position [243, 0]
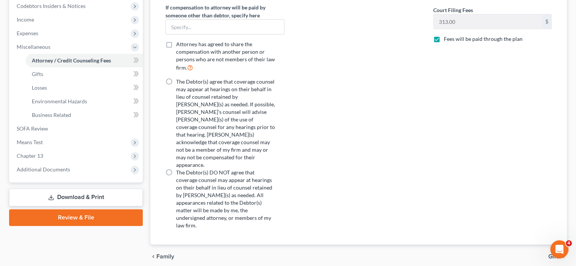
click at [166, 241] on div "Petition Navigation Case Dashboard Payments Invoices Payments Payments Credit R…" at bounding box center [288, 52] width 558 height 446
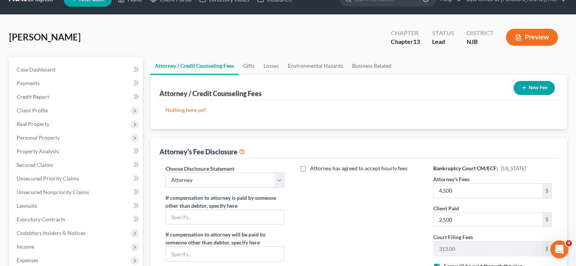
scroll to position [0, 0]
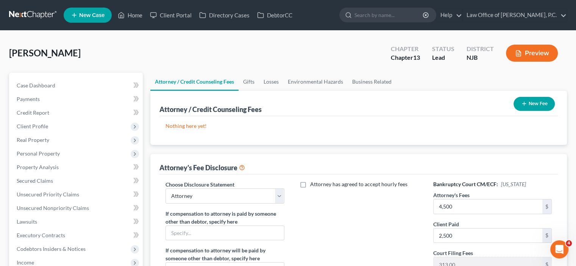
click at [532, 53] on button "Preview" at bounding box center [532, 53] width 52 height 17
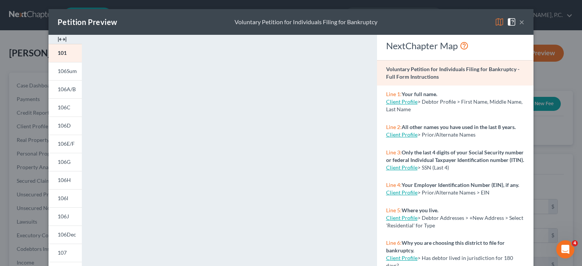
click at [519, 21] on button "×" at bounding box center [521, 21] width 5 height 9
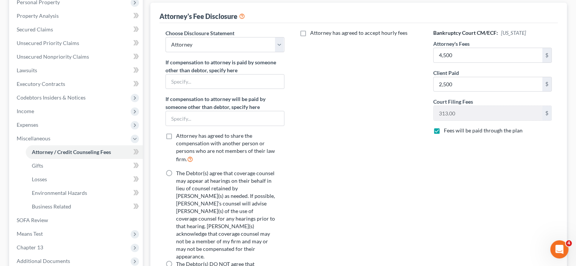
scroll to position [227, 0]
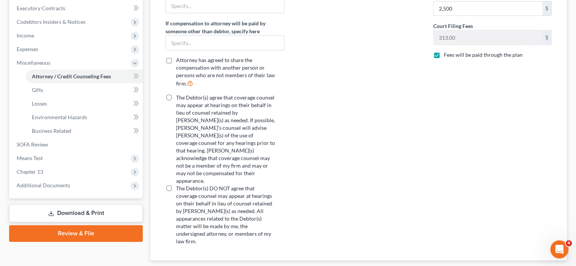
click at [103, 233] on link "Review & File" at bounding box center [76, 233] width 134 height 17
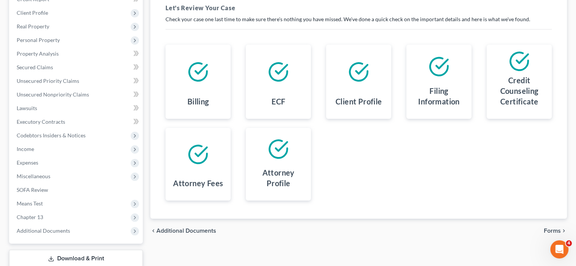
scroll to position [163, 0]
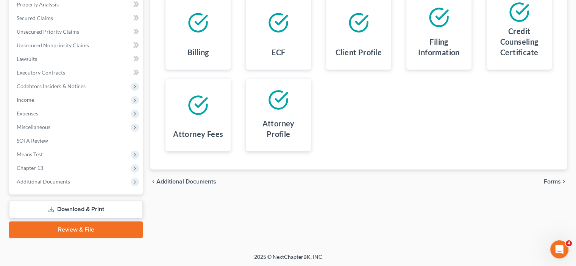
click at [103, 230] on link "Review & File" at bounding box center [76, 230] width 134 height 17
click at [78, 207] on link "Download & Print" at bounding box center [76, 210] width 134 height 18
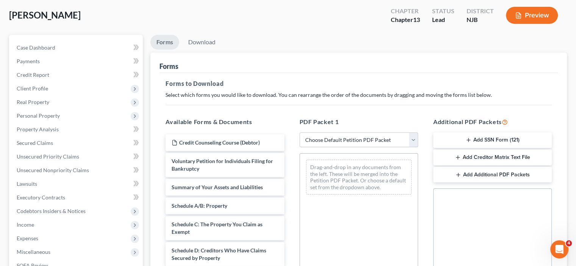
scroll to position [76, 0]
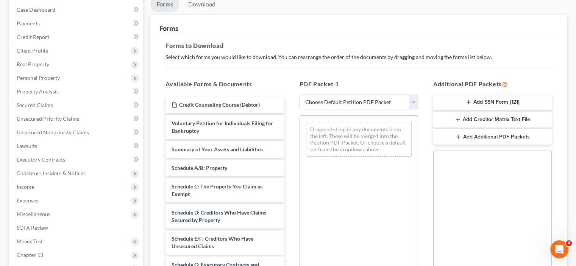
click at [412, 101] on select "Choose Default Petition PDF Packet Complete Bankruptcy Petition (all forms and …" at bounding box center [359, 102] width 119 height 15
select select "1"
click at [300, 95] on select "Choose Default Petition PDF Packet Complete Bankruptcy Petition (all forms and …" at bounding box center [359, 102] width 119 height 15
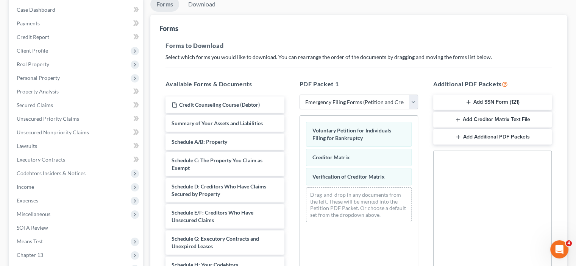
click at [479, 100] on button "Add SSN Form (121)" at bounding box center [493, 103] width 119 height 16
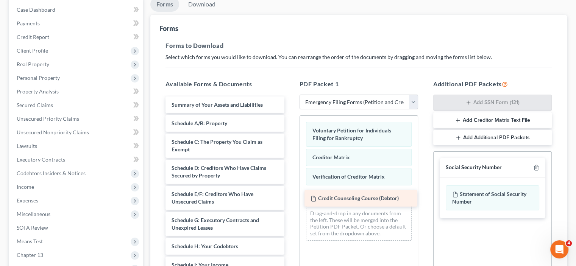
drag, startPoint x: 202, startPoint y: 106, endPoint x: 342, endPoint y: 200, distance: 168.2
click at [290, 200] on div "Credit Counseling Course (Debtor) Credit Counseling Course (Debtor) Summary of …" at bounding box center [225, 256] width 131 height 319
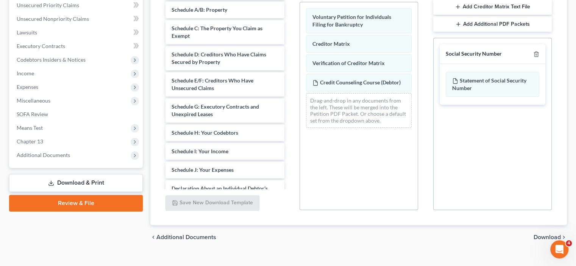
scroll to position [201, 0]
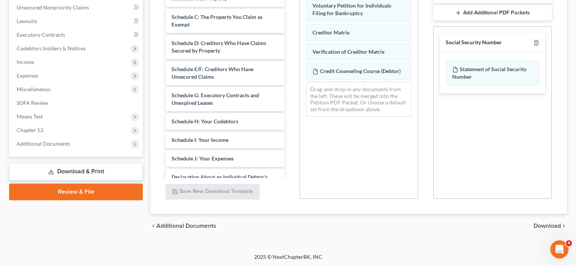
click at [547, 223] on span "Download" at bounding box center [547, 226] width 27 height 6
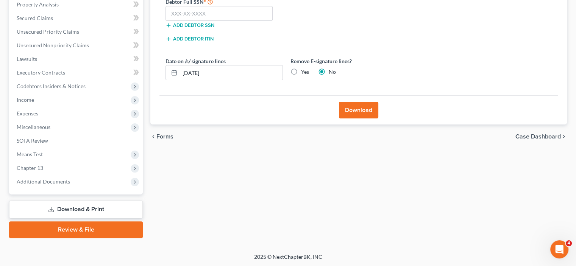
scroll to position [125, 0]
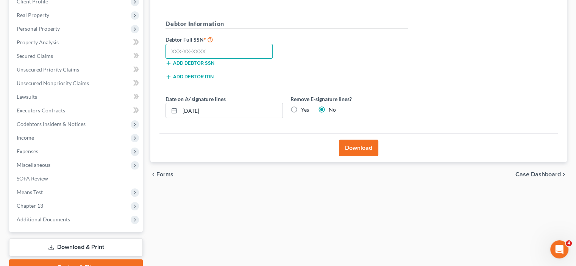
click at [184, 45] on input "text" at bounding box center [219, 51] width 107 height 15
type input "137-96-2667"
click at [301, 109] on label "Yes" at bounding box center [305, 110] width 8 height 8
click at [304, 109] on input "Yes" at bounding box center [306, 108] width 5 height 5
radio input "true"
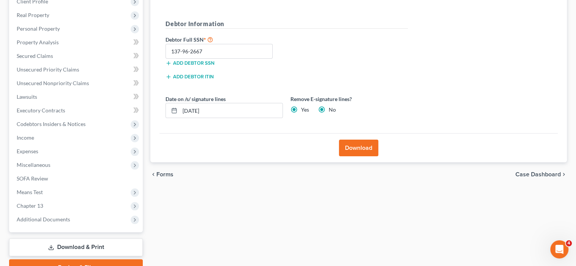
radio input "false"
click at [361, 148] on button "Download" at bounding box center [358, 148] width 39 height 17
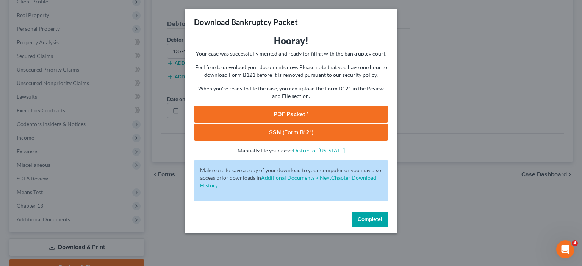
click at [292, 116] on link "PDF Packet 1" at bounding box center [291, 114] width 194 height 17
click at [369, 218] on span "Complete!" at bounding box center [370, 219] width 24 height 6
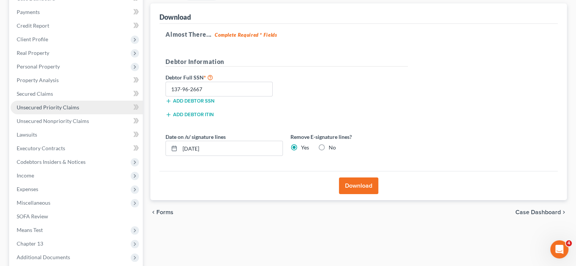
scroll to position [49, 0]
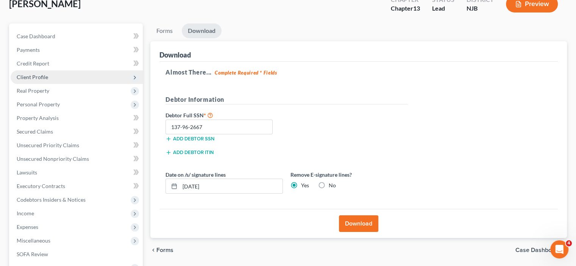
click at [33, 80] on span "Client Profile" at bounding box center [32, 77] width 31 height 6
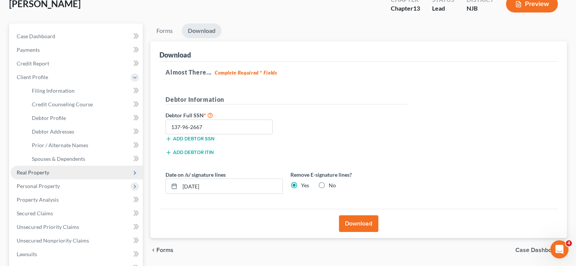
click at [35, 177] on span "Real Property" at bounding box center [77, 173] width 132 height 14
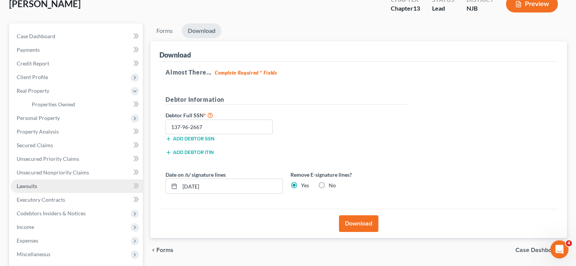
click at [29, 185] on span "Lawsuits" at bounding box center [27, 186] width 20 height 6
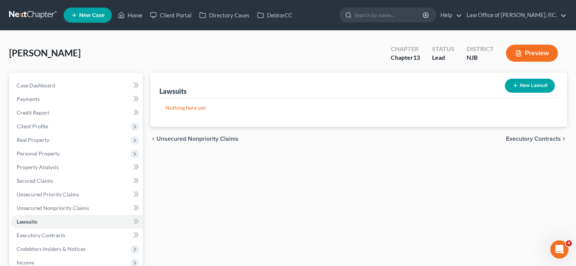
scroll to position [38, 0]
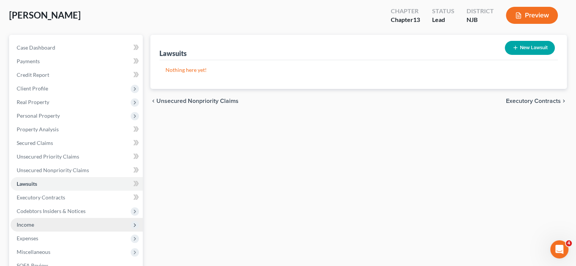
click at [36, 225] on span "Income" at bounding box center [77, 225] width 132 height 14
click at [24, 220] on span "Income" at bounding box center [77, 225] width 132 height 14
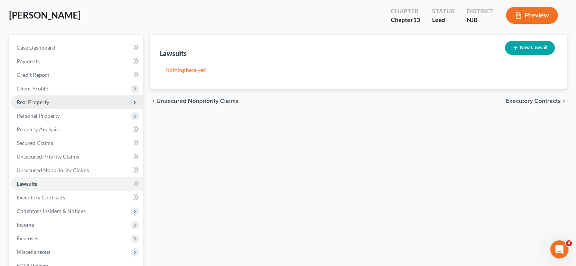
scroll to position [0, 0]
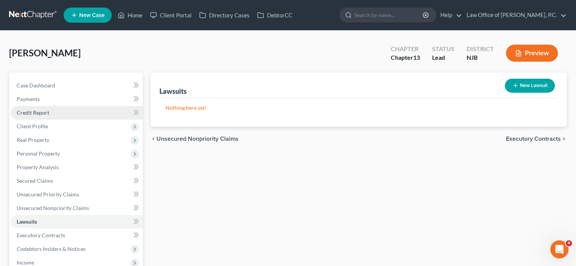
click at [33, 114] on span "Credit Report" at bounding box center [33, 113] width 33 height 6
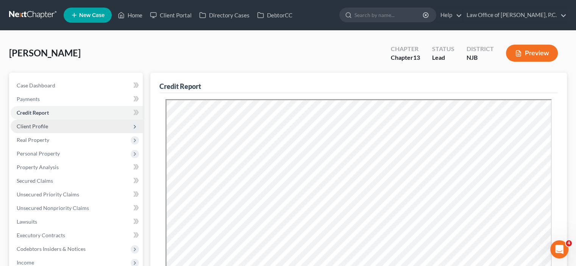
click at [30, 123] on span "Client Profile" at bounding box center [32, 126] width 31 height 6
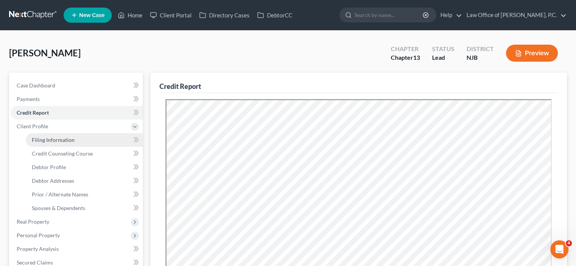
click at [47, 141] on span "Filing Information" at bounding box center [53, 140] width 43 height 6
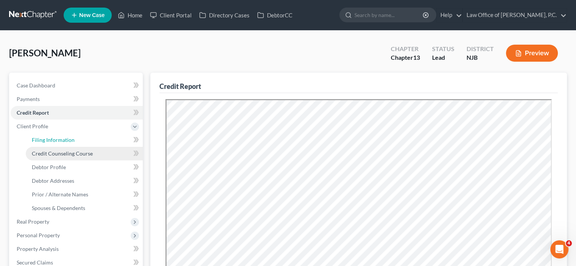
select select "1"
select select "0"
select select "3"
select select "33"
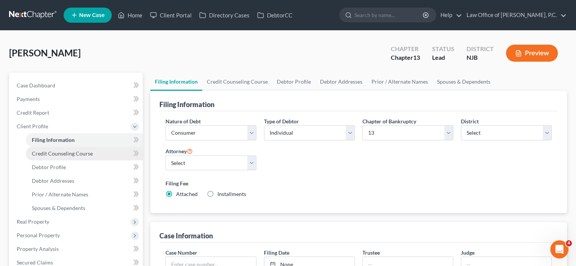
click at [65, 157] on span "Credit Counseling Course" at bounding box center [62, 153] width 61 height 6
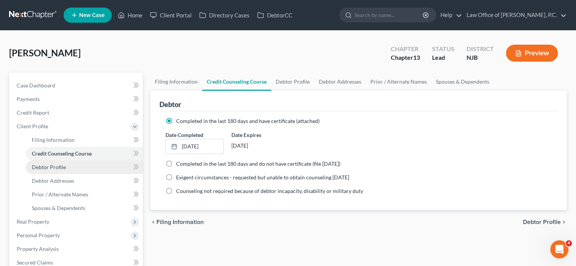
click at [53, 168] on span "Debtor Profile" at bounding box center [49, 167] width 34 height 6
select select "1"
select select "2"
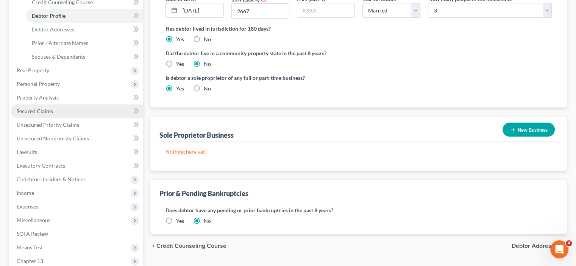
scroll to position [114, 0]
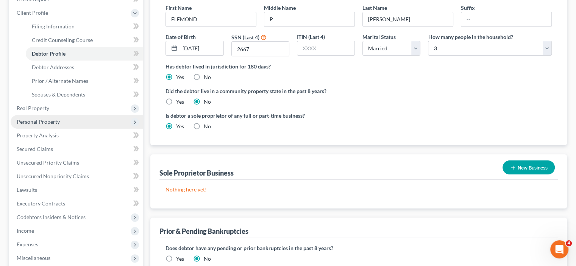
click at [32, 123] on span "Personal Property" at bounding box center [38, 122] width 43 height 6
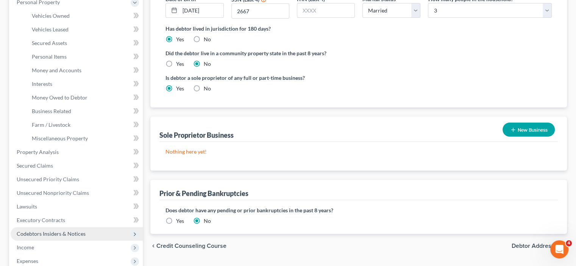
scroll to position [189, 0]
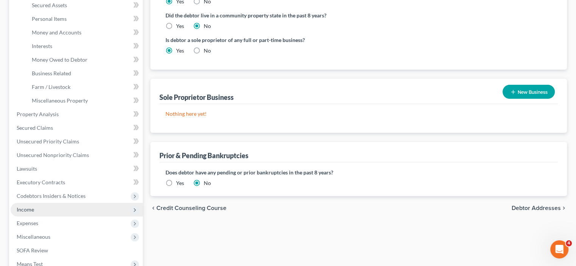
click at [25, 210] on span "Income" at bounding box center [25, 210] width 17 height 6
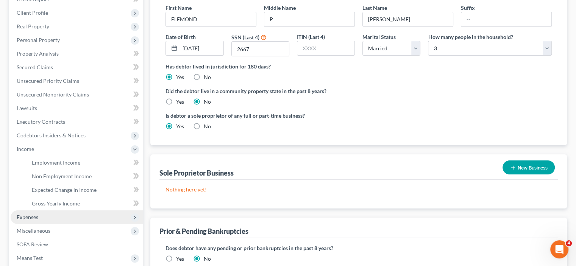
scroll to position [152, 0]
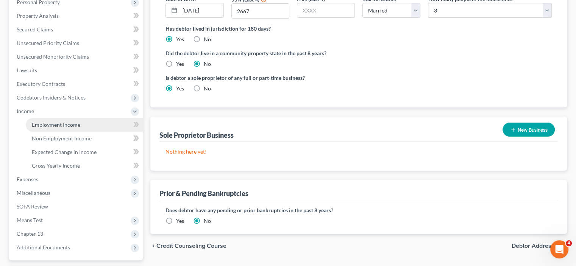
click at [47, 125] on span "Employment Income" at bounding box center [56, 125] width 49 height 6
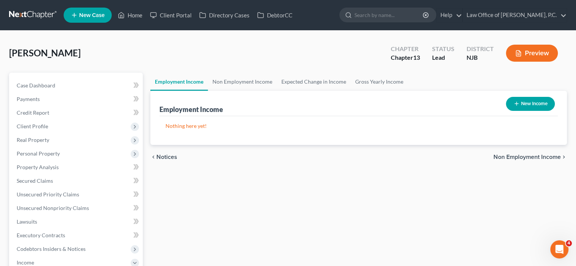
click at [531, 103] on button "New Income" at bounding box center [530, 104] width 49 height 14
select select "0"
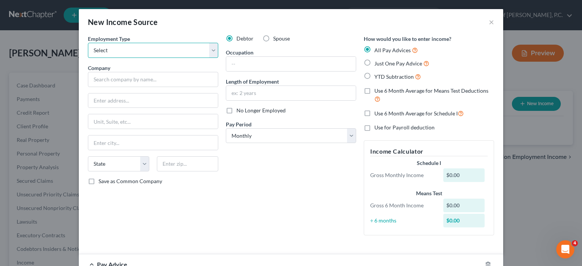
click at [210, 51] on select "Select Full or Part Time Employment Self Employment" at bounding box center [153, 50] width 130 height 15
click at [489, 21] on button "×" at bounding box center [491, 21] width 5 height 9
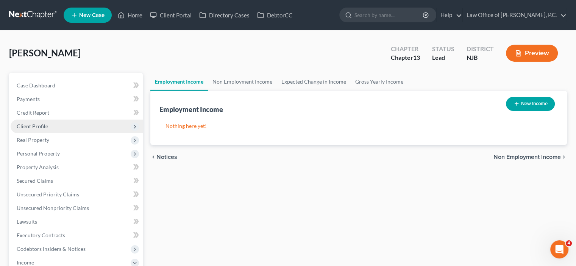
click at [38, 127] on span "Client Profile" at bounding box center [32, 126] width 31 height 6
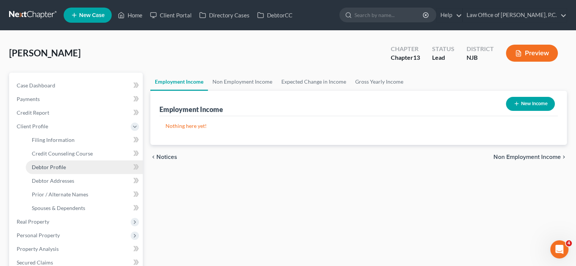
click at [49, 168] on span "Debtor Profile" at bounding box center [49, 167] width 34 height 6
select select "1"
select select "2"
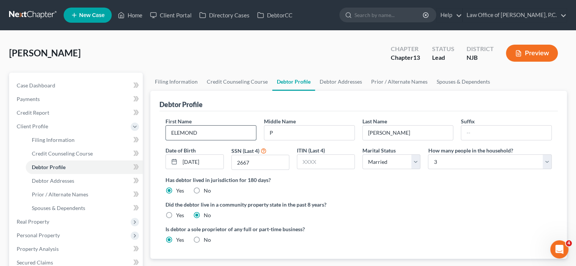
click at [204, 131] on input "ELEMOND" at bounding box center [211, 133] width 90 height 14
type input "Elemond"
click at [368, 212] on div "Did the debtor live in a community property state in the past 8 years? Yes No" at bounding box center [359, 210] width 387 height 19
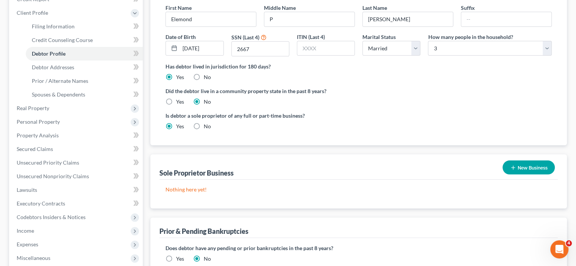
scroll to position [76, 0]
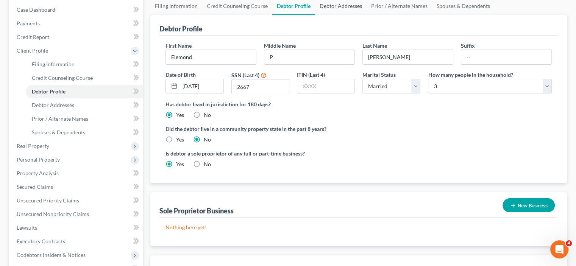
click at [335, 7] on link "Debtor Addresses" at bounding box center [341, 6] width 52 height 18
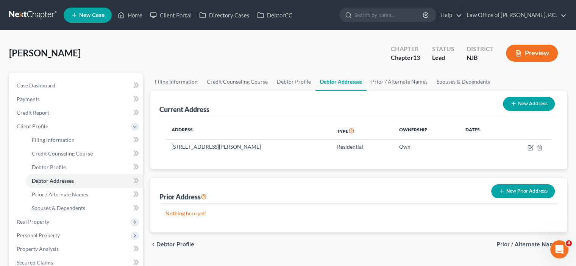
scroll to position [38, 0]
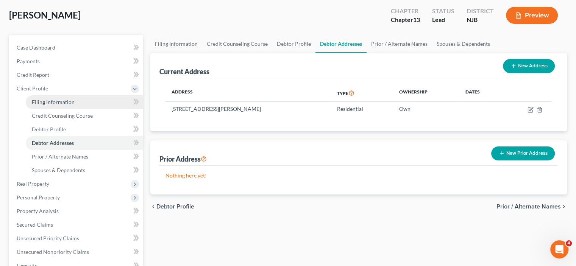
click at [59, 103] on span "Filing Information" at bounding box center [53, 102] width 43 height 6
select select "1"
select select "0"
select select "3"
select select "51"
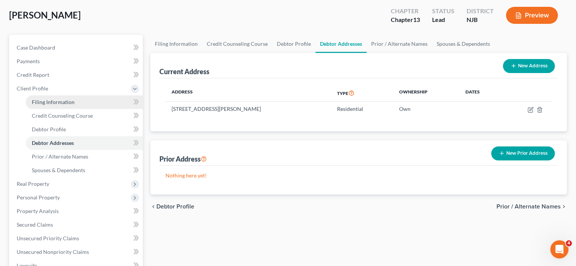
select select "0"
select select "33"
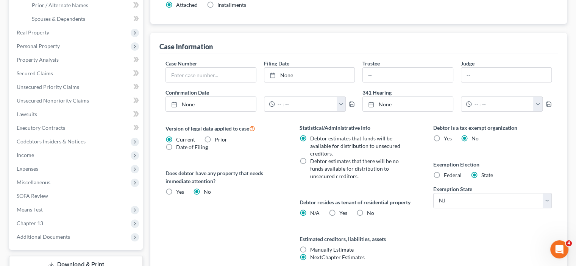
scroll to position [227, 0]
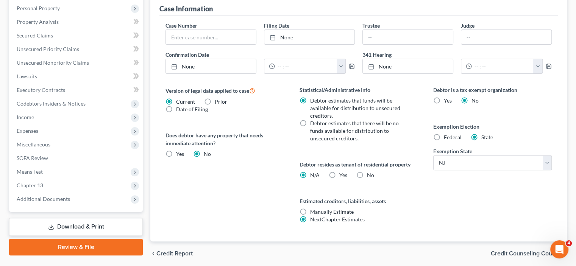
click at [176, 153] on label "Yes Yes" at bounding box center [180, 154] width 8 height 8
click at [179, 153] on input "Yes Yes" at bounding box center [181, 152] width 5 height 5
radio input "true"
radio input "false"
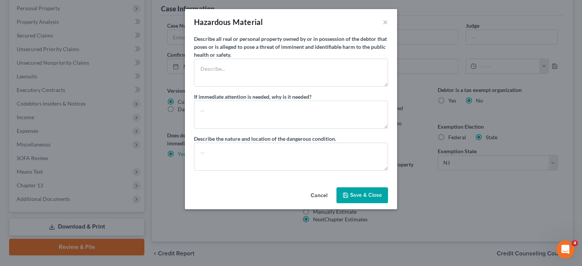
click at [319, 193] on button "Cancel" at bounding box center [319, 195] width 29 height 15
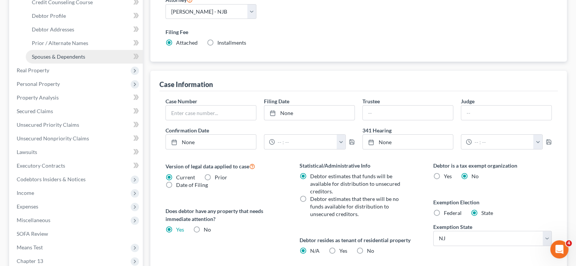
scroll to position [114, 0]
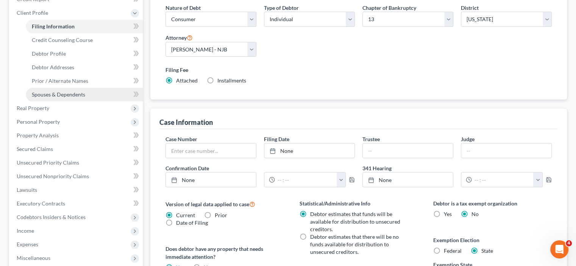
click at [72, 92] on span "Spouses & Dependents" at bounding box center [58, 94] width 53 height 6
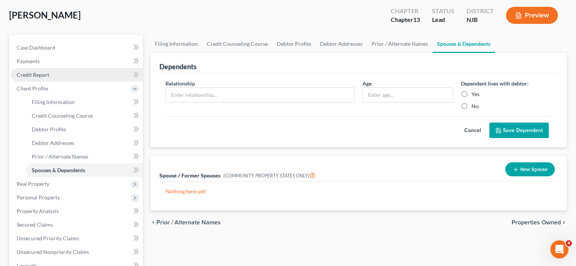
scroll to position [76, 0]
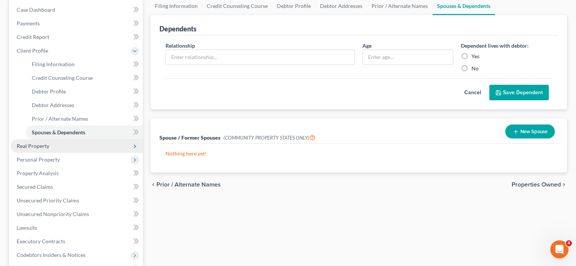
click at [36, 143] on span "Real Property" at bounding box center [33, 146] width 33 height 6
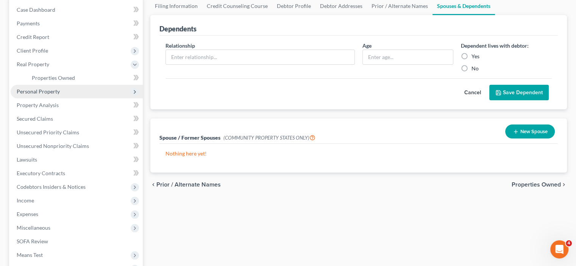
click at [25, 92] on span "Personal Property" at bounding box center [38, 91] width 43 height 6
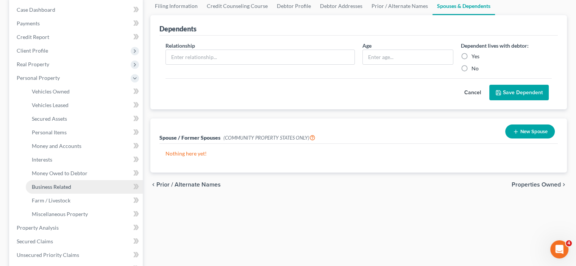
click at [53, 188] on span "Business Related" at bounding box center [51, 187] width 39 height 6
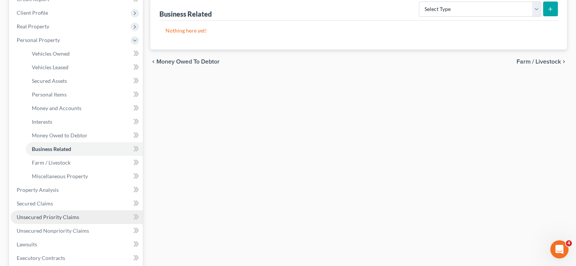
scroll to position [152, 0]
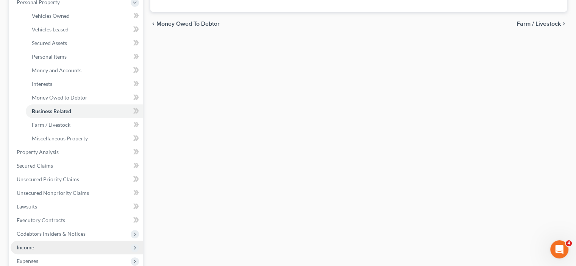
click at [29, 246] on span "Income" at bounding box center [25, 247] width 17 height 6
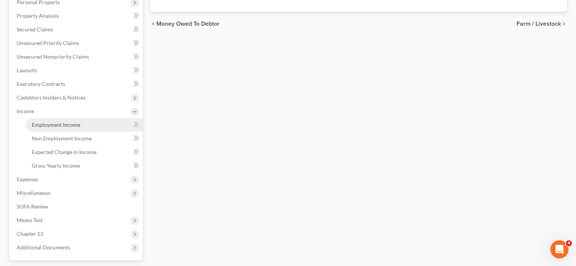
click at [55, 125] on span "Employment Income" at bounding box center [56, 125] width 49 height 6
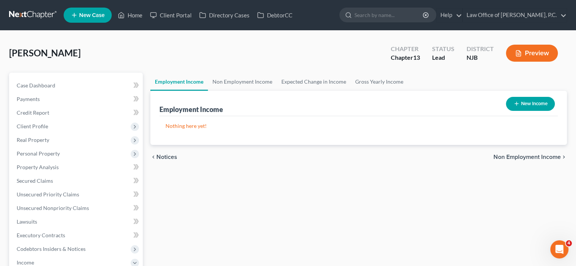
click at [524, 103] on button "New Income" at bounding box center [530, 104] width 49 height 14
select select "0"
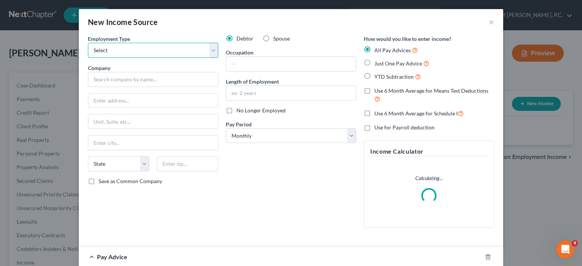
click at [146, 52] on select "Select Full or Part Time Employment Self Employment" at bounding box center [153, 50] width 130 height 15
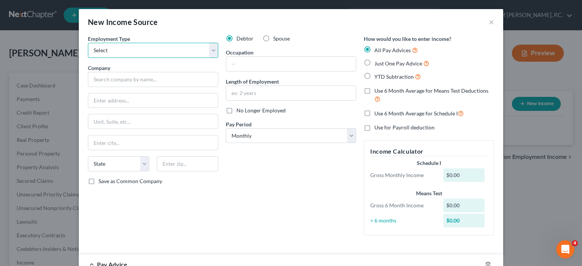
select select "0"
click at [88, 43] on select "Select Full or Part Time Employment Self Employment" at bounding box center [153, 50] width 130 height 15
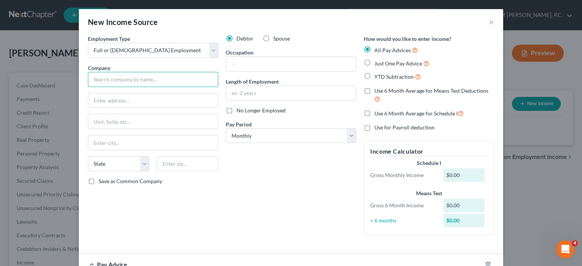
click at [132, 74] on input "text" at bounding box center [153, 79] width 130 height 15
click at [203, 224] on div "Employment Type * Select Full or Part Time Employment Self Employment Company *…" at bounding box center [153, 138] width 138 height 207
click at [103, 82] on input "text" at bounding box center [153, 79] width 130 height 15
click at [105, 79] on input "text" at bounding box center [153, 79] width 130 height 15
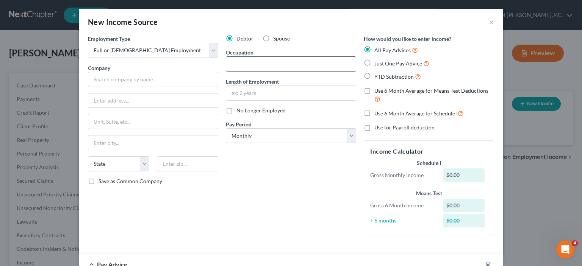
click at [241, 66] on input "text" at bounding box center [291, 64] width 130 height 14
click at [191, 59] on div "Employment Type * Select Full or Part Time Employment Self Employment Company *…" at bounding box center [153, 138] width 138 height 207
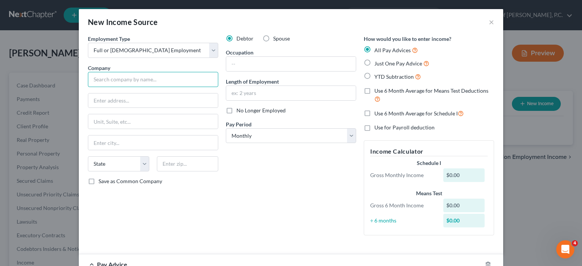
click at [105, 82] on input "text" at bounding box center [153, 79] width 130 height 15
click at [99, 82] on input "text" at bounding box center [153, 79] width 130 height 15
type input "E & B Hauling Service, LLC"
click at [142, 164] on select "State AL AK AR AZ CA CO CT DE DC FL GA GU HI ID IL IN IA KS KY LA ME MD MA MI M…" at bounding box center [118, 164] width 61 height 15
select select "33"
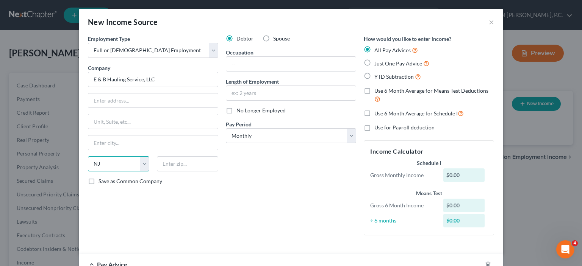
click at [88, 157] on select "State AL AK AR AZ CA CO CT DE DC FL GA GU HI ID IL IN IA KS KY LA ME MD MA MI M…" at bounding box center [118, 164] width 61 height 15
click at [102, 99] on input "text" at bounding box center [153, 101] width 130 height 14
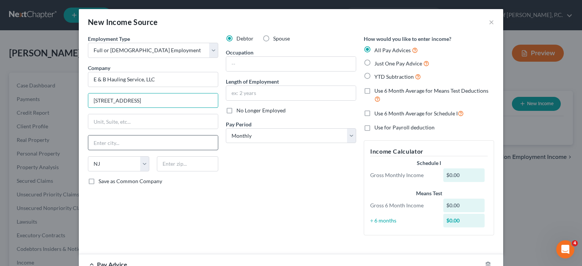
type input "24 Park Avenue"
click at [115, 141] on input "text" at bounding box center [153, 143] width 130 height 14
type input "West Orange"
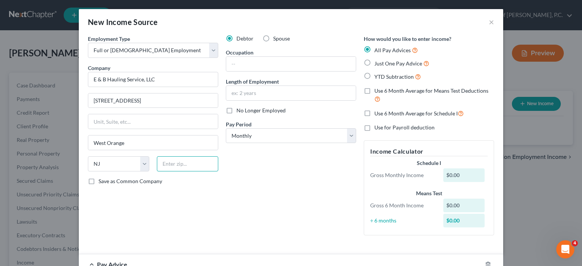
click at [165, 162] on input "text" at bounding box center [187, 164] width 61 height 15
type input "07052"
click at [244, 60] on input "text" at bounding box center [291, 64] width 130 height 14
click at [285, 188] on div "Debtor Spouse Occupation Length of Employment No Longer Employed Pay Period * S…" at bounding box center [291, 138] width 138 height 207
click at [236, 61] on input "text" at bounding box center [291, 64] width 130 height 14
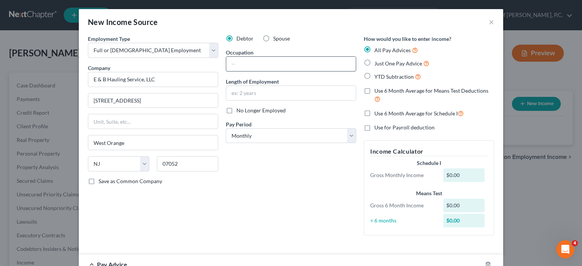
click at [234, 63] on input "text" at bounding box center [291, 64] width 130 height 14
click at [272, 178] on div "Debtor Spouse Occupation Length of Employment No Longer Employed Pay Period * S…" at bounding box center [291, 138] width 138 height 207
click at [240, 62] on input "text" at bounding box center [291, 64] width 130 height 14
click at [239, 67] on input "text" at bounding box center [291, 64] width 130 height 14
click at [255, 63] on input "Consultant Project Manager" at bounding box center [291, 64] width 130 height 14
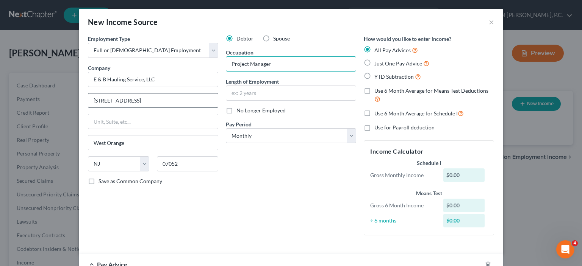
type input "Project Manager"
drag, startPoint x: 100, startPoint y: 106, endPoint x: 86, endPoint y: 103, distance: 13.6
click at [88, 103] on input "24 Park Avenue" at bounding box center [153, 101] width 130 height 14
type input "1018 Stuyvsant Avenue"
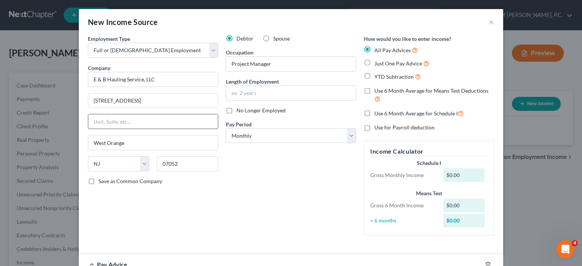
click at [102, 122] on input "text" at bounding box center [153, 121] width 130 height 14
type input "Suite 6"
drag, startPoint x: 130, startPoint y: 144, endPoint x: 80, endPoint y: 139, distance: 50.6
type input "Union"
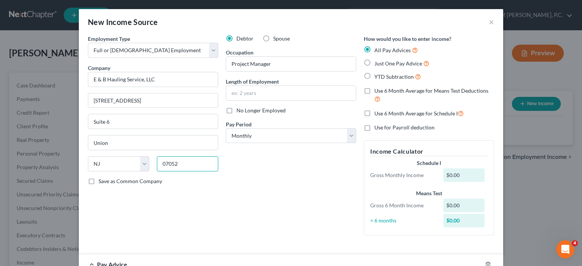
drag, startPoint x: 173, startPoint y: 160, endPoint x: 175, endPoint y: 168, distance: 7.6
click at [178, 169] on input "07052" at bounding box center [187, 164] width 61 height 15
click at [175, 162] on input "07052" at bounding box center [187, 164] width 61 height 15
click at [179, 162] on input "07052" at bounding box center [187, 164] width 61 height 15
type input "0"
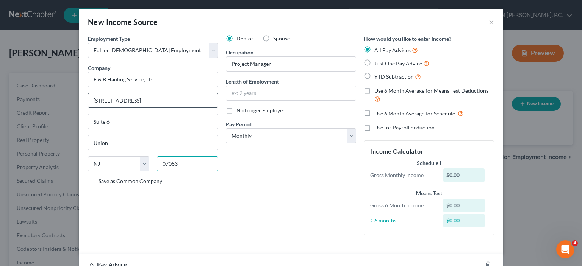
type input "07083"
click at [117, 99] on input "1018 Stuyvsant Avenue" at bounding box center [153, 101] width 130 height 14
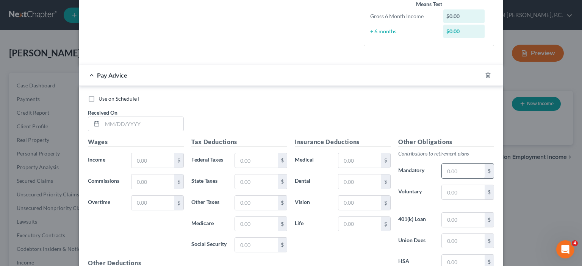
scroll to position [277, 0]
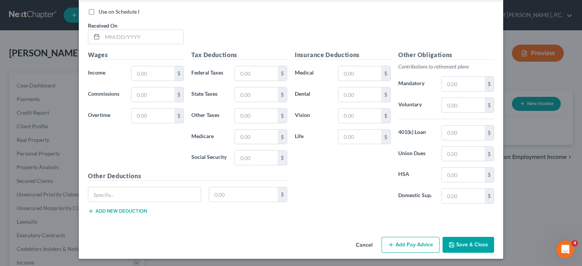
type input "1018 Stuyvesant Avenue"
click at [471, 237] on button "Save & Close" at bounding box center [469, 245] width 52 height 16
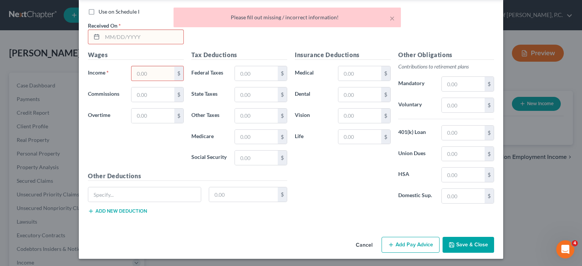
click at [453, 241] on button "Save & Close" at bounding box center [469, 245] width 52 height 16
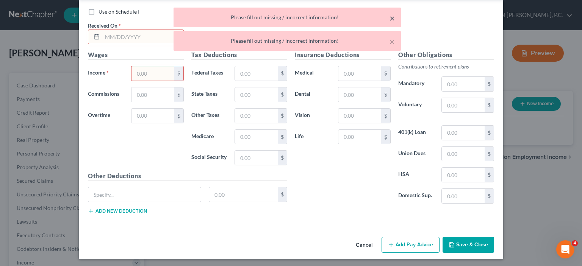
click at [391, 18] on button "×" at bounding box center [392, 18] width 5 height 9
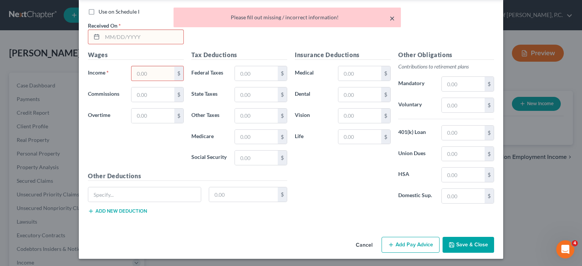
click at [390, 19] on button "×" at bounding box center [392, 18] width 5 height 9
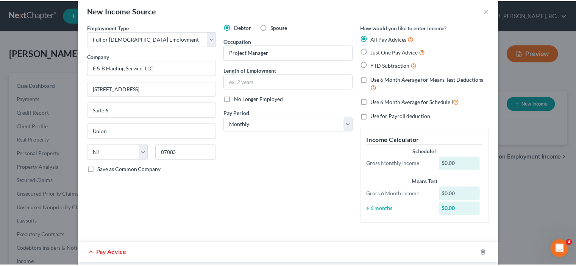
scroll to position [0, 0]
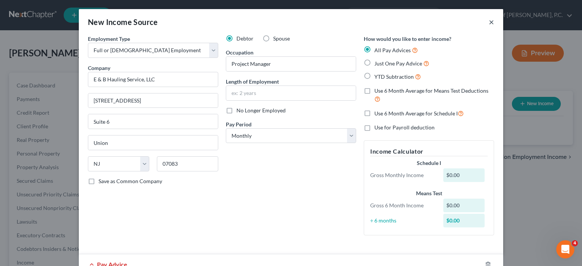
click at [489, 23] on button "×" at bounding box center [491, 21] width 5 height 9
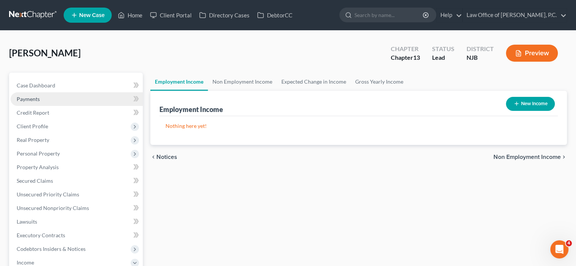
click at [27, 101] on span "Payments" at bounding box center [28, 99] width 23 height 6
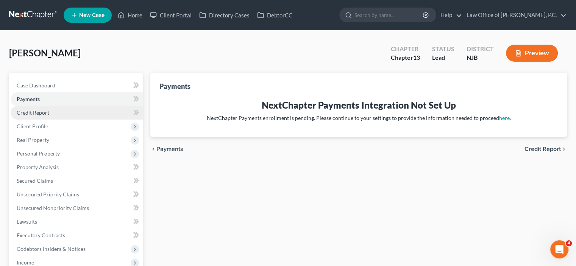
click at [35, 110] on span "Credit Report" at bounding box center [33, 113] width 33 height 6
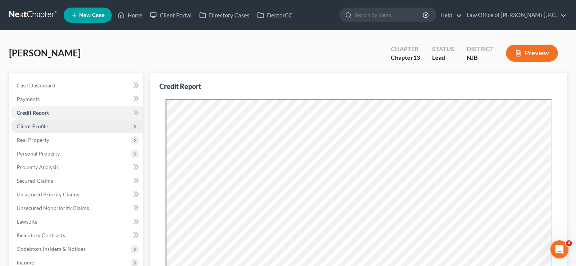
click at [41, 127] on span "Client Profile" at bounding box center [32, 126] width 31 height 6
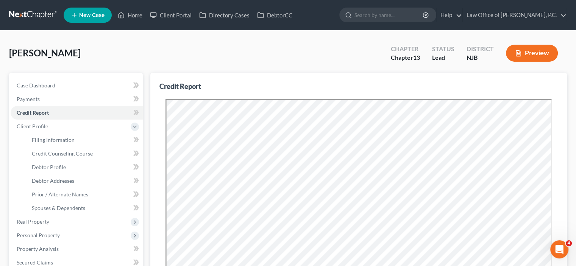
scroll to position [38, 0]
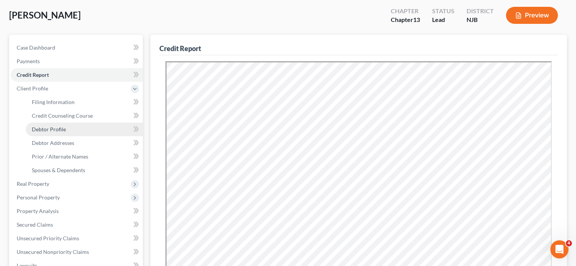
click at [47, 128] on span "Debtor Profile" at bounding box center [49, 129] width 34 height 6
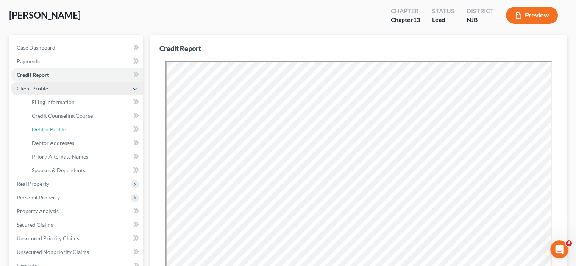
select select "1"
select select "2"
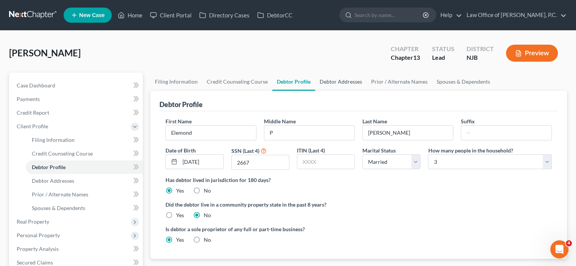
click at [347, 80] on link "Debtor Addresses" at bounding box center [341, 82] width 52 height 18
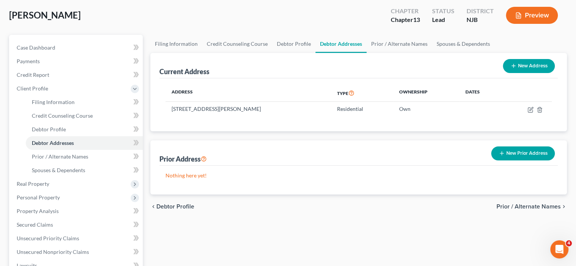
scroll to position [76, 0]
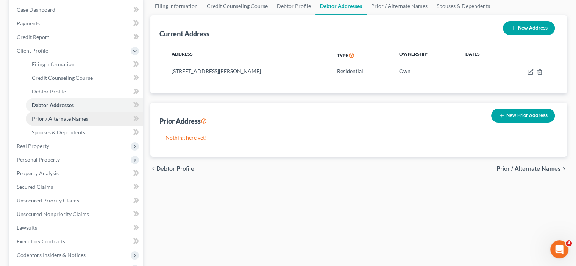
click at [67, 118] on span "Prior / Alternate Names" at bounding box center [60, 119] width 56 height 6
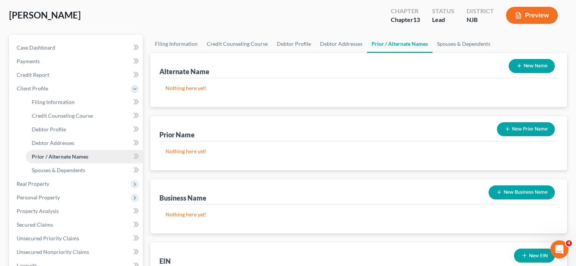
scroll to position [76, 0]
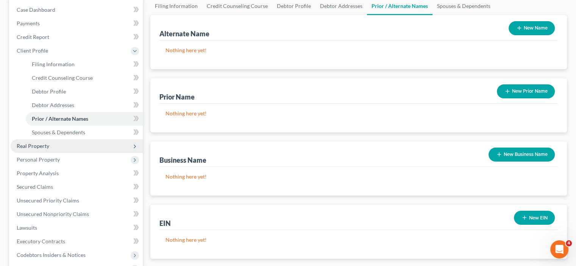
click at [30, 149] on span "Real Property" at bounding box center [33, 146] width 33 height 6
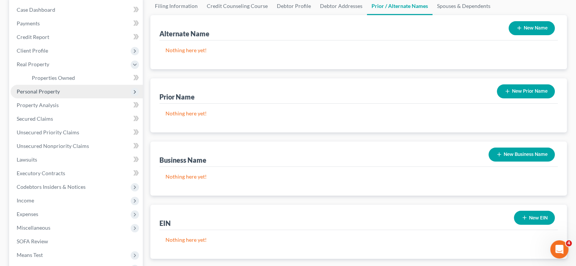
click at [38, 92] on span "Personal Property" at bounding box center [38, 91] width 43 height 6
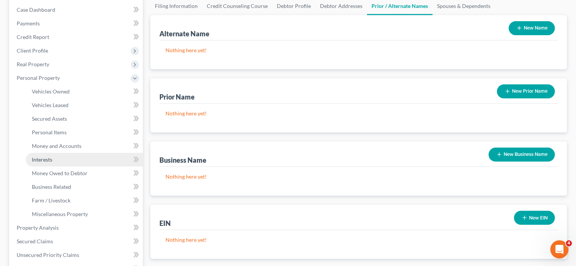
click at [55, 162] on link "Interests" at bounding box center [84, 160] width 117 height 14
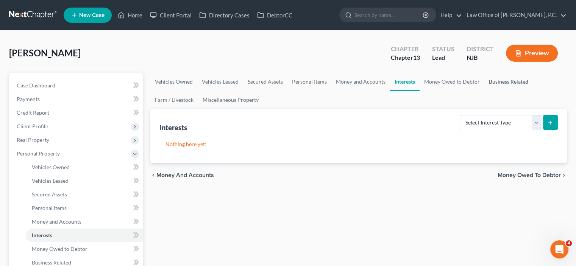
click at [499, 80] on link "Business Related" at bounding box center [509, 82] width 49 height 18
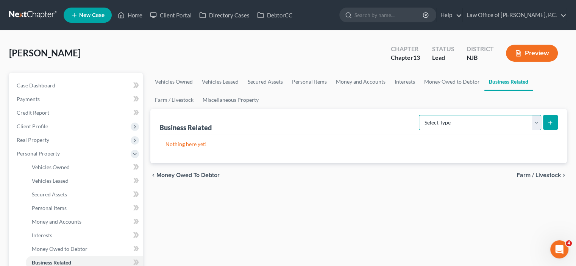
click at [536, 122] on select "Select Type Customer Lists Franchises Inventory Licenses Machinery Office Equip…" at bounding box center [480, 122] width 122 height 15
drag, startPoint x: 252, startPoint y: 194, endPoint x: 247, endPoint y: 192, distance: 4.9
click at [57, 252] on span "Money Owed to Debtor" at bounding box center [60, 249] width 56 height 6
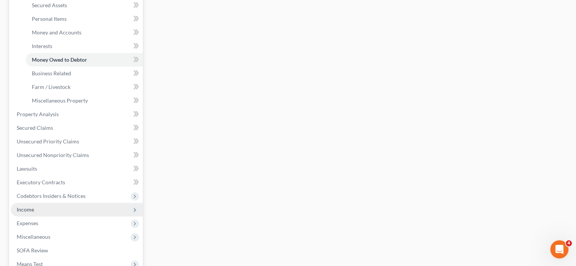
scroll to position [227, 0]
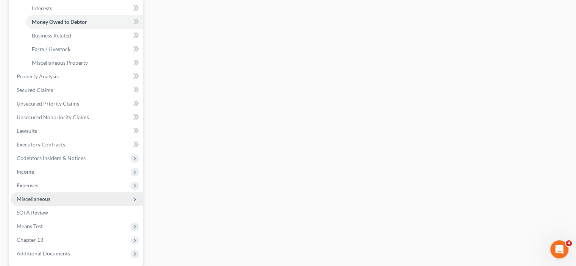
click at [35, 198] on span "Miscellaneous" at bounding box center [34, 199] width 34 height 6
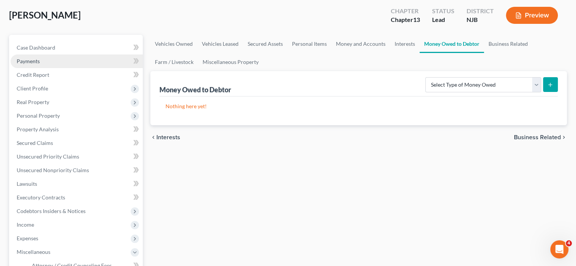
scroll to position [0, 0]
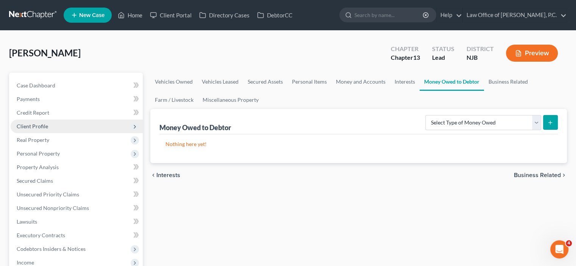
click at [36, 129] on span "Client Profile" at bounding box center [32, 126] width 31 height 6
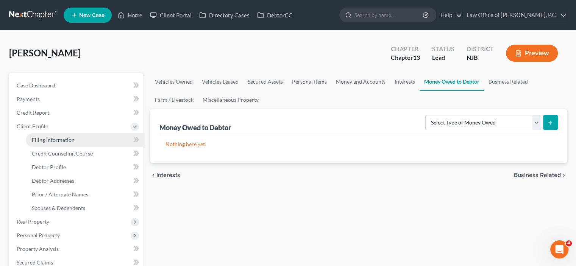
click at [50, 139] on span "Filing Information" at bounding box center [53, 140] width 43 height 6
select select "1"
select select "0"
select select "3"
select select "51"
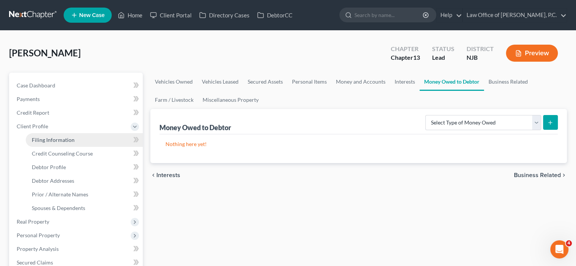
select select "0"
select select "33"
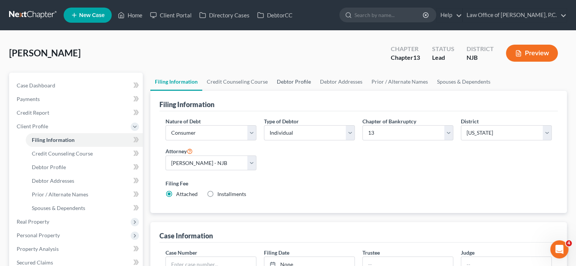
click at [294, 80] on link "Debtor Profile" at bounding box center [293, 82] width 43 height 18
select select "1"
select select "2"
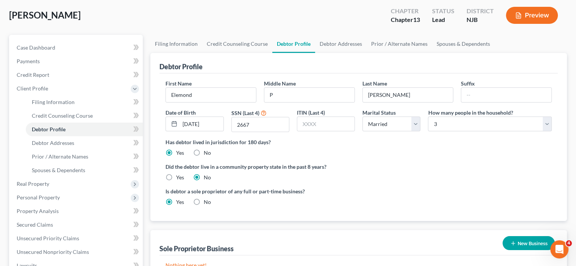
scroll to position [76, 0]
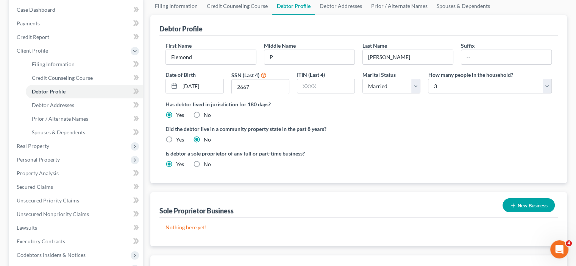
click at [521, 206] on button "New Business" at bounding box center [529, 206] width 52 height 14
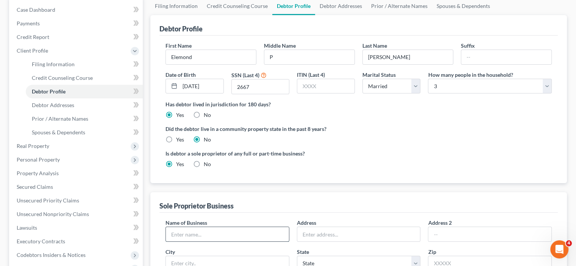
click at [194, 233] on input "text" at bounding box center [227, 234] width 123 height 14
click at [464, 195] on div "Sole Proprietor Business" at bounding box center [359, 203] width 399 height 20
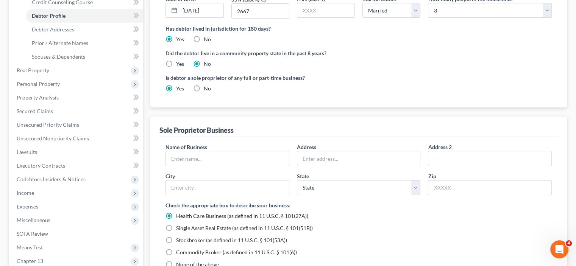
scroll to position [189, 0]
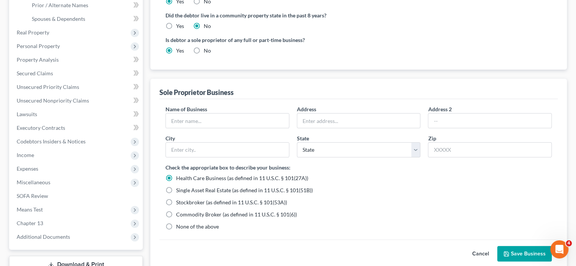
click at [176, 225] on label "None of the above" at bounding box center [197, 227] width 43 height 8
click at [179, 225] on input "None of the above" at bounding box center [181, 225] width 5 height 5
radio input "true"
radio input "false"
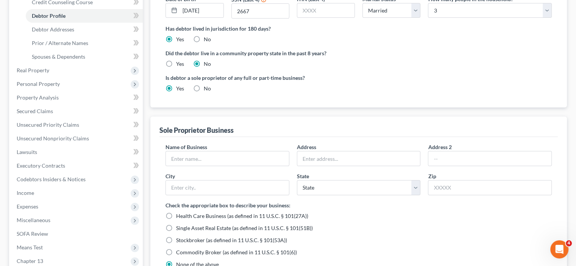
scroll to position [114, 0]
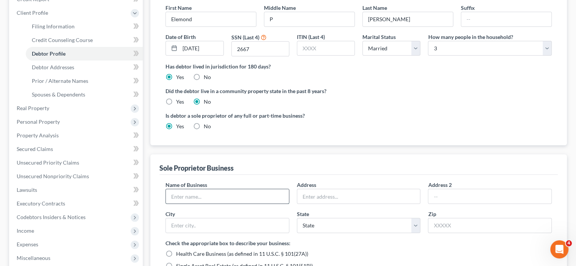
click at [223, 198] on input "text" at bounding box center [227, 196] width 123 height 14
type input "e"
click at [174, 196] on input "E&" at bounding box center [227, 196] width 123 height 14
drag, startPoint x: 185, startPoint y: 196, endPoint x: 182, endPoint y: 192, distance: 4.3
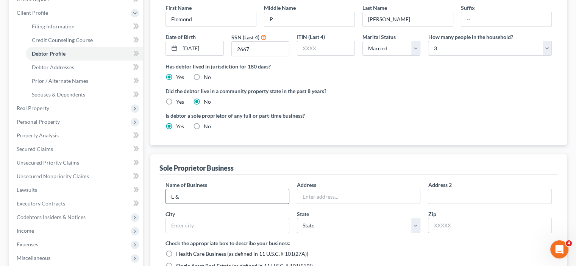
click at [182, 193] on input "E &" at bounding box center [227, 196] width 123 height 14
click at [200, 199] on input "E &" at bounding box center [227, 196] width 123 height 14
type input "E"
click at [204, 125] on label "No" at bounding box center [207, 127] width 7 height 8
click at [207, 125] on input "No" at bounding box center [209, 125] width 5 height 5
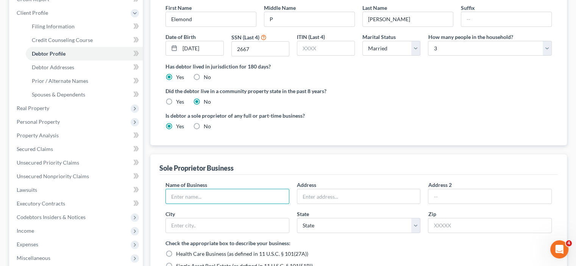
radio input "true"
radio input "false"
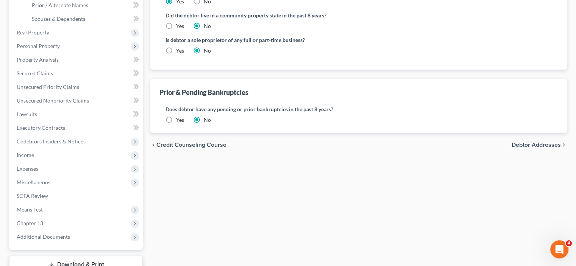
scroll to position [245, 0]
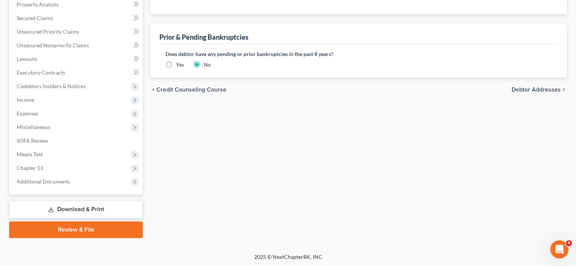
click at [548, 89] on span "Debtor Addresses" at bounding box center [536, 90] width 49 height 6
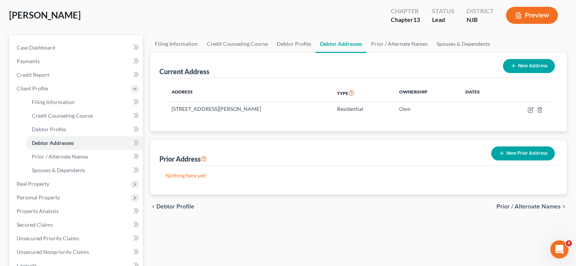
scroll to position [76, 0]
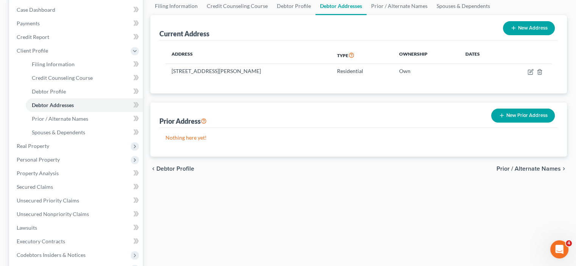
click at [528, 166] on span "Prior / Alternate Names" at bounding box center [529, 169] width 64 height 6
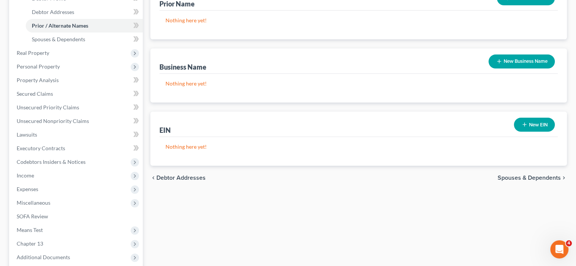
scroll to position [131, 0]
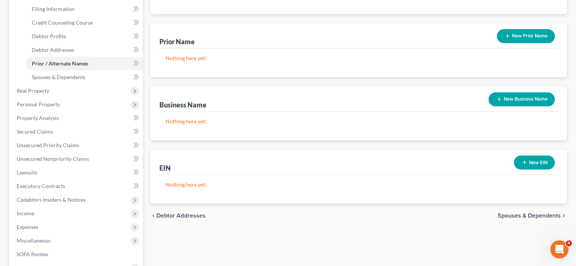
click at [538, 219] on div "chevron_left Debtor Addresses Spouses & Dependents chevron_right" at bounding box center [358, 216] width 417 height 24
click at [537, 213] on span "Spouses & Dependents" at bounding box center [529, 216] width 63 height 6
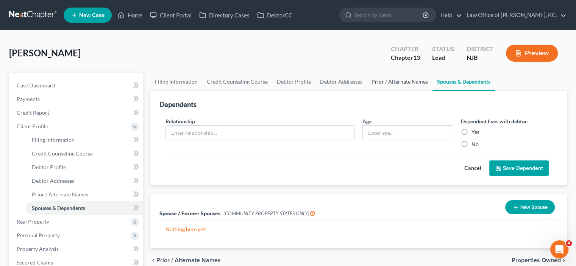
click at [395, 82] on link "Prior / Alternate Names" at bounding box center [400, 82] width 66 height 18
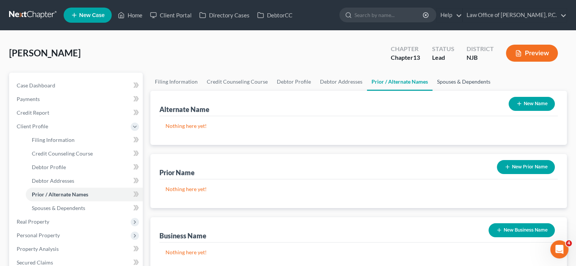
click at [463, 79] on link "Spouses & Dependents" at bounding box center [464, 82] width 63 height 18
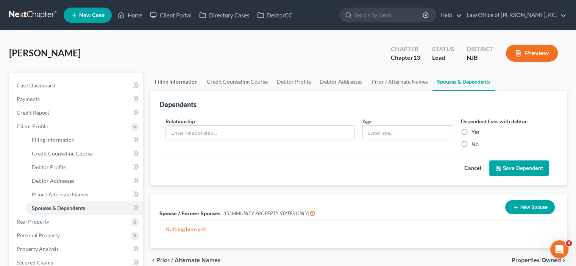
click at [179, 80] on link "Filing Information" at bounding box center [176, 82] width 52 height 18
select select "1"
select select "0"
select select "3"
select select "51"
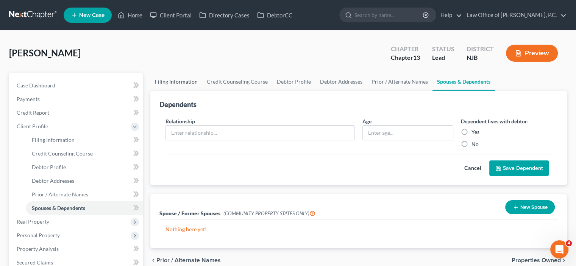
select select "0"
select select "33"
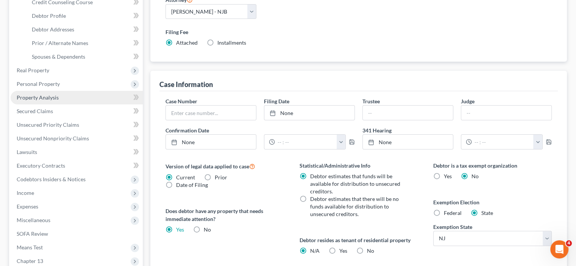
scroll to position [189, 0]
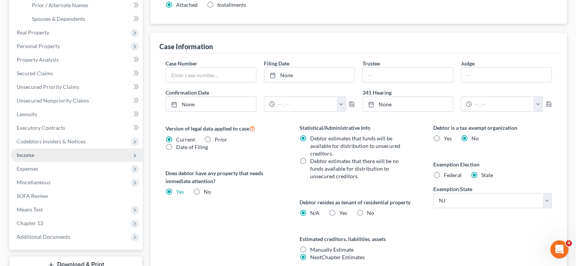
click at [40, 151] on span "Income" at bounding box center [77, 156] width 132 height 14
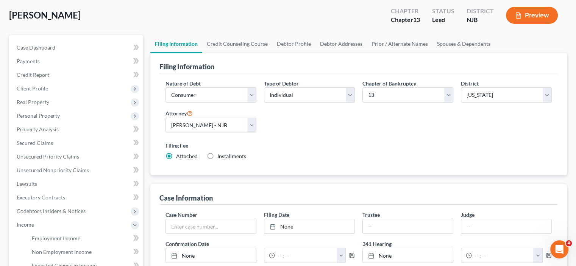
scroll to position [0, 0]
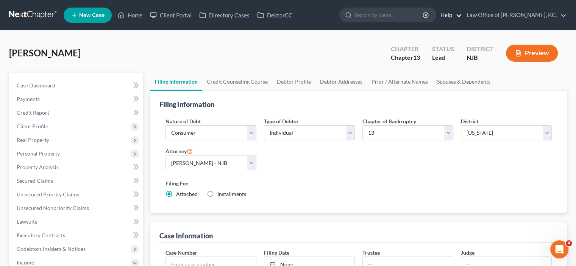
click at [443, 15] on link "Help" at bounding box center [449, 15] width 25 height 14
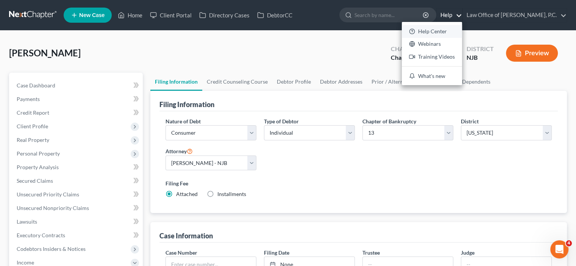
click at [433, 32] on link "Help Center" at bounding box center [432, 31] width 60 height 13
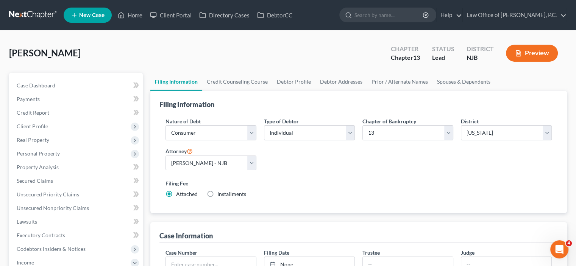
scroll to position [152, 0]
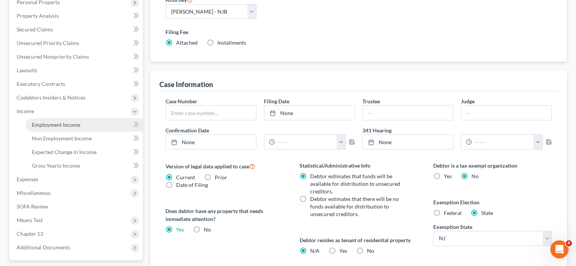
click at [56, 125] on span "Employment Income" at bounding box center [56, 125] width 49 height 6
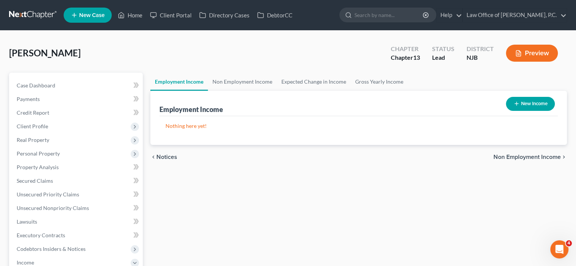
click at [543, 101] on button "New Income" at bounding box center [530, 104] width 49 height 14
select select "0"
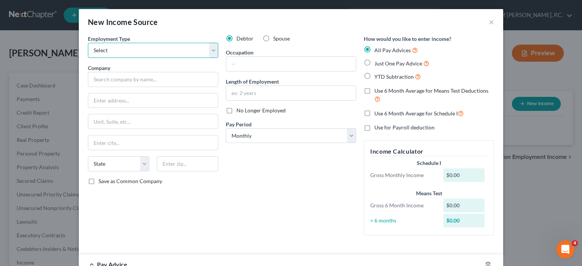
click at [213, 47] on select "Select Full or Part Time Employment Self Employment" at bounding box center [153, 50] width 130 height 15
select select "0"
click at [88, 43] on select "Select Full or Part Time Employment Self Employment" at bounding box center [153, 50] width 130 height 15
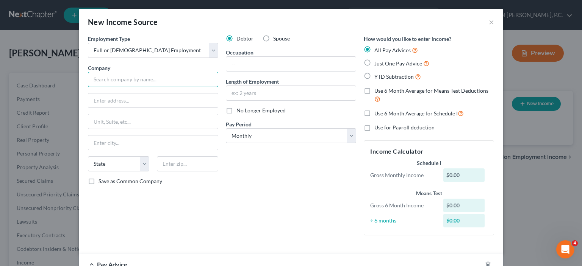
click at [131, 79] on input "text" at bounding box center [153, 79] width 130 height 15
type input "E & B Hauling Service LLC"
click at [105, 97] on input "text" at bounding box center [153, 101] width 130 height 14
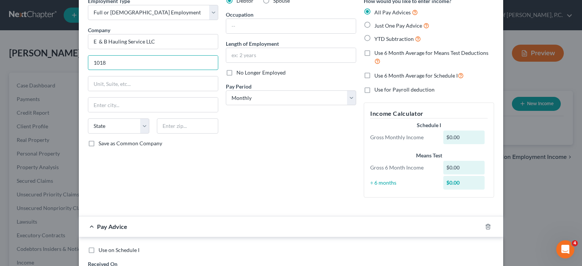
scroll to position [76, 0]
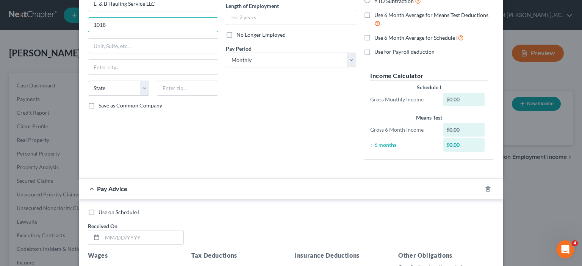
type input "1018 Stuyvesant Avenue"
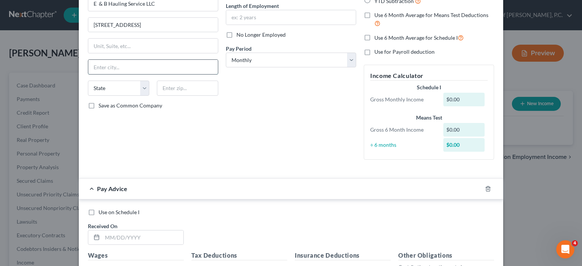
click at [110, 69] on input "text" at bounding box center [153, 67] width 130 height 14
type input "Union"
click at [108, 85] on select "State AL AK AR AZ CA CO CT DE DC FL GA GU HI ID IL IN IA KS KY LA ME MD MA MI M…" at bounding box center [118, 88] width 61 height 15
select select "33"
click at [174, 84] on input "text" at bounding box center [187, 88] width 61 height 15
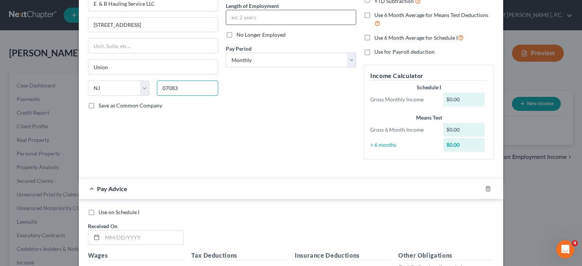
scroll to position [0, 0]
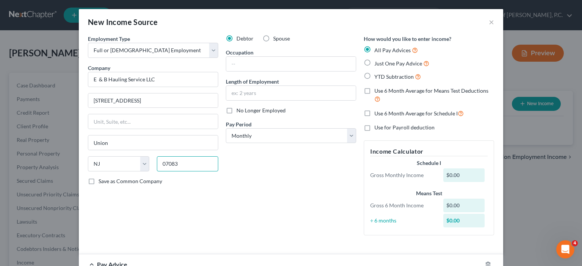
type input "07083"
click at [99, 181] on label "Save as Common Company" at bounding box center [131, 182] width 64 height 8
click at [102, 181] on input "Save as Common Company" at bounding box center [104, 180] width 5 height 5
checkbox input "true"
click at [233, 62] on input "text" at bounding box center [291, 64] width 130 height 14
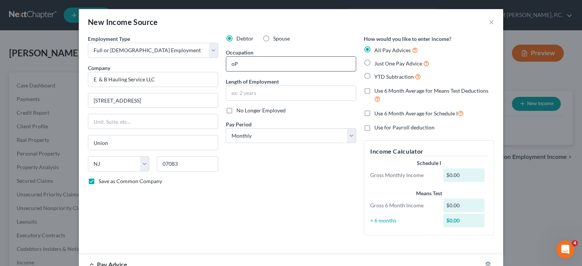
type input "o"
type input "Operations Manager"
click at [289, 99] on input "text" at bounding box center [291, 93] width 130 height 14
click at [257, 94] on input "text" at bounding box center [291, 93] width 130 height 14
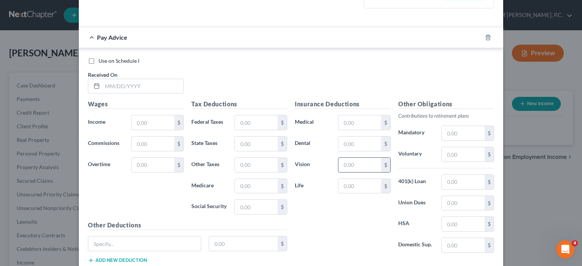
scroll to position [265, 0]
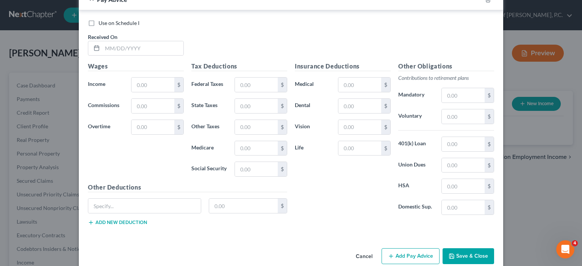
type input "10 years"
click at [360, 254] on button "Cancel" at bounding box center [364, 256] width 29 height 15
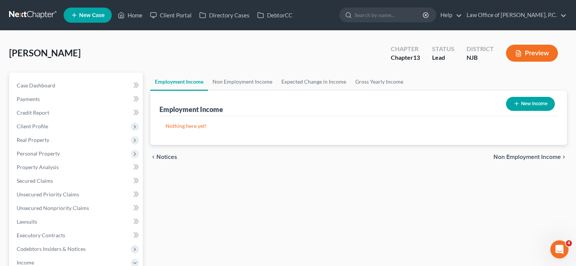
click at [556, 75] on ul "Employment Income Non Employment Income Expected Change in Income Gross Yearly …" at bounding box center [358, 82] width 417 height 18
click at [520, 100] on button "New Income" at bounding box center [530, 104] width 49 height 14
select select "0"
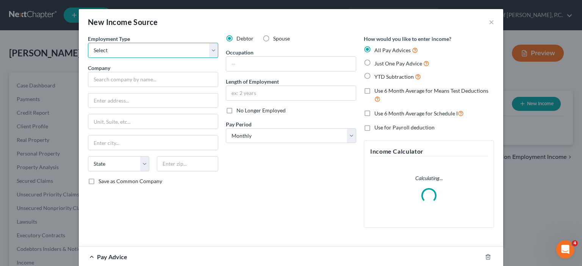
click at [119, 49] on select "Select Full or Part Time Employment Self Employment" at bounding box center [153, 50] width 130 height 15
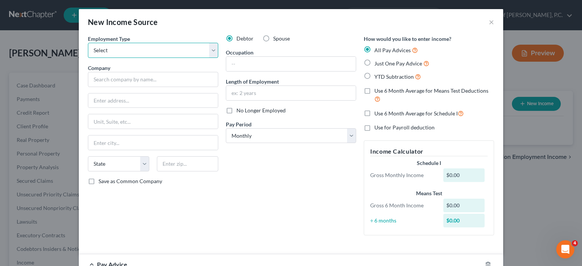
select select "0"
click at [88, 43] on select "Select Full or Part Time Employment Self Employment" at bounding box center [153, 50] width 130 height 15
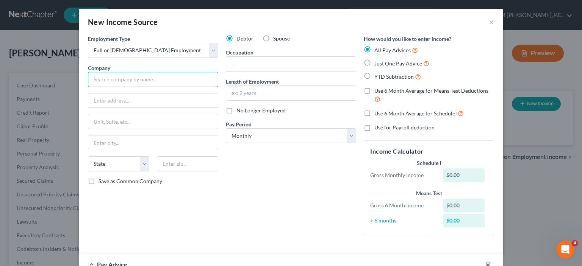
click at [105, 79] on input "text" at bounding box center [153, 79] width 130 height 15
click at [489, 21] on button "×" at bounding box center [491, 21] width 5 height 9
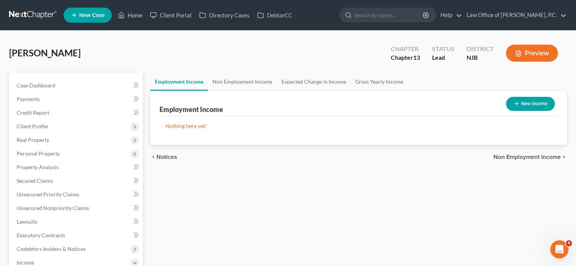
click at [524, 103] on button "New Income" at bounding box center [530, 104] width 49 height 14
select select "0"
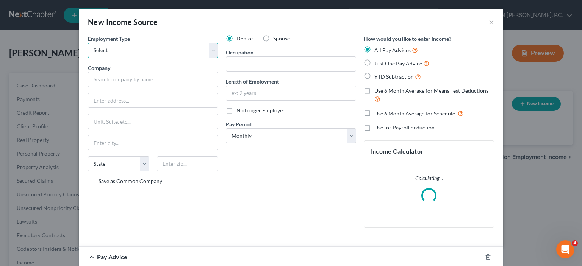
click at [97, 49] on select "Select Full or Part Time Employment Self Employment" at bounding box center [153, 50] width 130 height 15
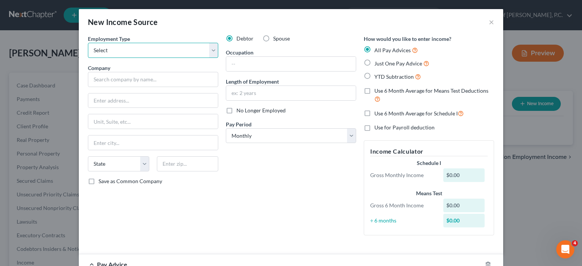
select select "0"
click at [88, 43] on select "Select Full or Part Time Employment Self Employment" at bounding box center [153, 50] width 130 height 15
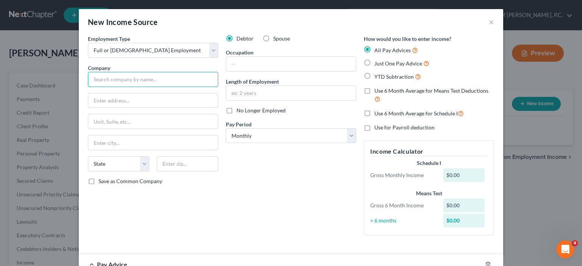
click at [105, 81] on input "text" at bounding box center [153, 79] width 130 height 15
type input "E & B Hauling Service LLC"
click at [102, 100] on input "text" at bounding box center [153, 101] width 130 height 14
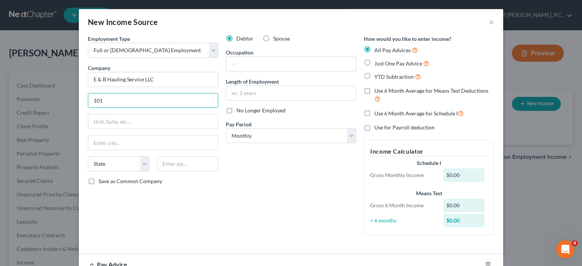
type input "1018 Stuyvesant Avenue"
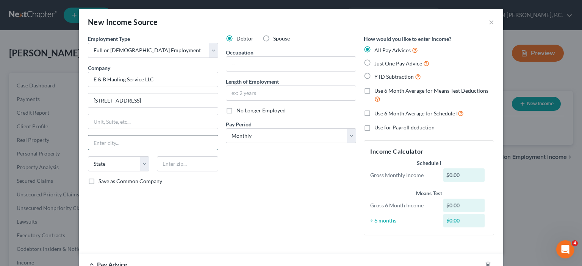
click at [114, 141] on input "text" at bounding box center [153, 143] width 130 height 14
click at [99, 121] on input "text" at bounding box center [153, 121] width 130 height 14
type input "s"
type input "Suite 6"
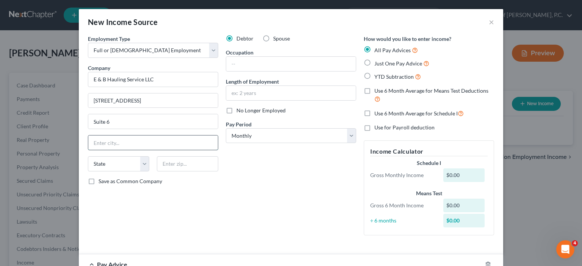
click at [103, 142] on input "text" at bounding box center [153, 143] width 130 height 14
type input "Union"
click at [114, 162] on select "State AL AK AR AZ CA CO CT DE DC FL GA GU HI ID IL IN IA KS KY LA ME MD MA MI M…" at bounding box center [118, 164] width 61 height 15
select select "33"
click at [114, 162] on select "State AL AK AR AZ CA CO CT DE DC FL GA GU HI ID IL IN IA KS KY LA ME MD MA MI M…" at bounding box center [118, 164] width 61 height 15
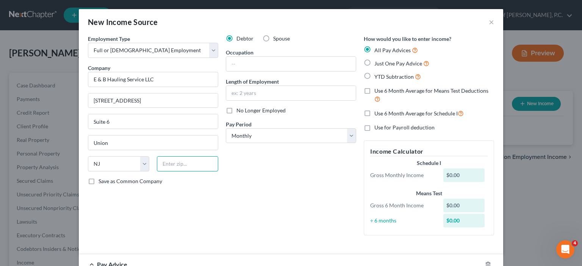
click at [174, 166] on input "text" at bounding box center [187, 164] width 61 height 15
type input "07083"
click at [237, 63] on input "text" at bounding box center [291, 64] width 130 height 14
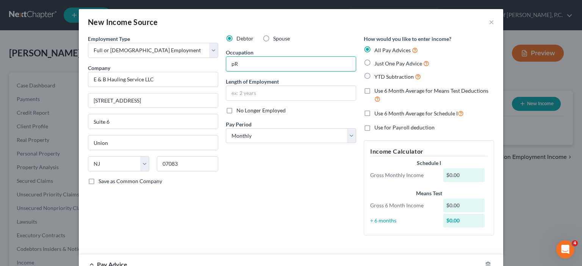
type input "Project Manager"
click at [272, 97] on input "text" at bounding box center [291, 93] width 130 height 14
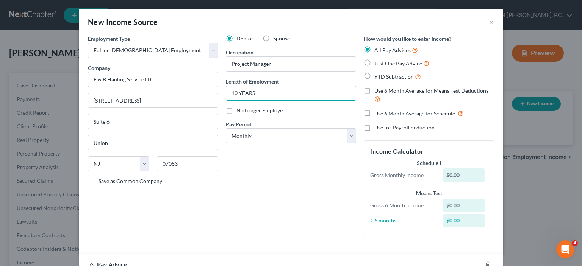
type input "10 years"
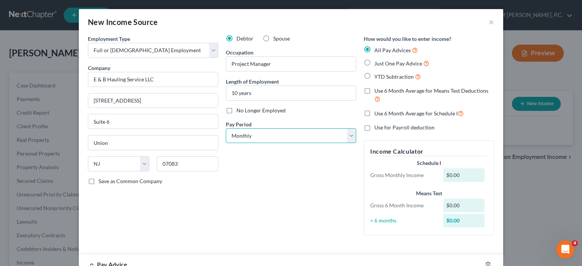
click at [351, 136] on select "Select Monthly Twice Monthly Every Other Week Weekly" at bounding box center [291, 135] width 130 height 15
select select "2"
click at [226, 128] on select "Select Monthly Twice Monthly Every Other Week Weekly" at bounding box center [291, 135] width 130 height 15
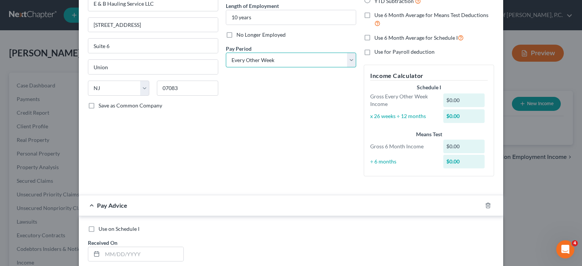
scroll to position [114, 0]
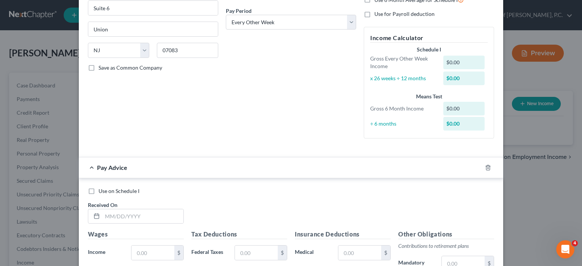
click at [89, 168] on div "Pay Advice" at bounding box center [280, 168] width 403 height 20
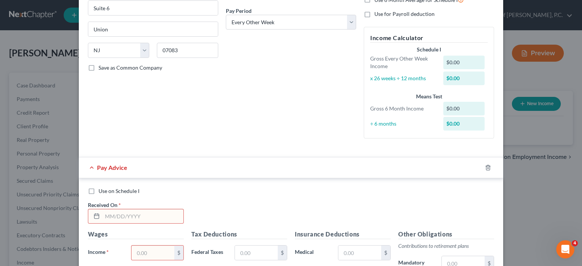
click at [185, 154] on form "Employment Type * Select Full or Part Time Employment Self Employment Company *…" at bounding box center [291, 163] width 406 height 485
click at [203, 145] on div "Employment Type * Select Full or Part Time Employment Self Employment Company *…" at bounding box center [291, 36] width 414 height 230
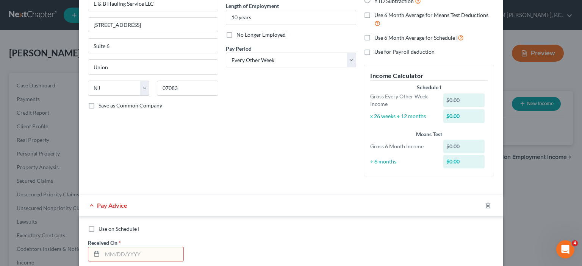
scroll to position [38, 0]
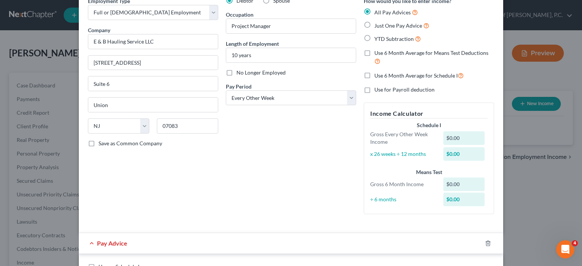
click at [321, 209] on div "Debtor Spouse Occupation Project Manager Length of Employment 10 years No Longe…" at bounding box center [291, 109] width 138 height 224
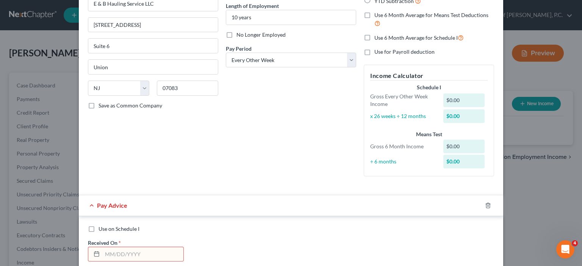
scroll to position [114, 0]
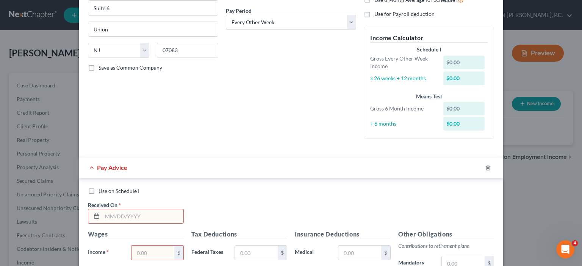
click at [88, 166] on div "Pay Advice" at bounding box center [280, 168] width 403 height 20
click at [485, 167] on icon "button" at bounding box center [488, 168] width 6 height 6
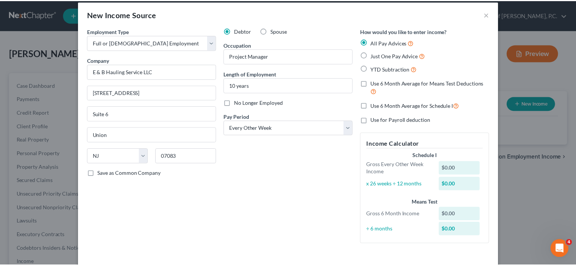
scroll to position [45, 0]
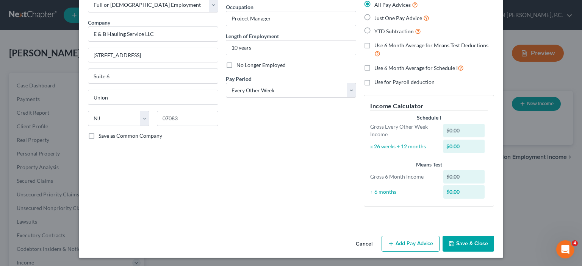
click at [461, 243] on button "Save & Close" at bounding box center [469, 244] width 52 height 16
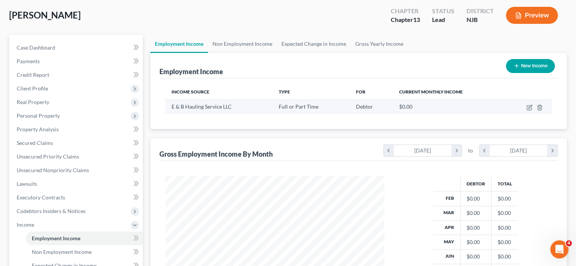
scroll to position [0, 0]
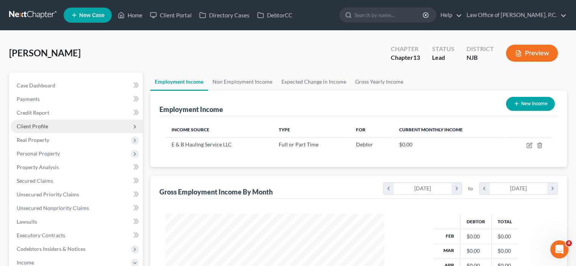
click at [35, 127] on span "Client Profile" at bounding box center [32, 126] width 31 height 6
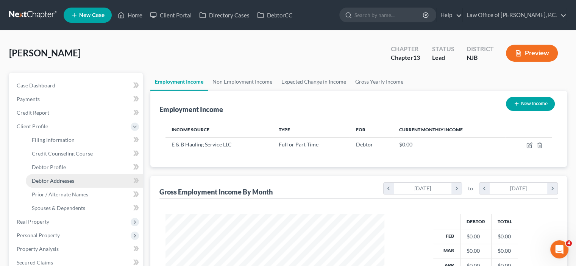
click at [53, 178] on span "Debtor Addresses" at bounding box center [53, 181] width 42 height 6
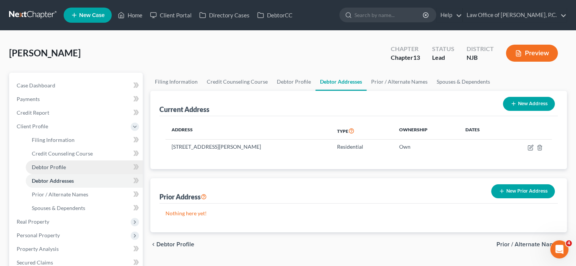
click at [54, 167] on span "Debtor Profile" at bounding box center [49, 167] width 34 height 6
select select "1"
select select "2"
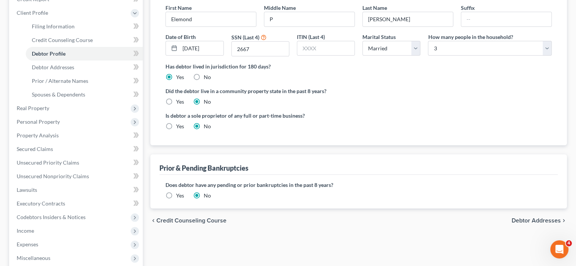
scroll to position [152, 0]
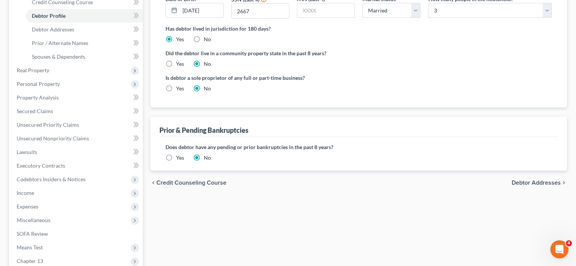
click at [525, 180] on span "Debtor Addresses" at bounding box center [536, 183] width 49 height 6
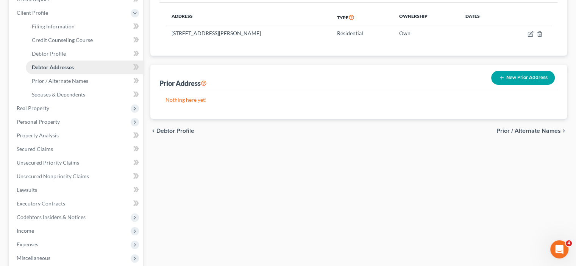
scroll to position [76, 0]
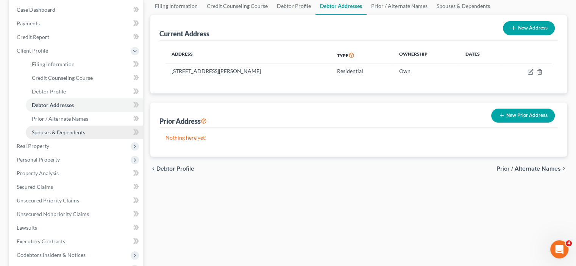
click at [74, 135] on span "Spouses & Dependents" at bounding box center [58, 132] width 53 height 6
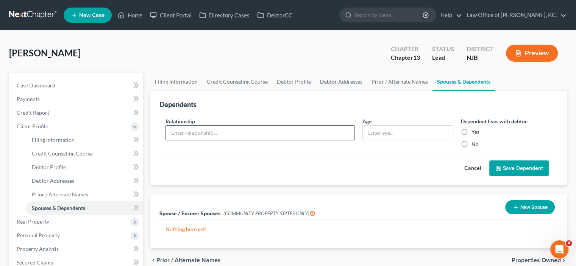
click at [195, 130] on input "text" at bounding box center [260, 133] width 189 height 14
type input "DAUGHTER"
click at [382, 133] on input "text" at bounding box center [408, 133] width 90 height 14
type input "8"
click at [472, 128] on label "Yes" at bounding box center [476, 132] width 8 height 8
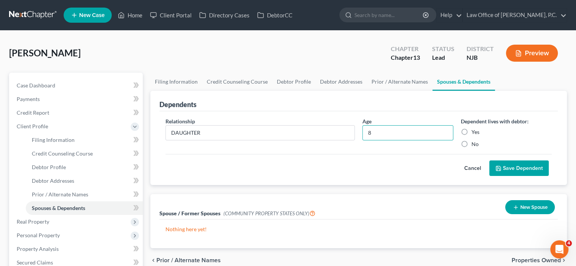
click at [475, 128] on input "Yes" at bounding box center [477, 130] width 5 height 5
radio input "true"
click at [516, 167] on button "Save Dependent" at bounding box center [520, 169] width 60 height 16
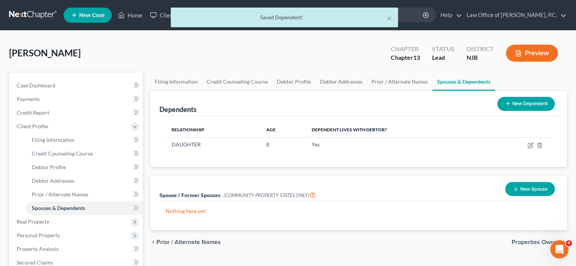
click at [516, 189] on icon "button" at bounding box center [516, 189] width 6 height 6
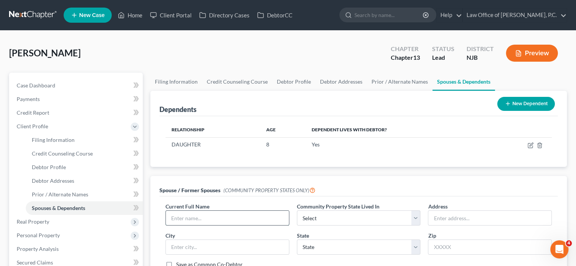
click at [204, 220] on input "text" at bounding box center [227, 218] width 123 height 14
type input "n"
type input "Nadine Tucker"
drag, startPoint x: 217, startPoint y: 216, endPoint x: 142, endPoint y: 230, distance: 76.0
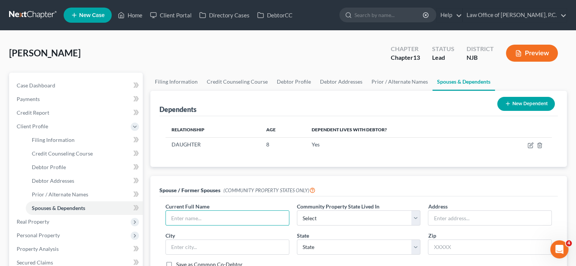
click at [529, 105] on button "New Dependent" at bounding box center [527, 104] width 58 height 14
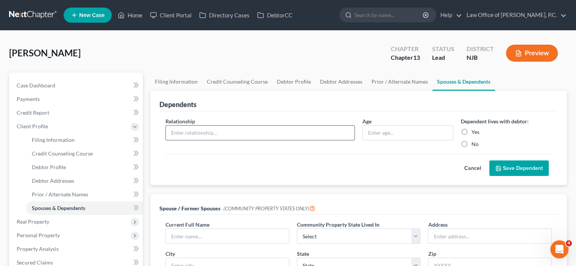
click at [200, 131] on input "text" at bounding box center [260, 133] width 189 height 14
type input "Wife"
click at [384, 130] on input "text" at bounding box center [408, 133] width 90 height 14
click at [472, 129] on label "Yes" at bounding box center [476, 132] width 8 height 8
click at [475, 129] on input "Yes" at bounding box center [477, 130] width 5 height 5
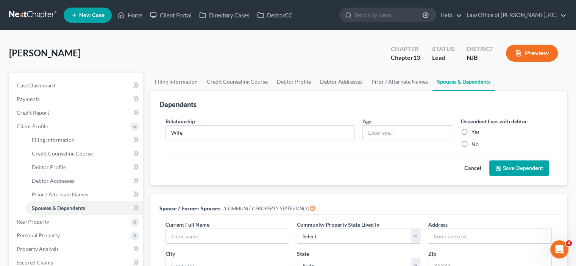
radio input "true"
click at [511, 168] on button "Save Dependent" at bounding box center [520, 169] width 60 height 16
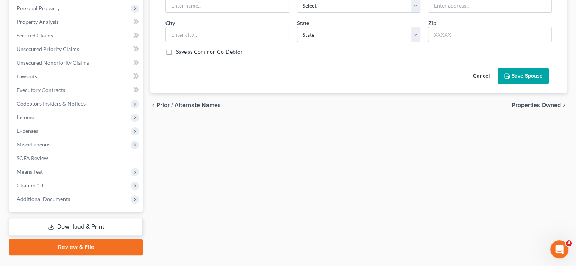
scroll to position [245, 0]
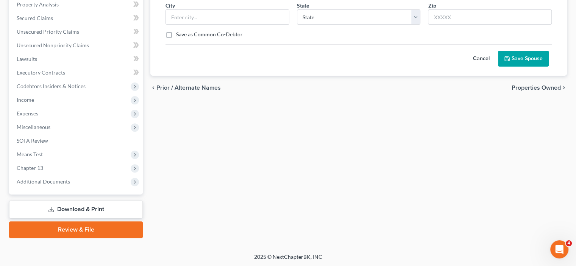
click at [79, 228] on link "Review & File" at bounding box center [76, 230] width 134 height 17
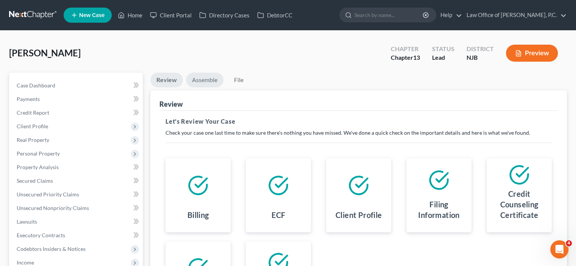
click at [206, 78] on link "Assemble" at bounding box center [205, 80] width 38 height 15
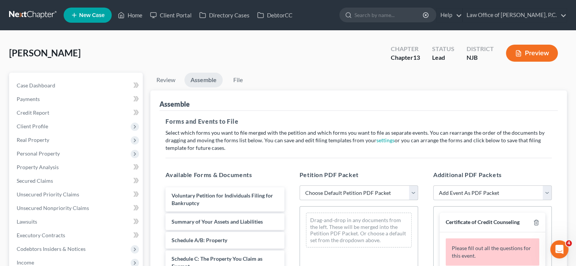
click at [416, 192] on select "Choose Default Petition PDF Packet Complete Bankruptcy Petition (all forms and …" at bounding box center [359, 193] width 119 height 15
select select "1"
click at [300, 186] on select "Choose Default Petition PDF Packet Complete Bankruptcy Petition (all forms and …" at bounding box center [359, 193] width 119 height 15
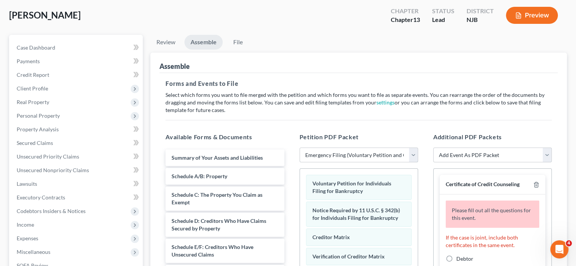
scroll to position [76, 0]
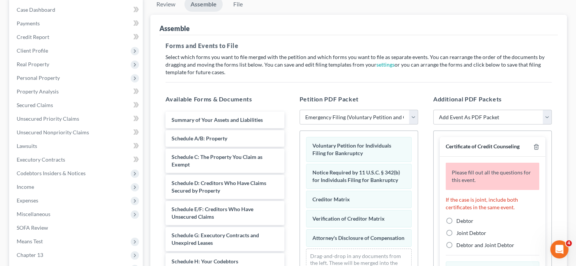
click at [457, 220] on label "Debtor" at bounding box center [465, 222] width 17 height 8
click at [460, 220] on input "Debtor" at bounding box center [462, 220] width 5 height 5
radio input "true"
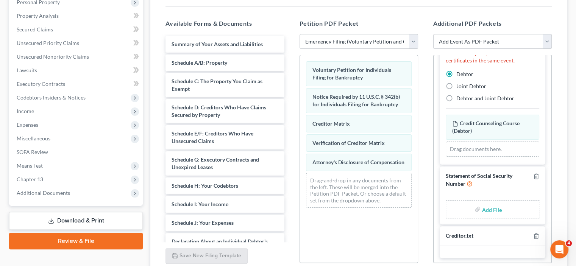
scroll to position [189, 0]
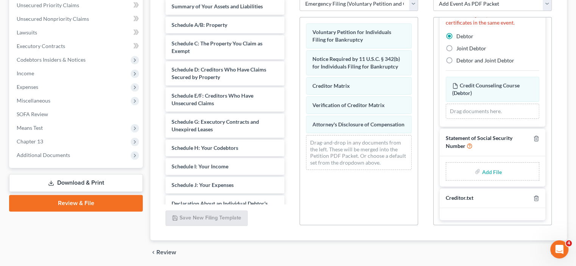
click at [485, 167] on input "file" at bounding box center [491, 172] width 18 height 14
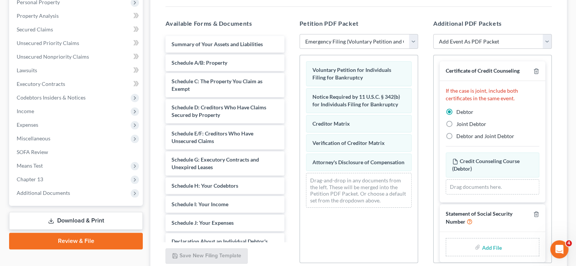
scroll to position [114, 0]
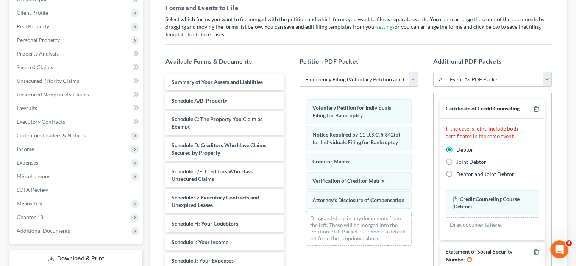
click at [491, 78] on select "Add Event As PDF Packet Amended Attorney Compensation Statement Amended List of…" at bounding box center [493, 79] width 119 height 15
click at [504, 38] on div "Forms and Events to File Select which forms you want to file merged with the pe…" at bounding box center [359, 156] width 399 height 319
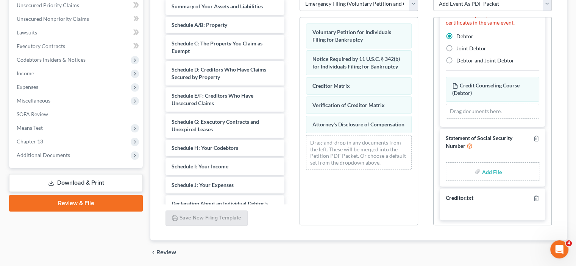
scroll to position [216, 0]
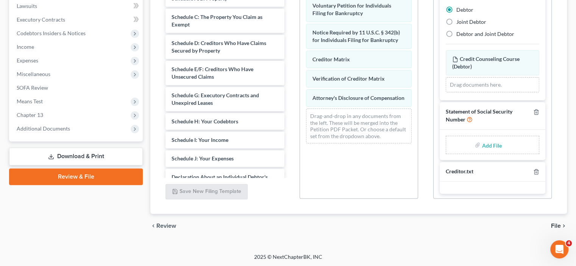
click at [164, 225] on span "Review" at bounding box center [167, 226] width 20 height 6
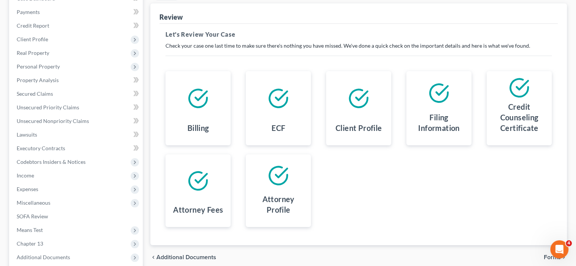
scroll to position [163, 0]
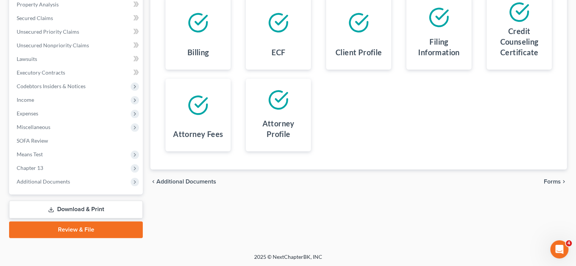
click at [80, 228] on link "Review & File" at bounding box center [76, 230] width 134 height 17
click at [103, 230] on link "Review & File" at bounding box center [76, 230] width 134 height 17
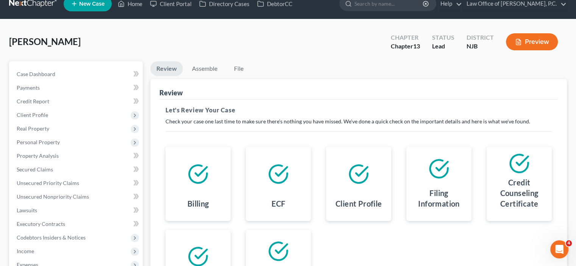
scroll to position [0, 0]
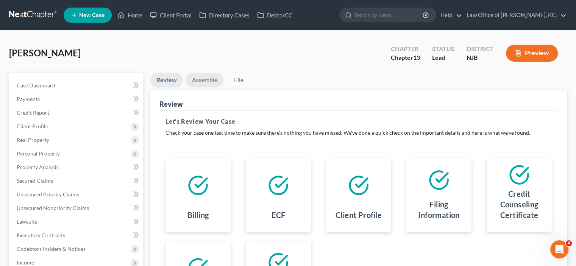
click at [203, 80] on link "Assemble" at bounding box center [205, 80] width 38 height 15
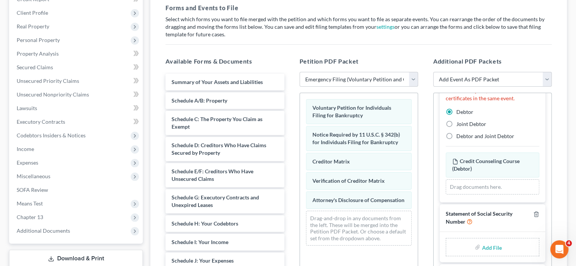
scroll to position [152, 0]
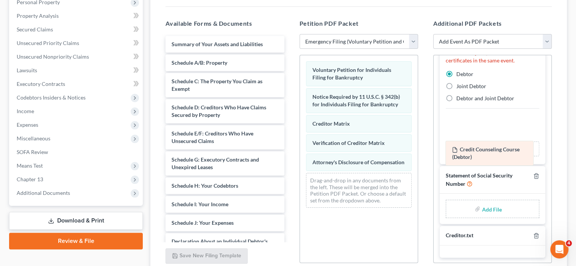
drag, startPoint x: 465, startPoint y: 124, endPoint x: 464, endPoint y: 149, distance: 25.4
click at [465, 150] on div "Credit Counseling Course (Debtor) Amended Credit Counseling Course (Debtor) Cre…" at bounding box center [493, 136] width 94 height 42
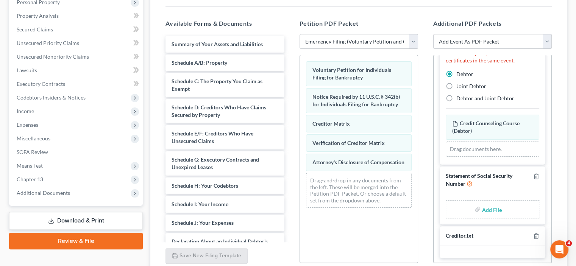
scroll to position [0, 0]
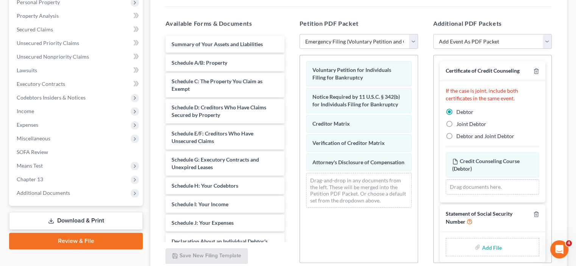
click at [457, 110] on label "Debtor" at bounding box center [465, 112] width 17 height 8
click at [460, 110] on input "Debtor" at bounding box center [462, 110] width 5 height 5
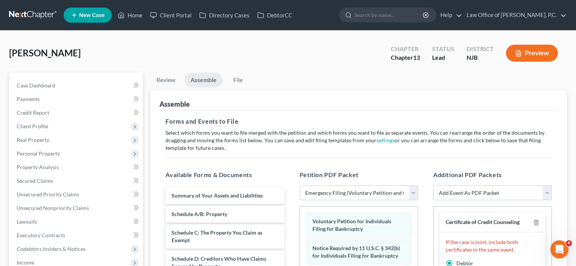
click at [525, 52] on button "Preview" at bounding box center [532, 53] width 52 height 17
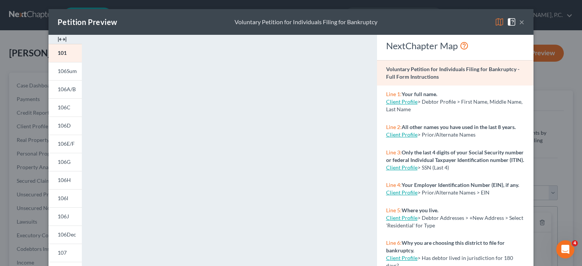
click at [519, 21] on button "×" at bounding box center [521, 21] width 5 height 9
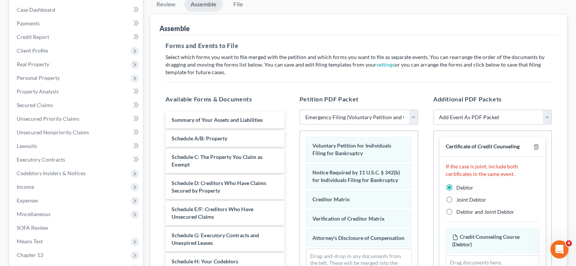
scroll to position [114, 0]
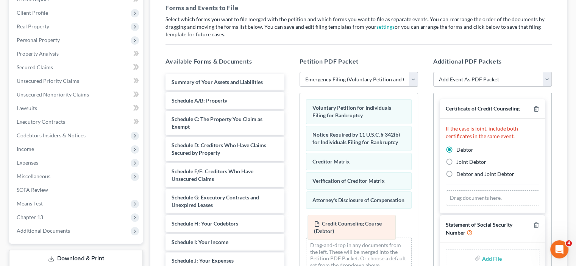
drag, startPoint x: 473, startPoint y: 199, endPoint x: 335, endPoint y: 225, distance: 140.3
click at [446, 206] on div "Credit Counseling Course (Debtor) Amended Credit Counseling Course (Debtor) Cre…" at bounding box center [493, 198] width 94 height 15
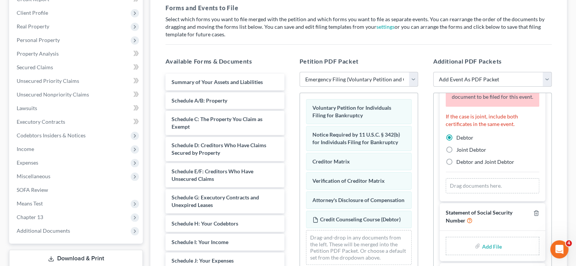
scroll to position [152, 0]
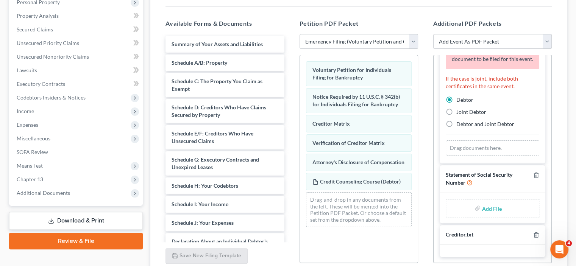
click at [464, 177] on span "Statement of Social Security Number" at bounding box center [479, 179] width 67 height 15
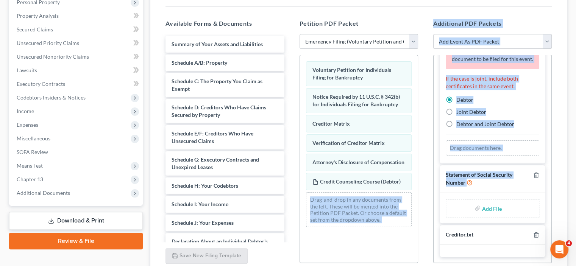
drag, startPoint x: 466, startPoint y: 180, endPoint x: 459, endPoint y: 168, distance: 13.9
click at [425, 185] on div "Available Forms & Documents Summary of Your Assets and Liabilities Schedule A/B…" at bounding box center [359, 141] width 402 height 257
drag, startPoint x: 459, startPoint y: 177, endPoint x: 421, endPoint y: 191, distance: 40.5
click at [459, 177] on span "Statement of Social Security Number" at bounding box center [479, 179] width 67 height 15
drag, startPoint x: 496, startPoint y: 192, endPoint x: 511, endPoint y: 190, distance: 15.3
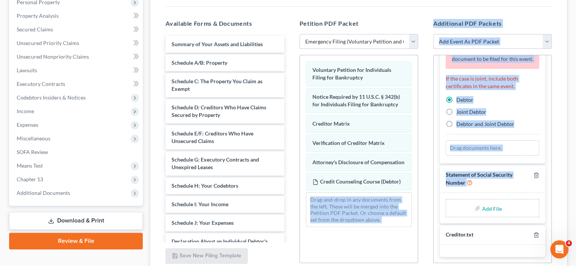
click at [496, 192] on div "Statement of Social Security Number" at bounding box center [493, 180] width 106 height 28
click at [519, 193] on div "Statement of Social Security Number" at bounding box center [493, 180] width 106 height 28
click at [516, 193] on div "Statement of Social Security Number" at bounding box center [493, 180] width 106 height 28
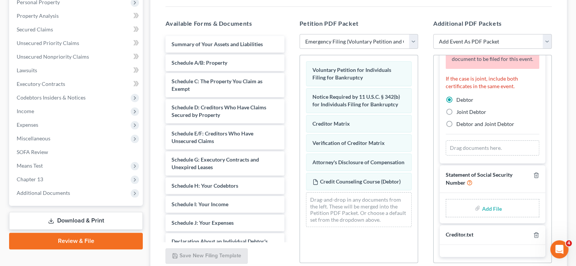
drag, startPoint x: 388, startPoint y: 260, endPoint x: 388, endPoint y: 252, distance: 8.0
click at [388, 261] on div "Voluntary Petition for Individuals Filing for Bankruptcy Notice Required by 11 …" at bounding box center [359, 159] width 119 height 208
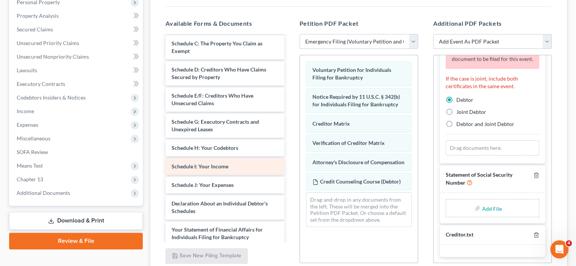
scroll to position [69, 0]
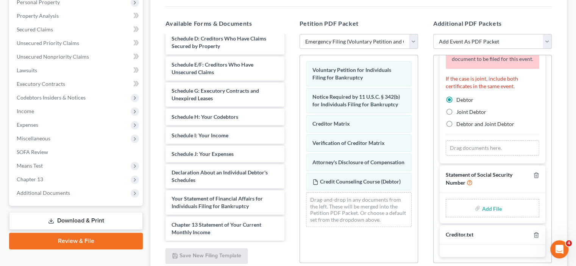
click at [482, 209] on input "file" at bounding box center [491, 209] width 18 height 14
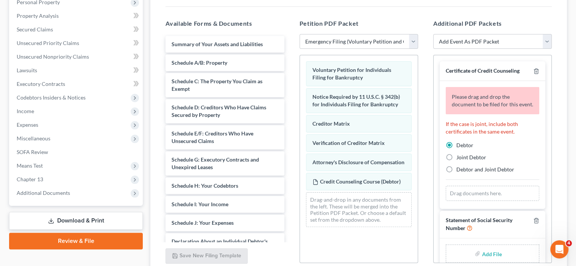
scroll to position [114, 0]
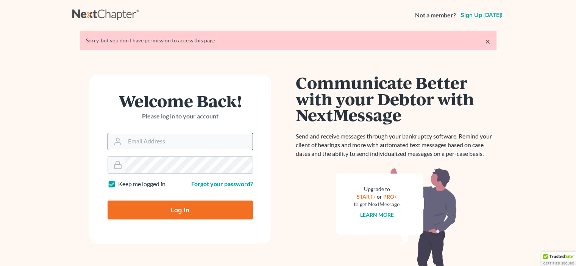
click at [167, 142] on input "Email Address" at bounding box center [189, 141] width 128 height 17
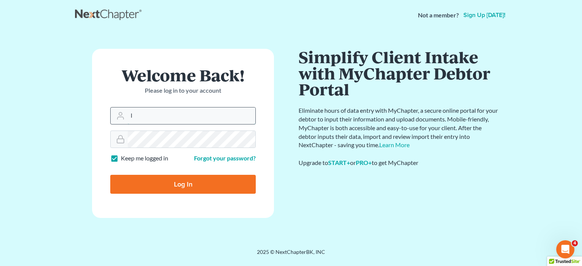
type input "[PERSON_NAME][EMAIL_ADDRESS][DOMAIN_NAME]"
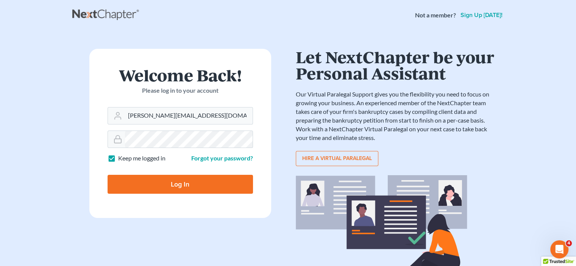
click at [176, 183] on input "Log In" at bounding box center [181, 184] width 146 height 19
type input "Thinking..."
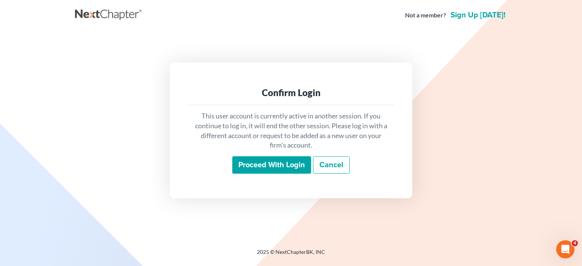
click at [263, 164] on input "Proceed with login" at bounding box center [271, 165] width 79 height 17
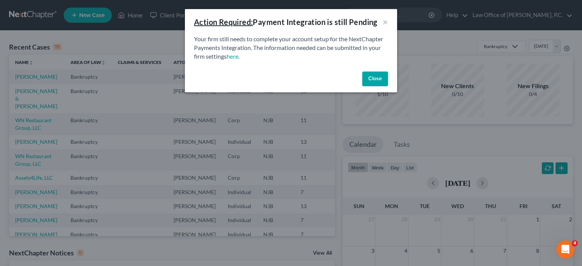
click at [373, 80] on button "Close" at bounding box center [375, 79] width 26 height 15
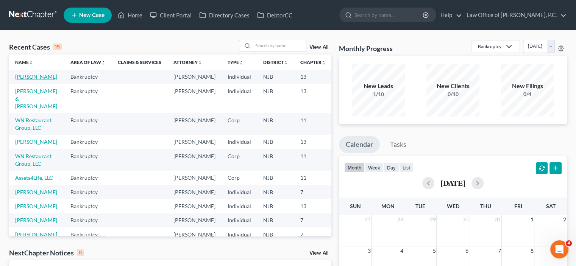
click at [30, 80] on link "[PERSON_NAME]" at bounding box center [36, 77] width 42 height 6
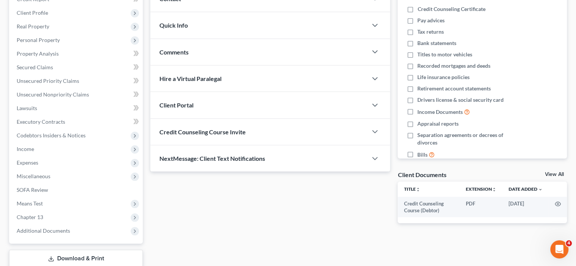
scroll to position [163, 0]
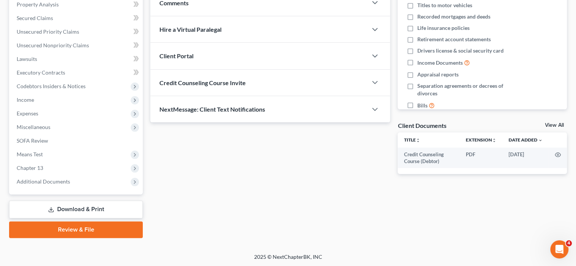
click at [80, 227] on link "Review & File" at bounding box center [76, 230] width 134 height 17
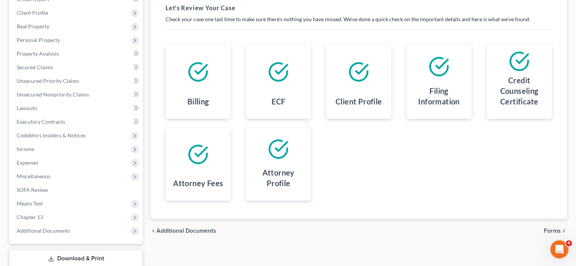
scroll to position [163, 0]
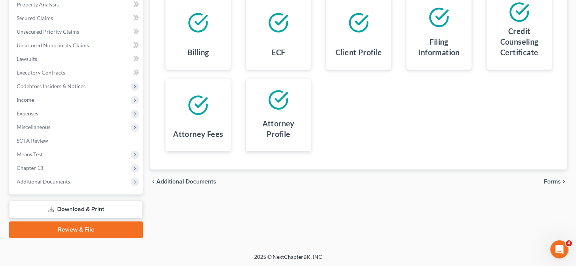
click at [555, 180] on span "Forms" at bounding box center [552, 182] width 17 height 6
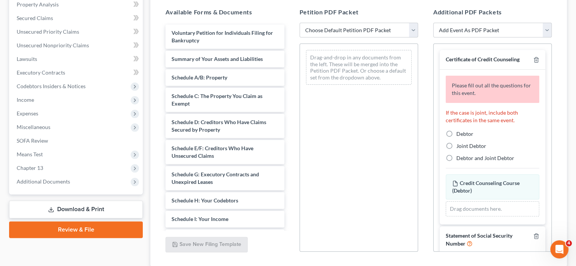
click at [457, 133] on label "Debtor" at bounding box center [465, 134] width 17 height 8
click at [460, 133] on input "Debtor" at bounding box center [462, 132] width 5 height 5
radio input "true"
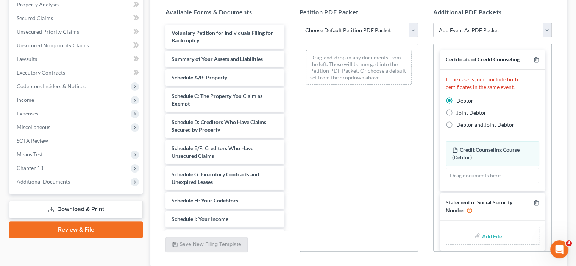
scroll to position [5, 0]
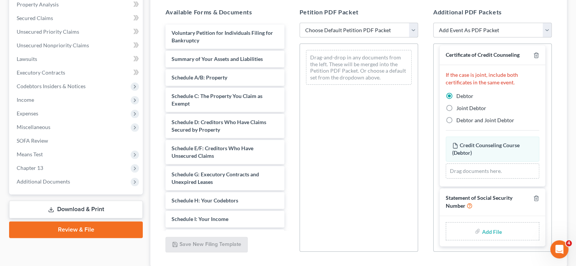
click at [335, 29] on select "Choose Default Petition PDF Packet Complete Bankruptcy Petition (all forms and …" at bounding box center [359, 30] width 119 height 15
select select "1"
click at [300, 23] on select "Choose Default Petition PDF Packet Complete Bankruptcy Petition (all forms and …" at bounding box center [359, 30] width 119 height 15
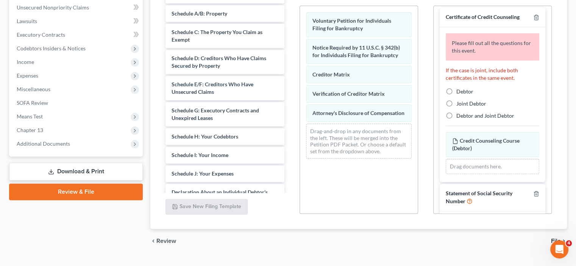
scroll to position [216, 0]
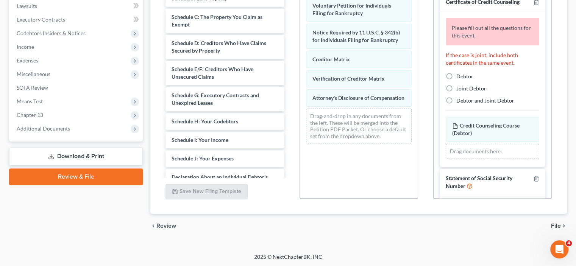
click at [556, 225] on span "File" at bounding box center [556, 226] width 10 height 6
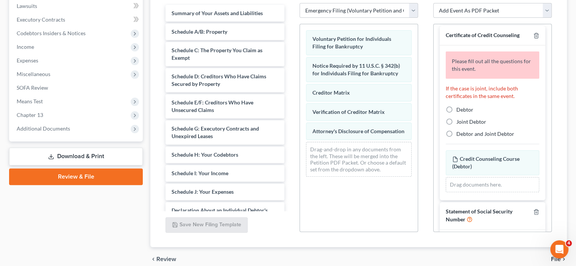
click at [457, 108] on label "Debtor" at bounding box center [465, 110] width 17 height 8
click at [460, 108] on input "Debtor" at bounding box center [462, 108] width 5 height 5
radio input "true"
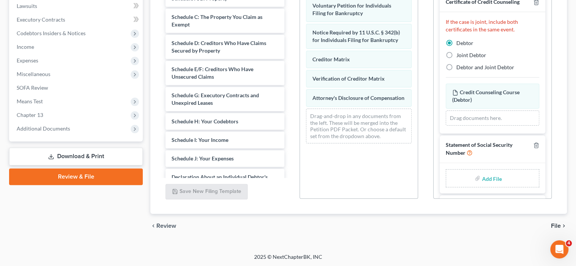
click at [167, 225] on span "Review" at bounding box center [167, 226] width 20 height 6
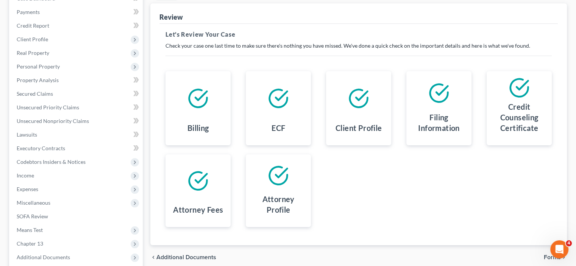
scroll to position [11, 0]
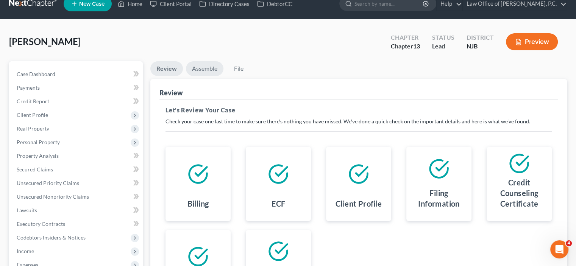
click at [208, 68] on link "Assemble" at bounding box center [205, 68] width 38 height 15
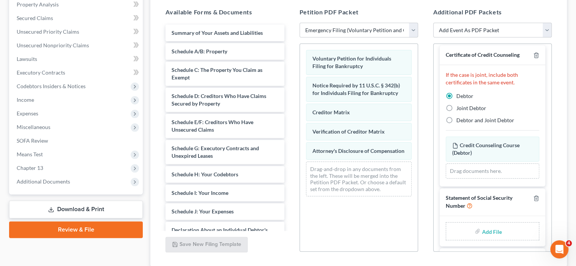
scroll to position [201, 0]
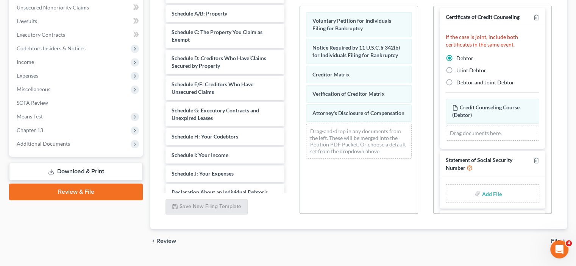
click at [81, 169] on link "Download & Print" at bounding box center [76, 172] width 134 height 18
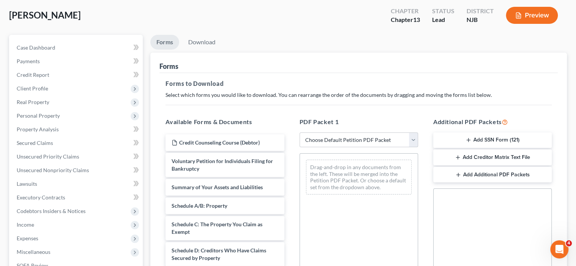
scroll to position [76, 0]
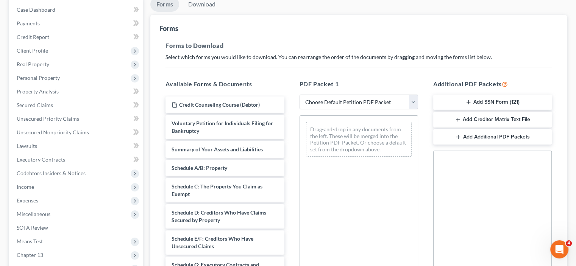
click at [469, 101] on icon "button" at bounding box center [469, 102] width 6 height 6
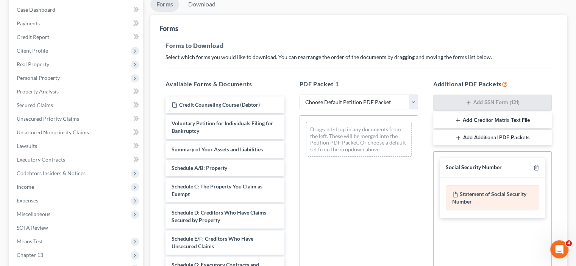
click at [469, 196] on div "Statement of Social Security Number" at bounding box center [493, 198] width 94 height 25
click at [457, 192] on icon at bounding box center [456, 195] width 6 height 6
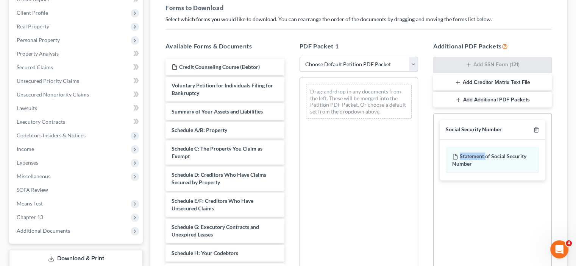
scroll to position [152, 0]
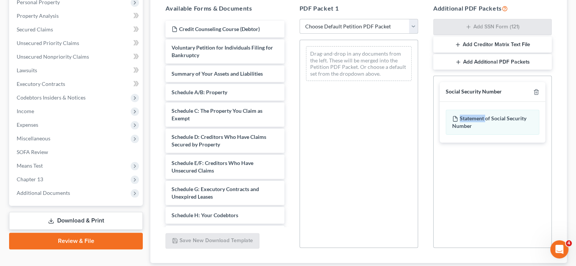
click at [412, 24] on select "Choose Default Petition PDF Packet Complete Bankruptcy Petition (all forms and …" at bounding box center [359, 26] width 119 height 15
select select "1"
click at [300, 19] on select "Choose Default Petition PDF Packet Complete Bankruptcy Petition (all forms and …" at bounding box center [359, 26] width 119 height 15
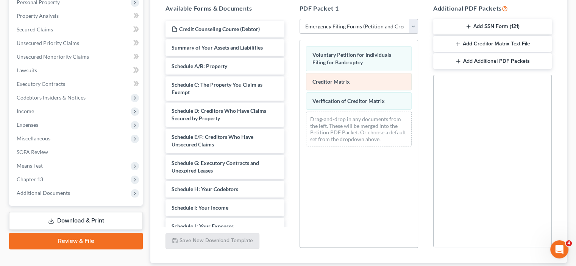
scroll to position [114, 0]
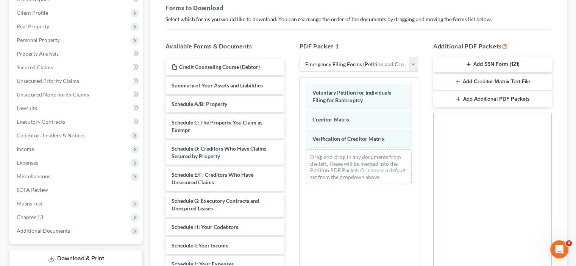
click at [469, 61] on icon "button" at bounding box center [469, 64] width 6 height 6
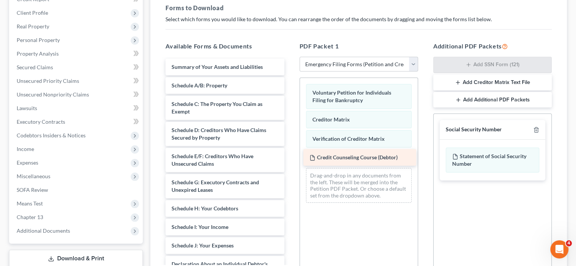
drag, startPoint x: 197, startPoint y: 67, endPoint x: 335, endPoint y: 158, distance: 165.2
click at [290, 158] on div "Credit Counseling Course (Debtor) Credit Counseling Course (Debtor) Summary of …" at bounding box center [225, 218] width 131 height 319
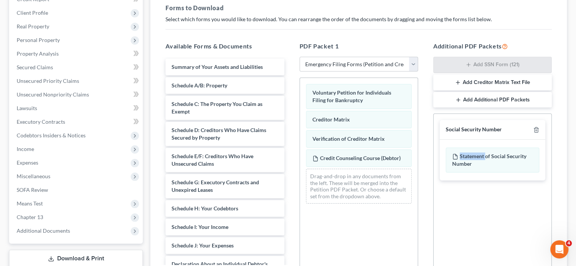
scroll to position [76, 0]
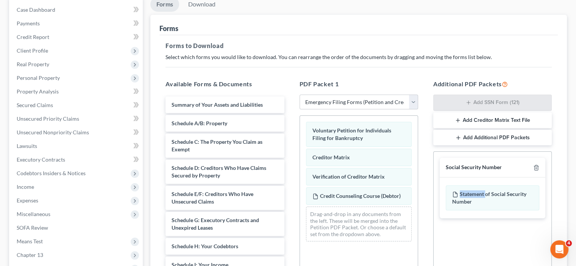
click at [456, 117] on icon "button" at bounding box center [458, 120] width 6 height 6
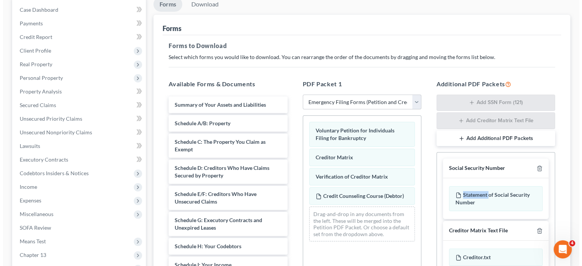
scroll to position [0, 0]
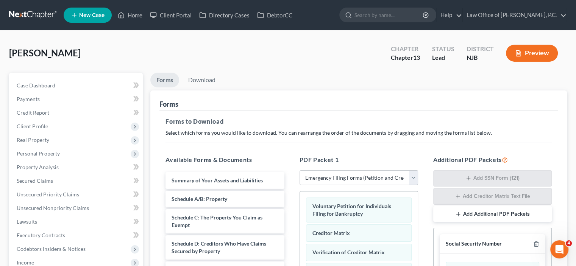
click at [529, 52] on button "Preview" at bounding box center [532, 53] width 52 height 17
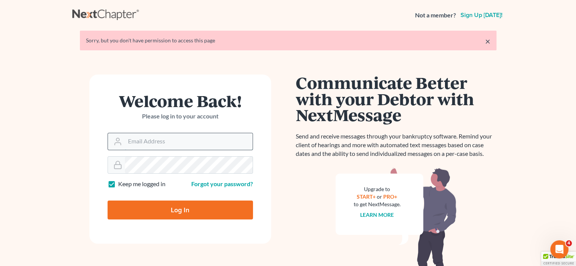
click at [186, 145] on input "Email Address" at bounding box center [189, 141] width 128 height 17
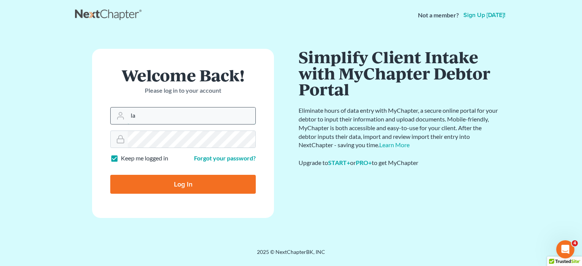
type input "[PERSON_NAME][EMAIL_ADDRESS][DOMAIN_NAME]"
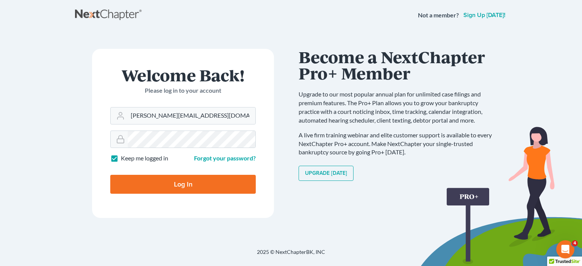
click at [168, 180] on input "Log In" at bounding box center [183, 184] width 146 height 19
type input "Thinking..."
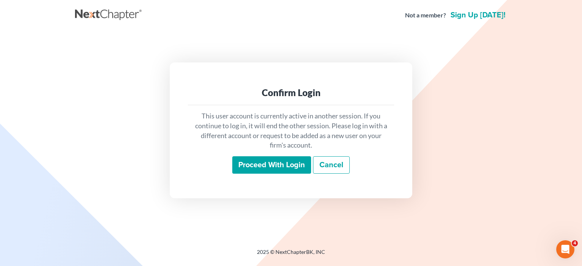
click at [265, 167] on input "Proceed with login" at bounding box center [271, 165] width 79 height 17
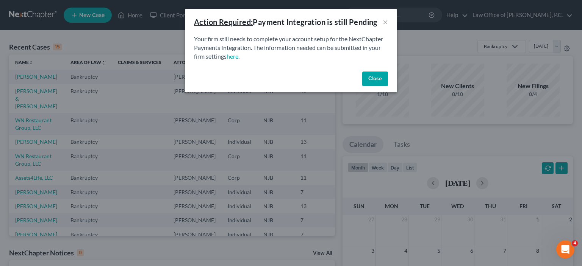
click at [377, 81] on button "Close" at bounding box center [375, 79] width 26 height 15
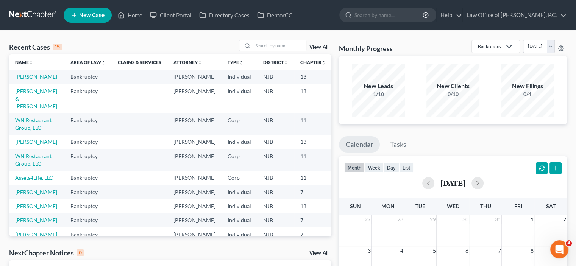
click at [39, 77] on td "[PERSON_NAME]" at bounding box center [36, 77] width 55 height 14
click at [76, 78] on td "Bankruptcy" at bounding box center [87, 77] width 47 height 14
click at [22, 75] on link "[PERSON_NAME]" at bounding box center [36, 77] width 42 height 6
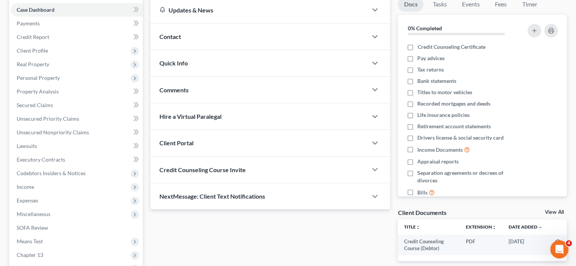
scroll to position [152, 0]
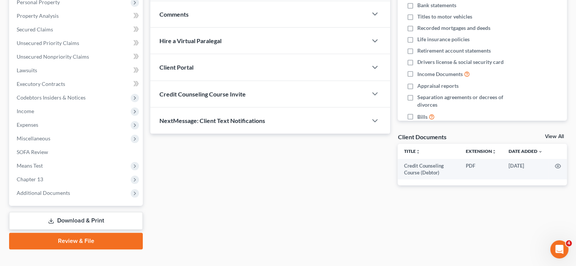
click at [104, 241] on link "Review & File" at bounding box center [76, 241] width 134 height 17
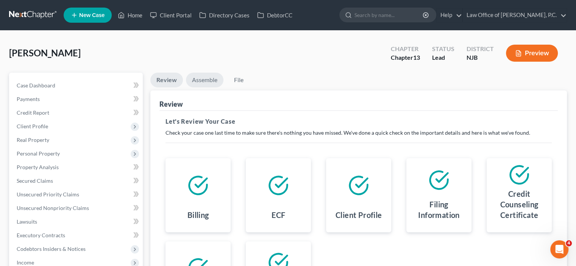
click at [208, 80] on link "Assemble" at bounding box center [205, 80] width 38 height 15
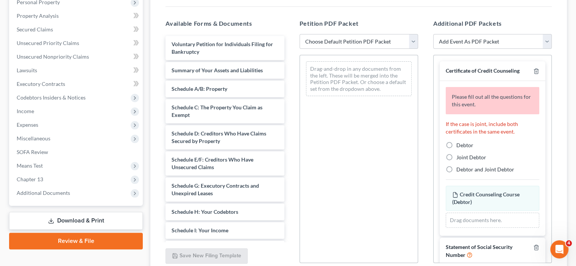
scroll to position [189, 0]
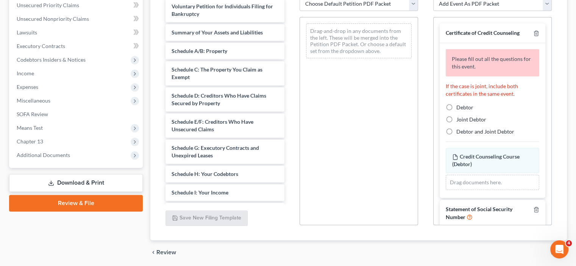
click at [89, 182] on link "Download & Print" at bounding box center [76, 183] width 134 height 18
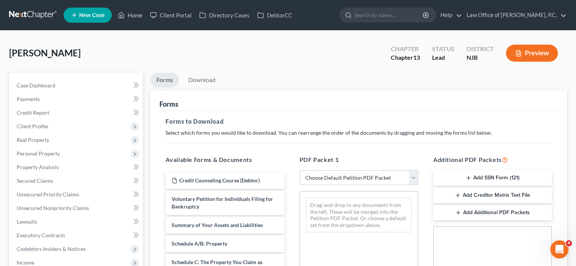
click at [347, 177] on select "Choose Default Petition PDF Packet Complete Bankruptcy Petition (all forms and …" at bounding box center [359, 178] width 119 height 15
select select "1"
click at [300, 171] on select "Choose Default Petition PDF Packet Complete Bankruptcy Petition (all forms and …" at bounding box center [359, 178] width 119 height 15
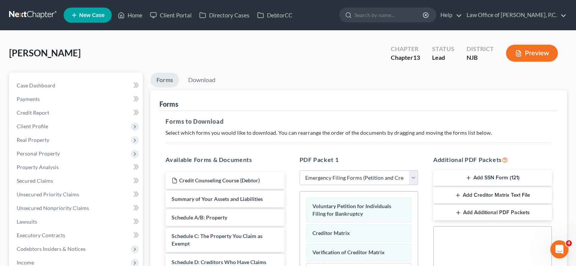
click at [490, 176] on button "Add SSN Form (121)" at bounding box center [493, 179] width 119 height 16
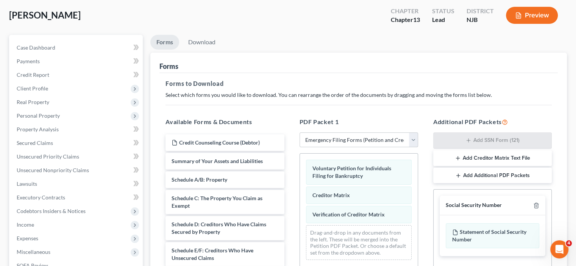
scroll to position [76, 0]
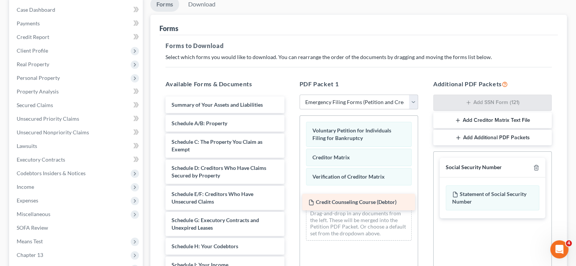
drag, startPoint x: 207, startPoint y: 104, endPoint x: 344, endPoint y: 202, distance: 168.4
click at [290, 202] on div "Credit Counseling Course (Debtor) Credit Counseling Course (Debtor) Summary of …" at bounding box center [225, 256] width 131 height 319
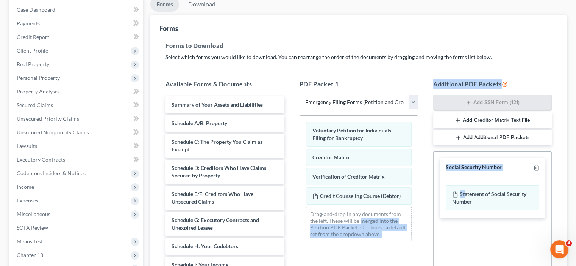
drag, startPoint x: 465, startPoint y: 195, endPoint x: 354, endPoint y: 220, distance: 114.3
click at [351, 220] on div "Available Forms & Documents Summary of Your Assets and Liabilities Schedule A/B…" at bounding box center [359, 202] width 402 height 257
click at [471, 162] on div "Social Security Number" at bounding box center [493, 168] width 106 height 20
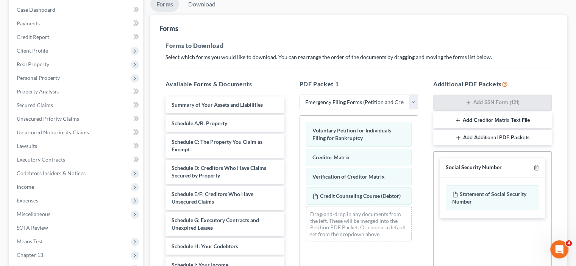
click at [461, 122] on icon "button" at bounding box center [458, 120] width 6 height 6
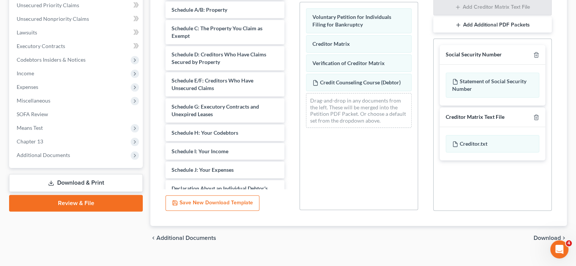
scroll to position [202, 0]
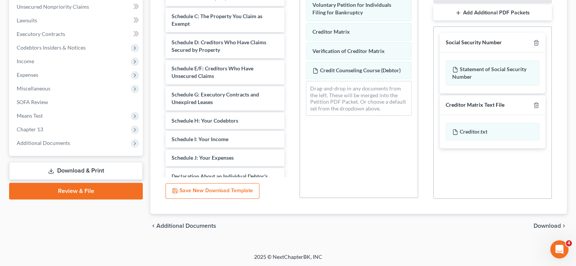
click at [548, 225] on span "Download" at bounding box center [547, 226] width 27 height 6
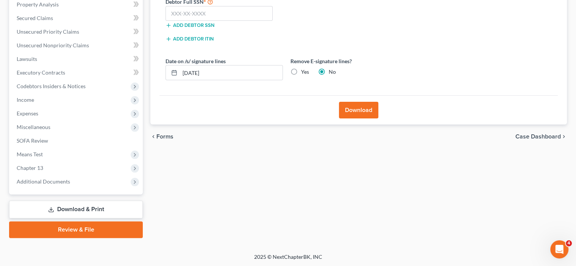
scroll to position [125, 0]
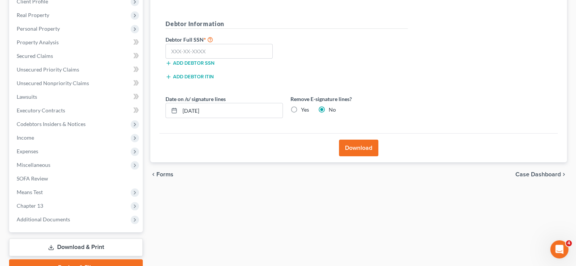
click at [301, 107] on label "Yes" at bounding box center [305, 110] width 8 height 8
click at [304, 107] on input "Yes" at bounding box center [306, 108] width 5 height 5
radio input "true"
radio input "false"
click at [183, 45] on input "text" at bounding box center [219, 51] width 107 height 15
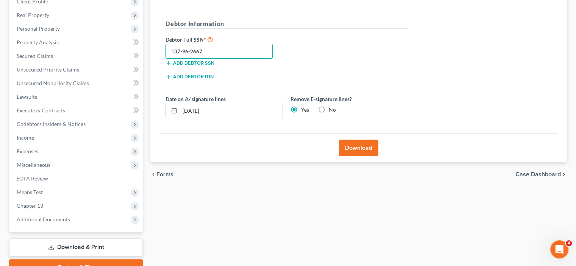
type input "137-96-2667"
click at [362, 149] on button "Download" at bounding box center [358, 148] width 39 height 17
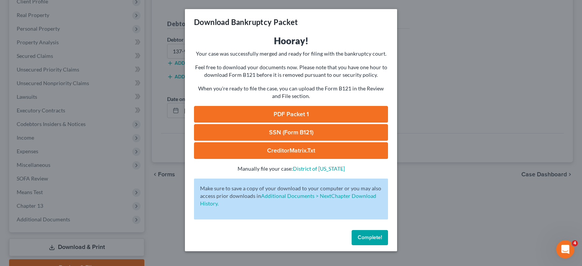
click at [283, 113] on link "PDF Packet 1" at bounding box center [291, 114] width 194 height 17
click at [293, 132] on link "SSN (Form B121)" at bounding box center [291, 132] width 194 height 17
click at [292, 151] on link "CreditorMatrix.txt" at bounding box center [291, 150] width 194 height 17
click at [366, 238] on span "Complete!" at bounding box center [370, 238] width 24 height 6
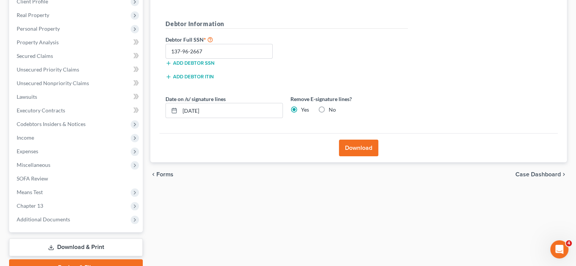
click at [329, 107] on label "No" at bounding box center [332, 110] width 7 height 8
click at [332, 107] on input "No" at bounding box center [334, 108] width 5 height 5
radio input "true"
radio input "false"
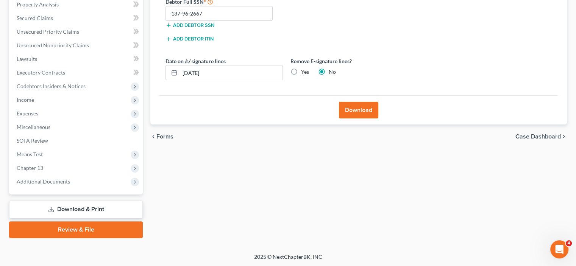
click at [90, 230] on link "Review & File" at bounding box center [76, 230] width 134 height 17
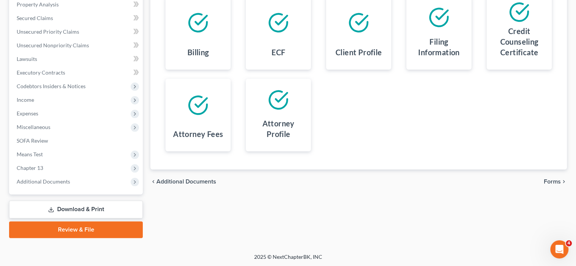
scroll to position [49, 0]
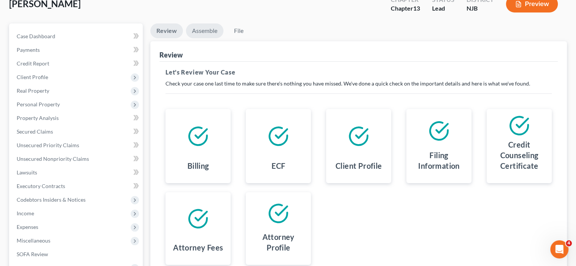
click at [206, 31] on link "Assemble" at bounding box center [205, 30] width 38 height 15
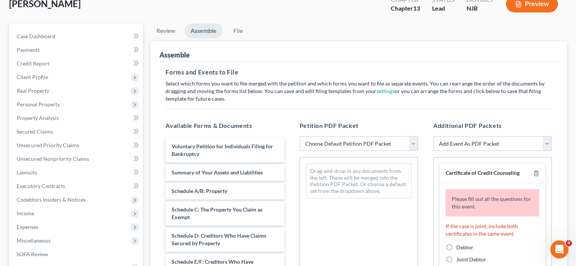
click at [363, 138] on select "Choose Default Petition PDF Packet Complete Bankruptcy Petition (all forms and …" at bounding box center [359, 143] width 119 height 15
select select "1"
click at [300, 136] on select "Choose Default Petition PDF Packet Complete Bankruptcy Petition (all forms and …" at bounding box center [359, 143] width 119 height 15
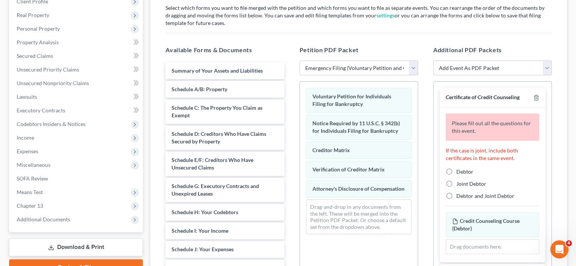
scroll to position [87, 0]
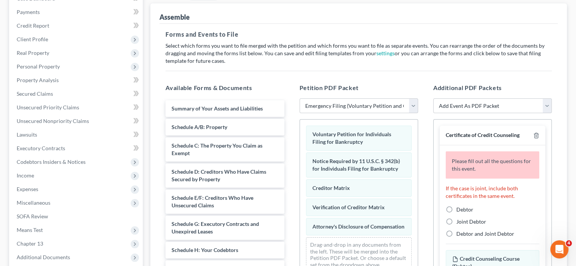
click at [457, 207] on label "Debtor" at bounding box center [465, 210] width 17 height 8
click at [460, 207] on input "Debtor" at bounding box center [462, 208] width 5 height 5
radio input "true"
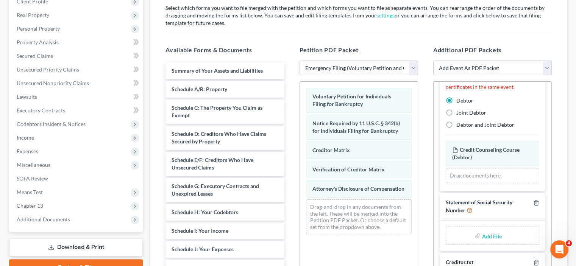
scroll to position [163, 0]
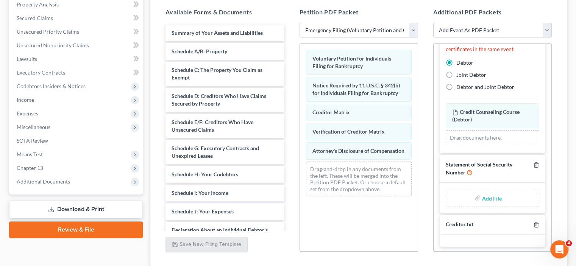
click at [482, 196] on input "file" at bounding box center [491, 198] width 18 height 14
type input "C:\fakepath\Statement of Social Security.pdf"
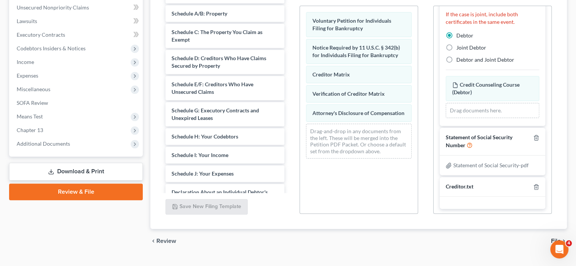
scroll to position [216, 0]
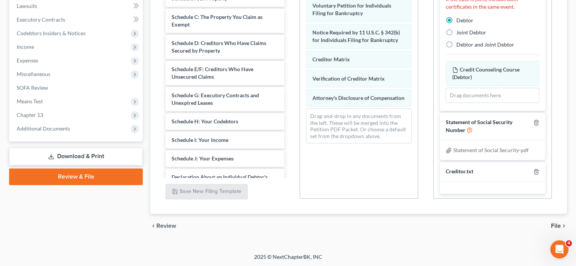
click at [554, 223] on span "File" at bounding box center [556, 226] width 10 height 6
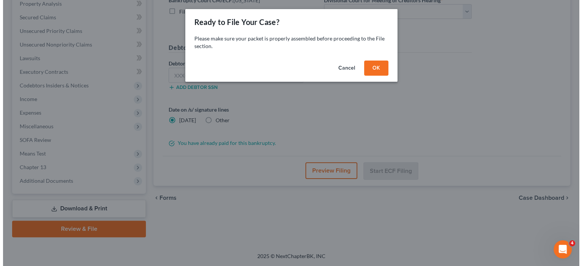
scroll to position [163, 0]
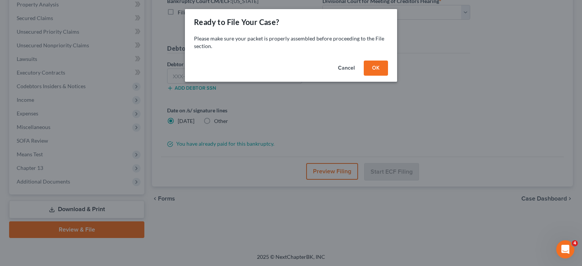
click at [380, 66] on button "OK" at bounding box center [376, 68] width 24 height 15
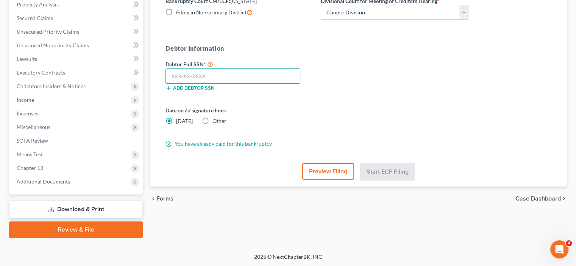
click at [183, 75] on input "text" at bounding box center [233, 76] width 135 height 15
type input "137-96-2667"
click at [329, 170] on button "Preview Filing" at bounding box center [328, 171] width 52 height 17
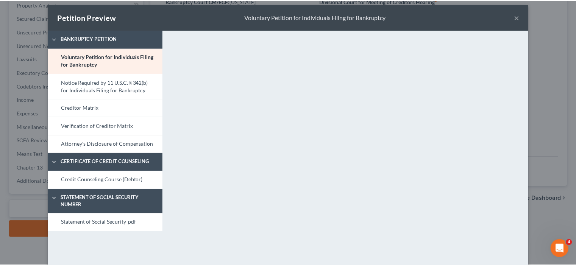
scroll to position [0, 0]
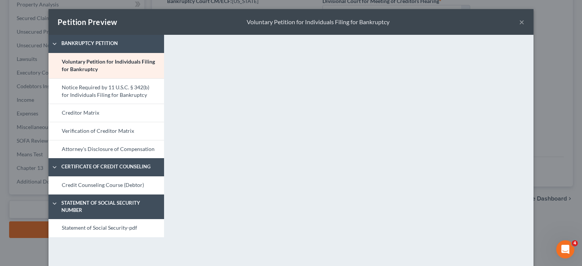
click at [520, 23] on button "×" at bounding box center [521, 21] width 5 height 9
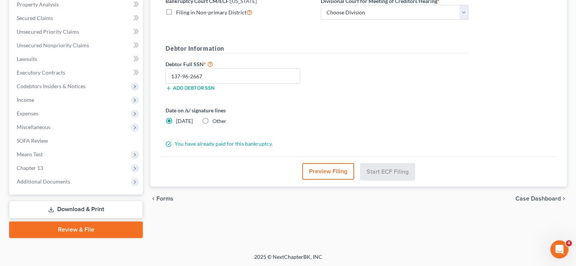
click at [184, 145] on div "You have already paid for this bankruptcy." at bounding box center [317, 144] width 311 height 8
click at [269, 146] on div "You have already paid for this bankruptcy." at bounding box center [317, 144] width 311 height 8
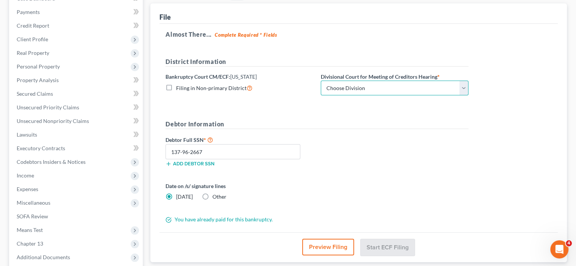
click at [384, 93] on select "Choose Division [GEOGRAPHIC_DATA] [GEOGRAPHIC_DATA]/[GEOGRAPHIC_DATA] [GEOGRAPH…" at bounding box center [395, 88] width 148 height 15
select select "2"
click at [321, 81] on select "Choose Division [GEOGRAPHIC_DATA] [GEOGRAPHIC_DATA]/[GEOGRAPHIC_DATA] [GEOGRAPH…" at bounding box center [395, 88] width 148 height 15
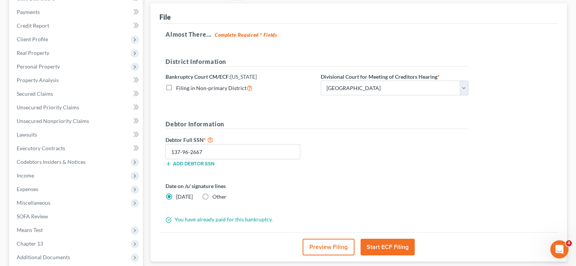
click at [384, 246] on button "Start ECF Filing" at bounding box center [388, 247] width 54 height 17
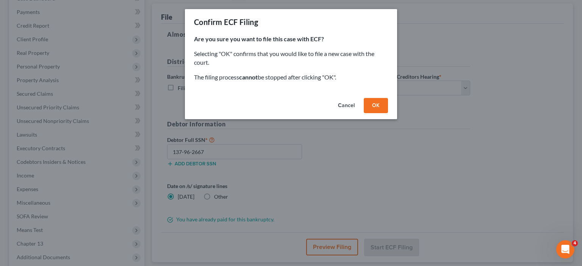
click at [371, 107] on button "OK" at bounding box center [376, 105] width 24 height 15
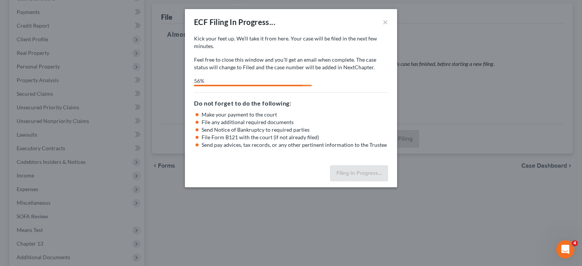
select select "2"
